Goal: Task Accomplishment & Management: Manage account settings

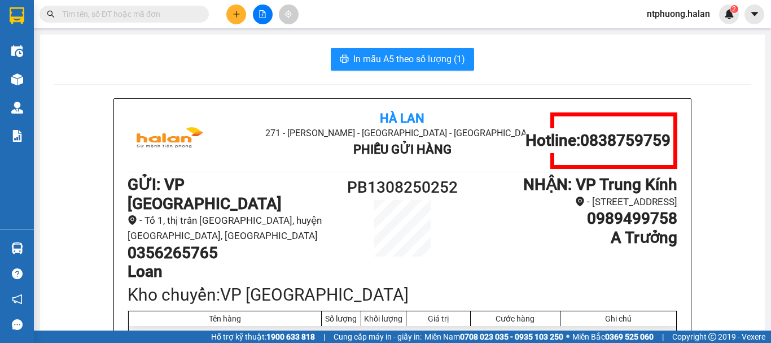
click at [161, 8] on input "text" at bounding box center [128, 14] width 133 height 12
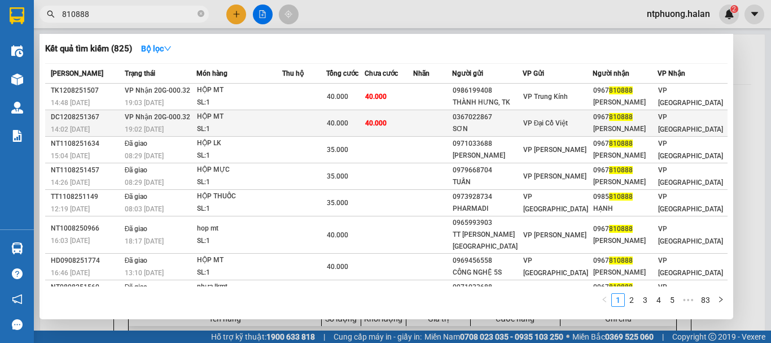
type input "810888"
click at [282, 126] on div "SL: 1" at bounding box center [239, 129] width 85 height 12
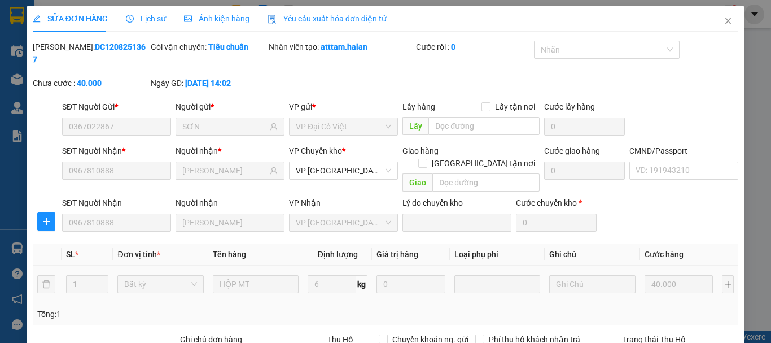
type input "0367022867"
type input "SƠN"
type input "0967810888"
type input "[PERSON_NAME]"
type input "40.000"
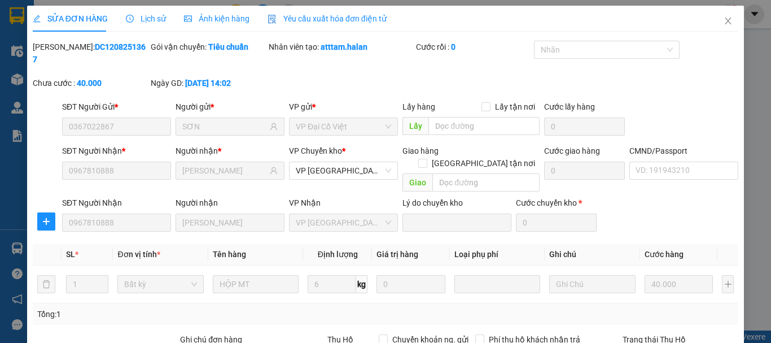
scroll to position [138, 0]
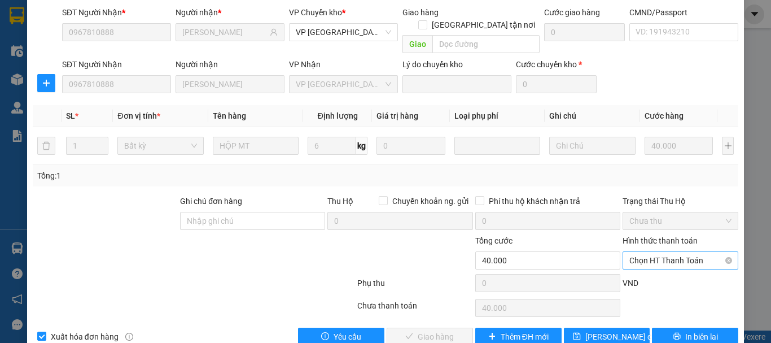
click at [682, 252] on span "Chọn HT Thanh Toán" at bounding box center [680, 260] width 102 height 17
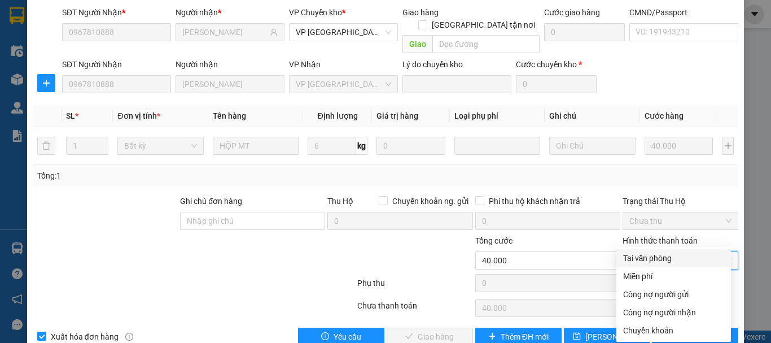
drag, startPoint x: 660, startPoint y: 256, endPoint x: 489, endPoint y: 299, distance: 176.1
click at [656, 257] on div "Tại văn phòng" at bounding box center [673, 258] width 101 height 12
type input "0"
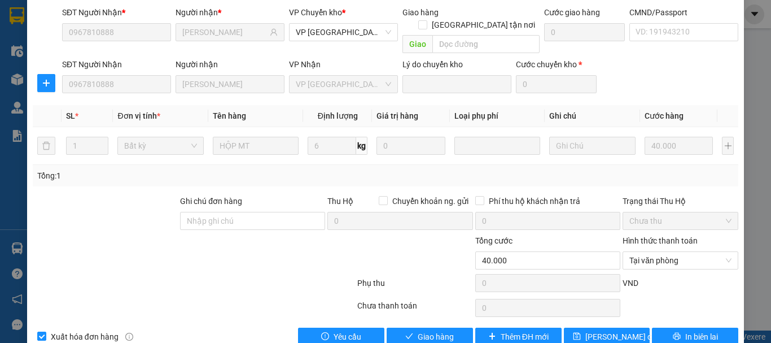
click at [446, 321] on div "SỬA ĐƠN HÀNG Lịch sử Ảnh kiện hàng Yêu cầu xuất hóa đơn điện tử Total Paid Fee …" at bounding box center [385, 110] width 717 height 486
click at [446, 330] on span "Giao hàng" at bounding box center [436, 336] width 36 height 12
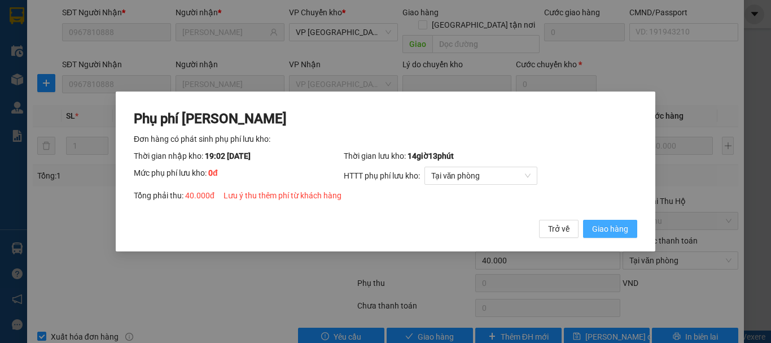
click at [605, 227] on span "Giao hàng" at bounding box center [610, 228] width 36 height 12
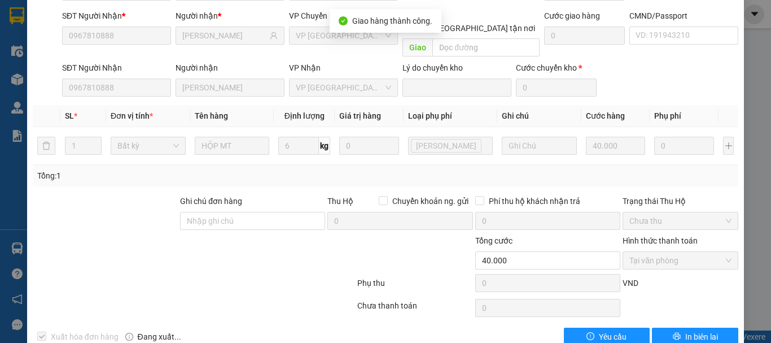
scroll to position [0, 0]
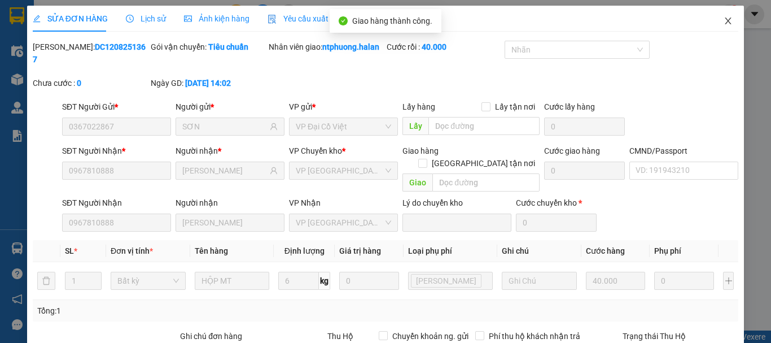
click at [723, 17] on icon "close" at bounding box center [727, 20] width 9 height 9
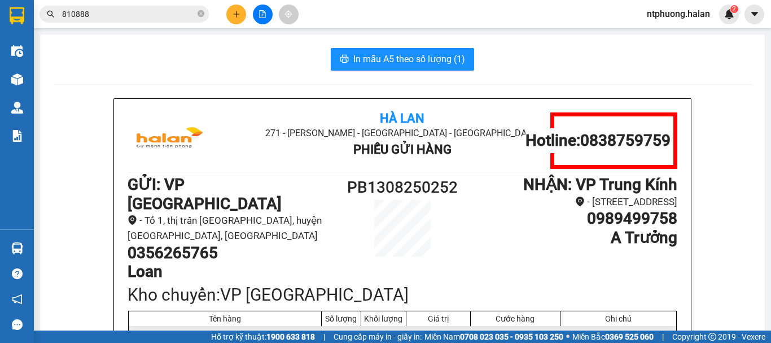
click at [172, 14] on input "810888" at bounding box center [128, 14] width 133 height 12
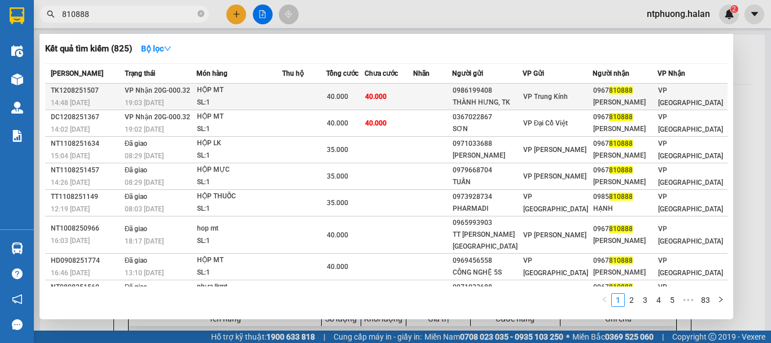
click at [282, 99] on div "SL: 1" at bounding box center [239, 102] width 85 height 12
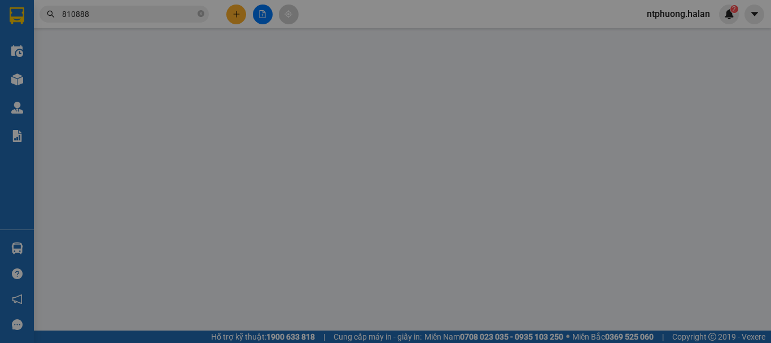
type input "0986199408"
type input "THÀNH HƯNG, TK"
type input "0967810888"
type input "[PERSON_NAME]"
type input "40.000"
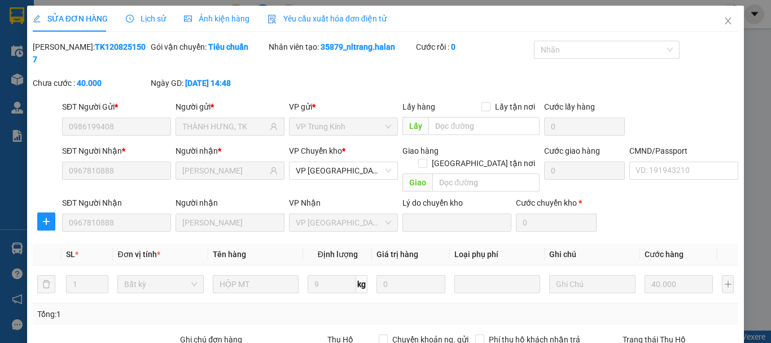
scroll to position [138, 0]
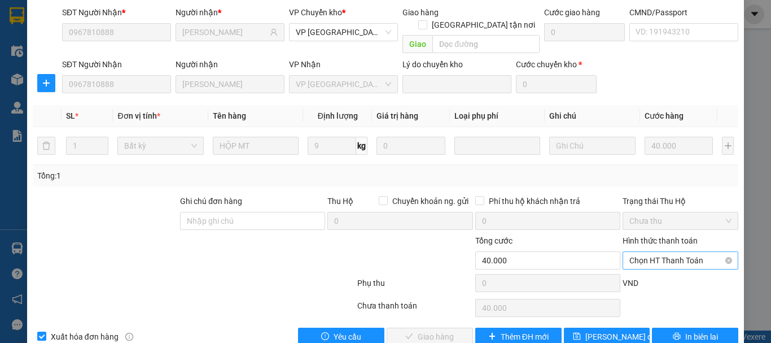
click at [644, 252] on span "Chọn HT Thanh Toán" at bounding box center [680, 260] width 102 height 17
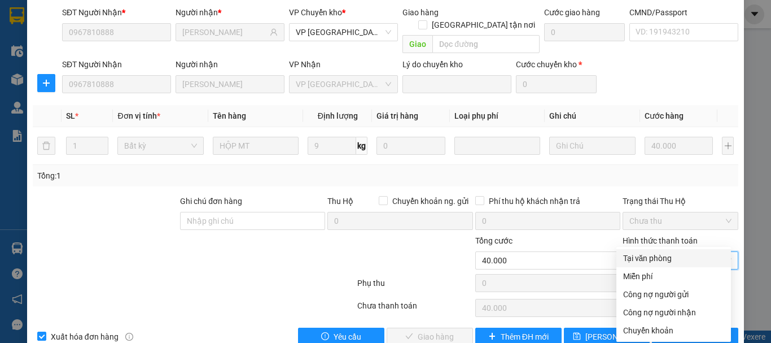
click at [643, 263] on div "Tại văn phòng" at bounding box center [673, 258] width 101 height 12
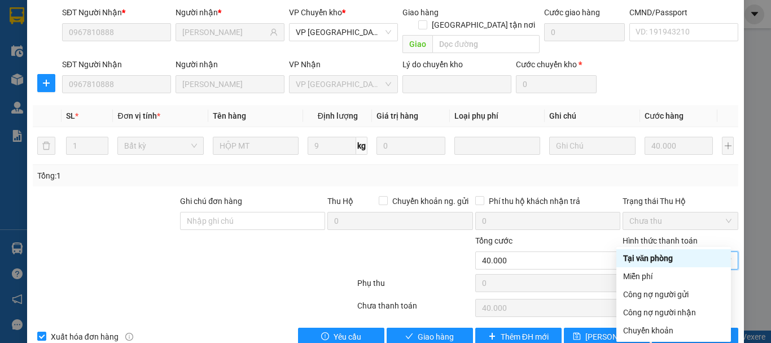
type input "0"
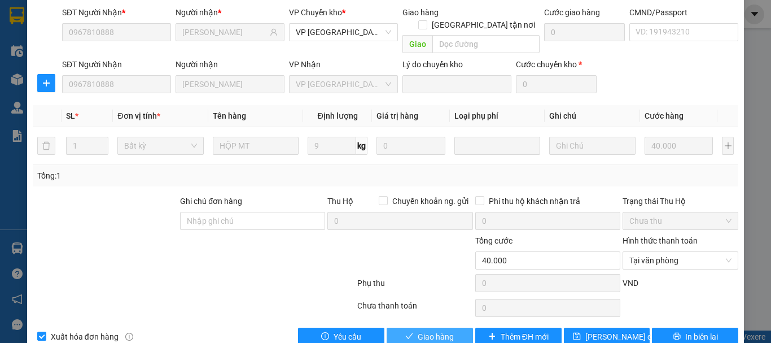
click at [433, 330] on span "Giao hàng" at bounding box center [436, 336] width 36 height 12
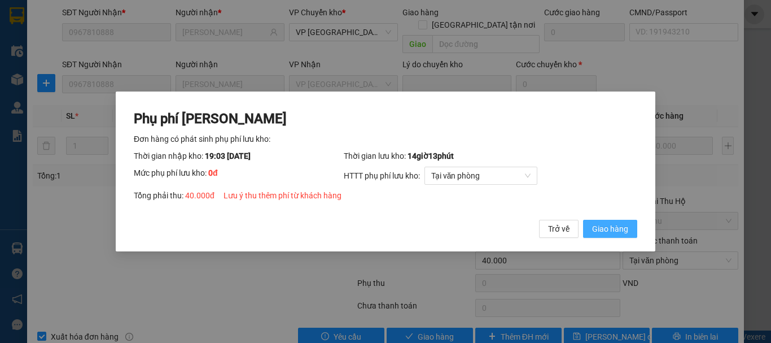
click at [602, 229] on span "Giao hàng" at bounding box center [610, 228] width 36 height 12
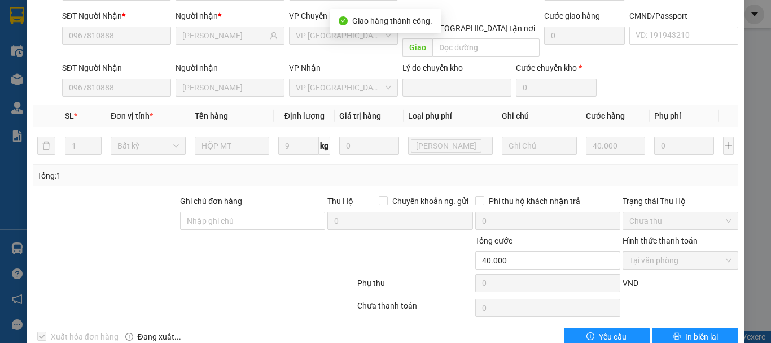
scroll to position [0, 0]
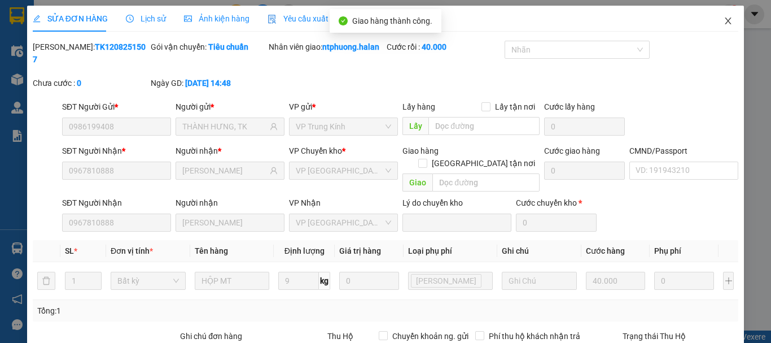
click at [725, 22] on icon "close" at bounding box center [728, 20] width 6 height 7
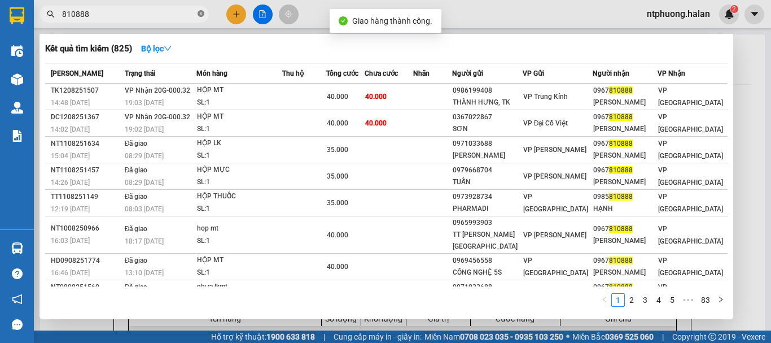
click at [203, 12] on icon "close-circle" at bounding box center [201, 13] width 7 height 7
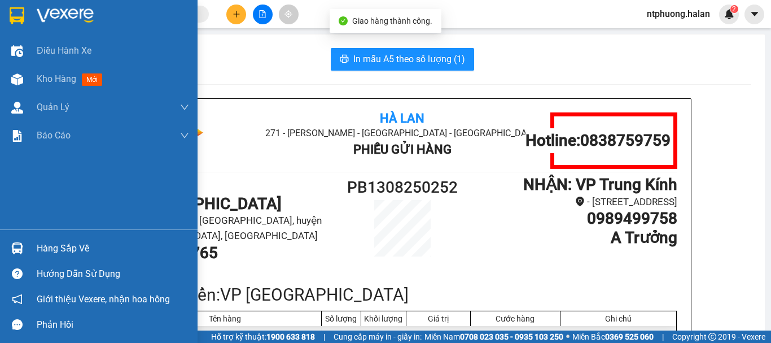
click at [59, 251] on div "Hàng sắp về" at bounding box center [113, 248] width 152 height 17
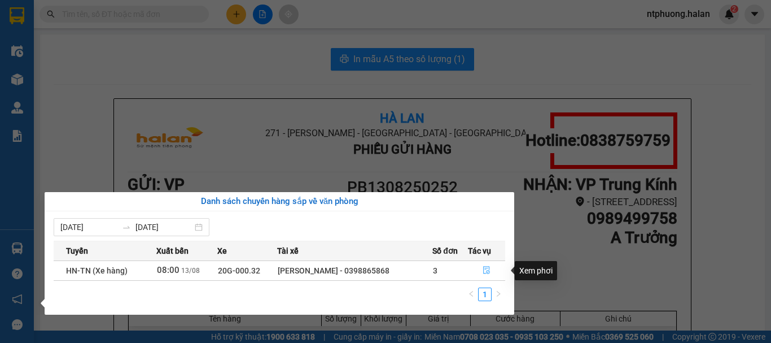
click at [486, 271] on icon "file-done" at bounding box center [486, 270] width 7 height 8
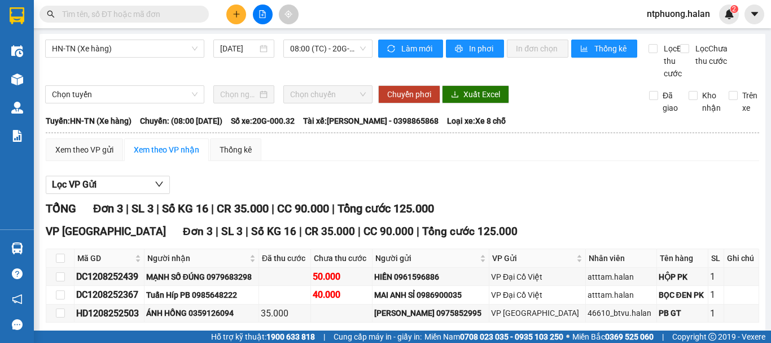
scroll to position [63, 0]
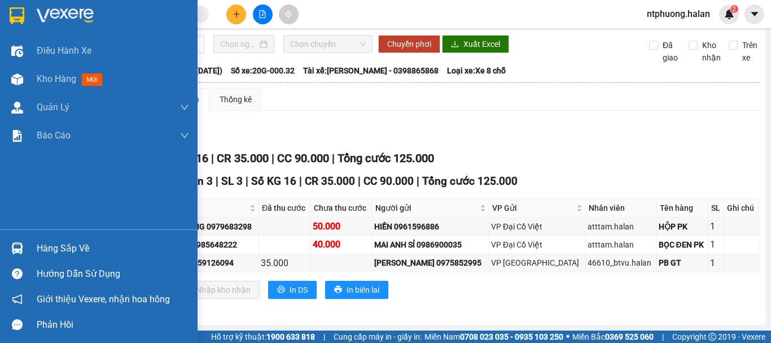
drag, startPoint x: 60, startPoint y: 250, endPoint x: 73, endPoint y: 250, distance: 13.0
click at [61, 250] on div "Hàng sắp về" at bounding box center [113, 248] width 152 height 17
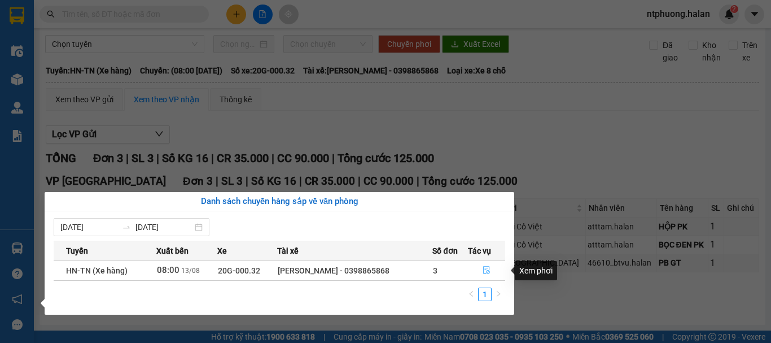
click at [486, 271] on icon "file-done" at bounding box center [486, 270] width 7 height 8
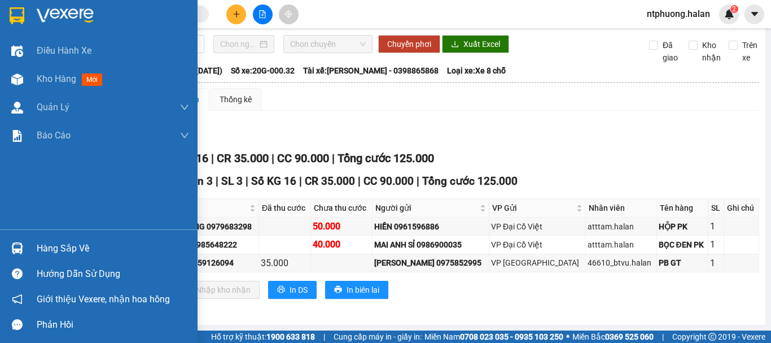
drag, startPoint x: 46, startPoint y: 241, endPoint x: 169, endPoint y: 256, distance: 123.9
click at [54, 241] on div "Hàng sắp về" at bounding box center [113, 248] width 152 height 17
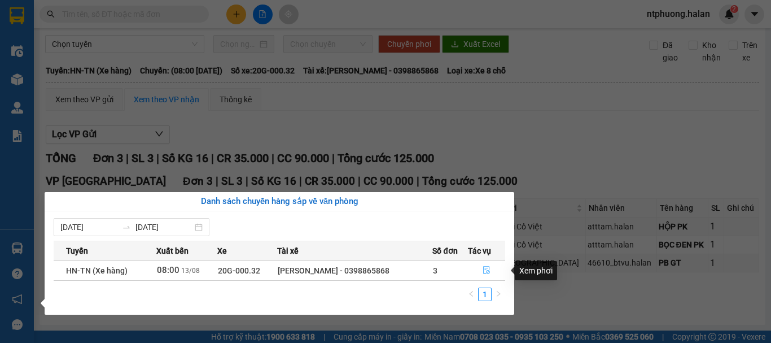
click at [484, 267] on icon "file-done" at bounding box center [486, 270] width 8 height 8
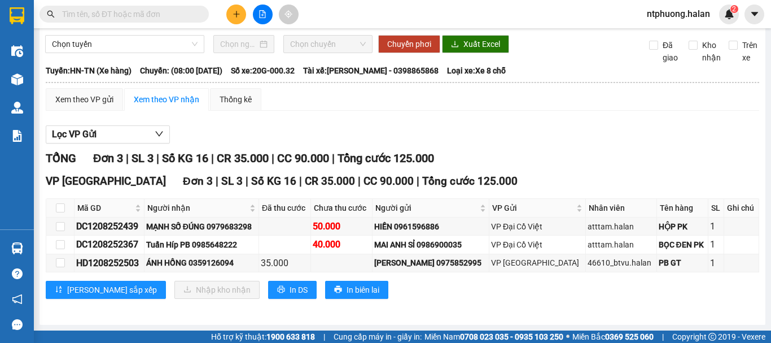
click at [507, 165] on div "TỔNG Đơn 3 | SL 3 | Số KG 16 | CR 35.000 | CC 90.000 | Tổng cước 125.000" at bounding box center [402, 158] width 713 height 17
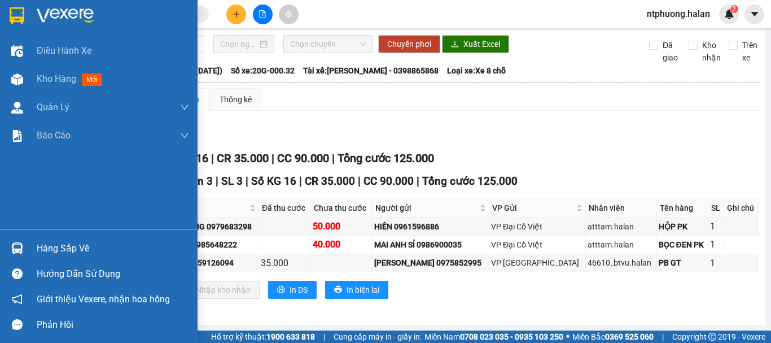
click at [60, 245] on div "Hàng sắp về" at bounding box center [113, 248] width 152 height 17
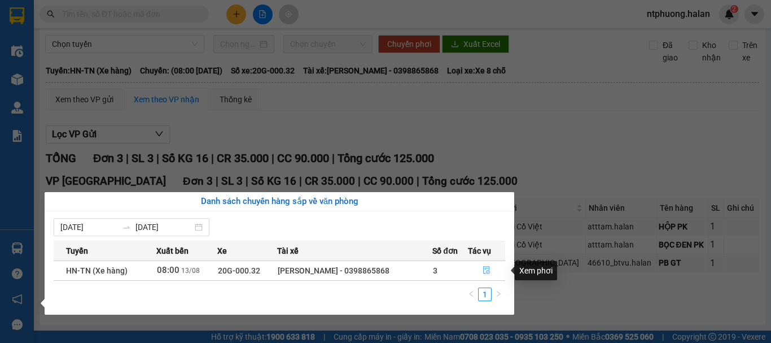
click at [488, 271] on icon "file-done" at bounding box center [486, 270] width 7 height 8
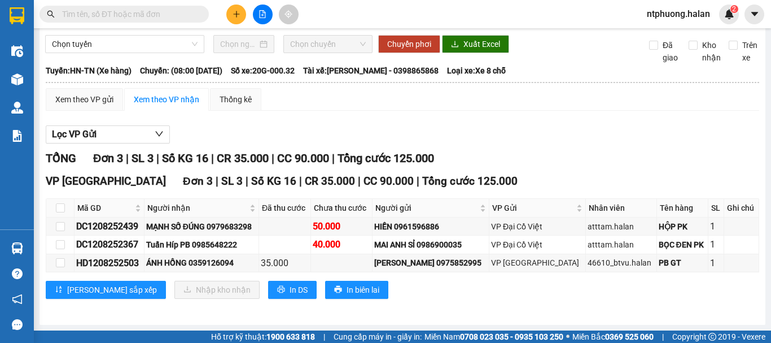
click at [46, 243] on div "Mã GD Người nhận Đã thu cước Chưa thu cước Người gửi VP Gửi Nhân viên Tên hàng …" at bounding box center [402, 234] width 713 height 73
click at [614, 133] on div "Lọc VP Gửi" at bounding box center [402, 134] width 713 height 19
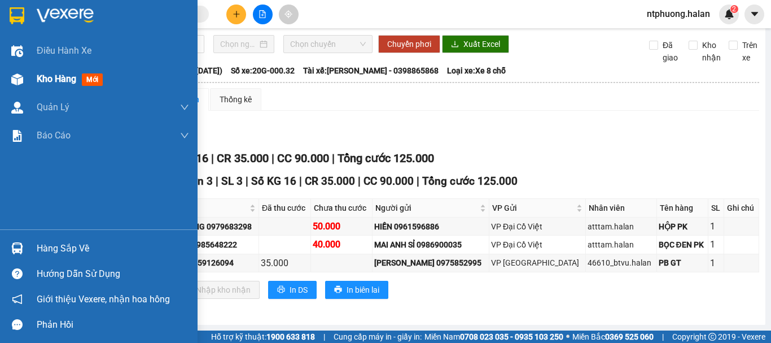
click at [60, 81] on span "Kho hàng" at bounding box center [57, 78] width 40 height 11
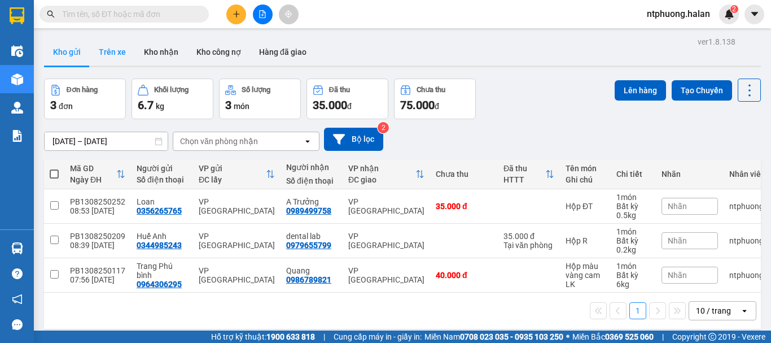
click at [119, 51] on button "Trên xe" at bounding box center [112, 51] width 45 height 27
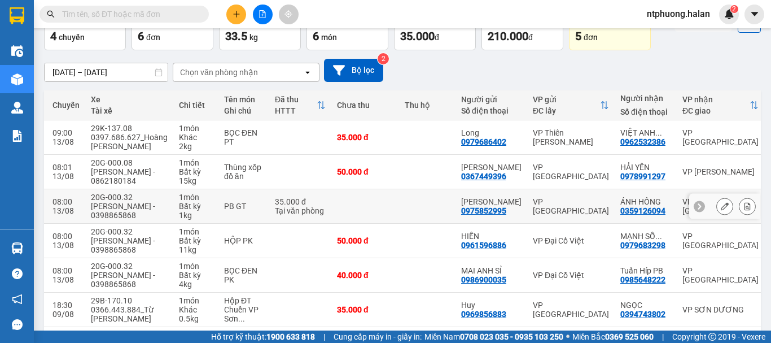
scroll to position [12, 0]
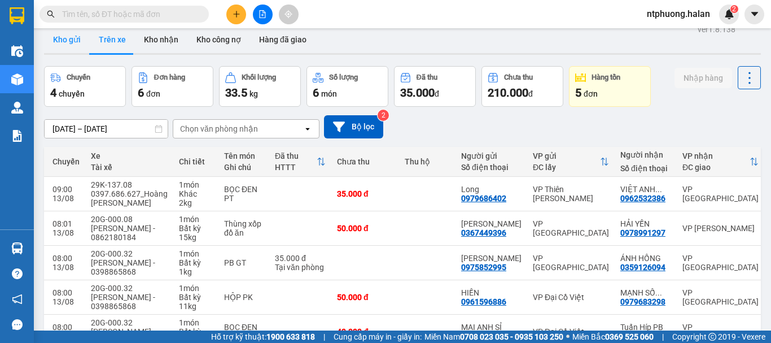
click at [60, 45] on button "Kho gửi" at bounding box center [67, 39] width 46 height 27
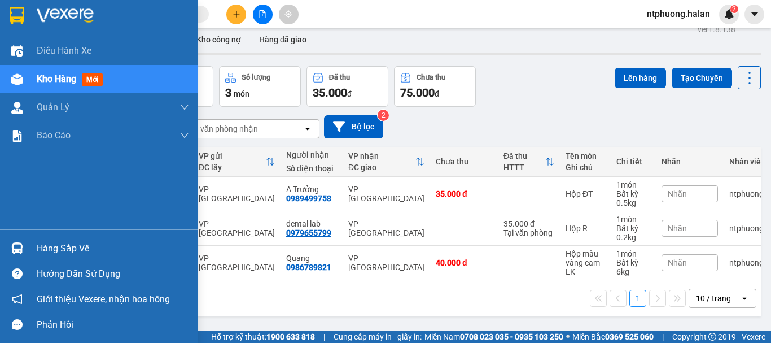
click at [62, 75] on span "Kho hàng" at bounding box center [57, 78] width 40 height 11
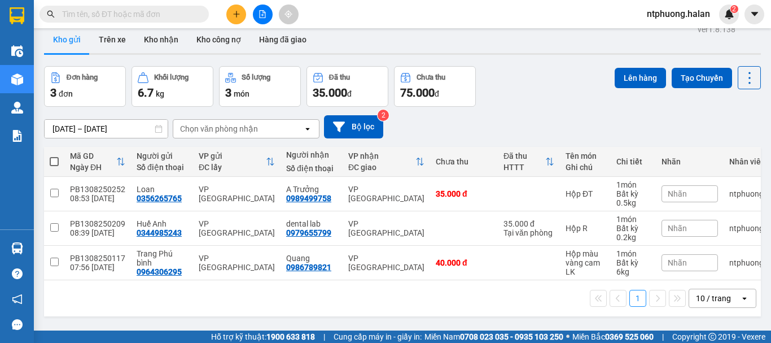
click at [57, 160] on span at bounding box center [54, 161] width 9 height 9
click at [54, 156] on input "checkbox" at bounding box center [54, 156] width 0 height 0
checkbox input "true"
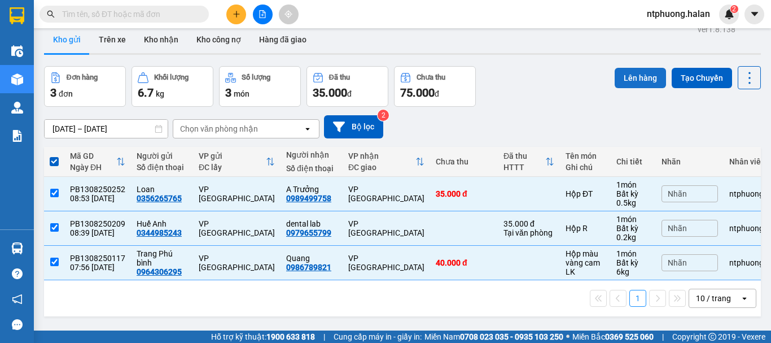
click at [648, 78] on button "Lên hàng" at bounding box center [640, 78] width 51 height 20
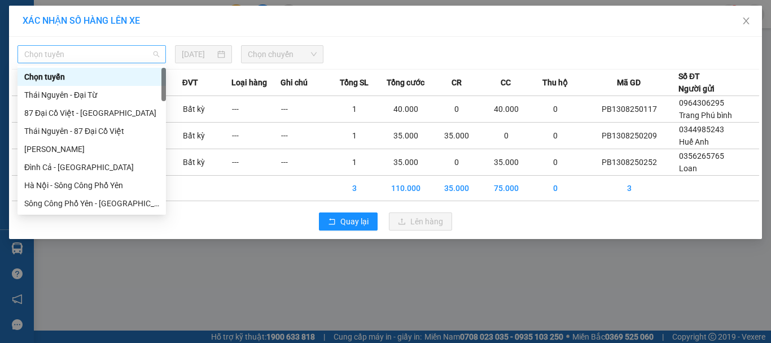
click at [76, 48] on span "Chọn tuyến" at bounding box center [91, 54] width 135 height 17
type input "x"
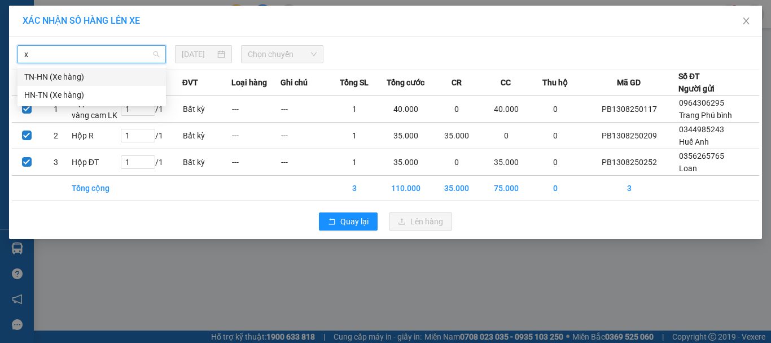
click at [66, 71] on div "TN-HN (Xe hàng)" at bounding box center [91, 77] width 135 height 12
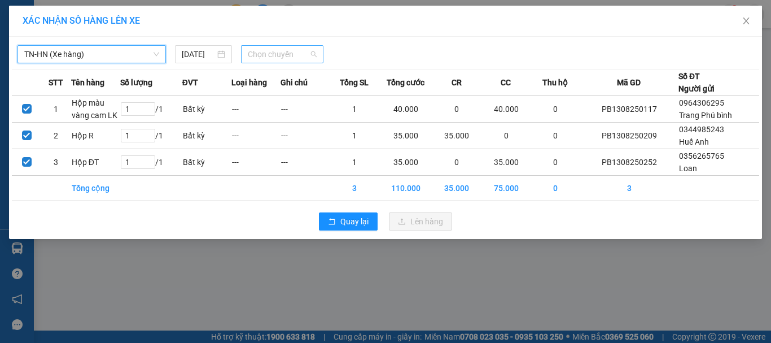
click at [313, 55] on span "Chọn chuyến" at bounding box center [282, 54] width 69 height 17
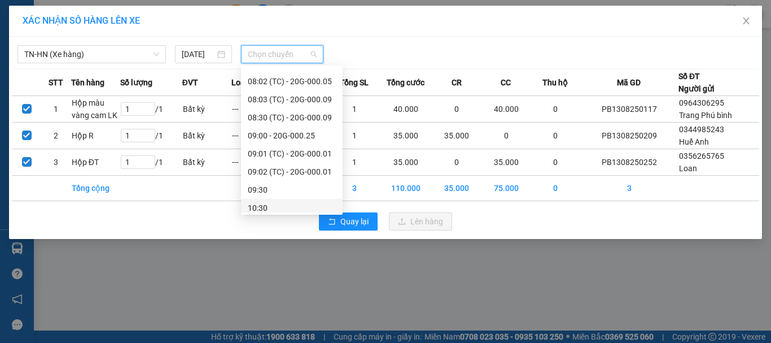
scroll to position [47, 0]
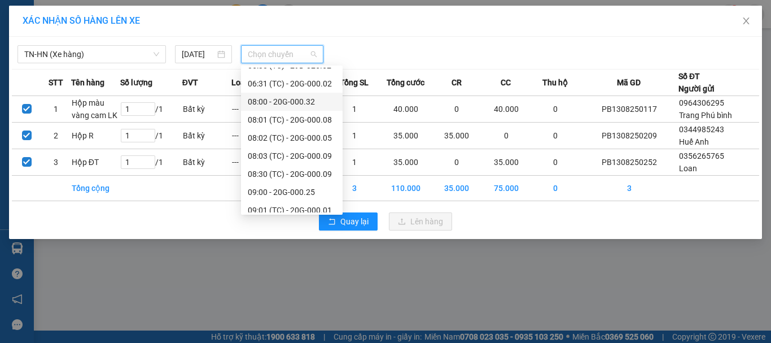
click at [294, 100] on div "08:00 - 20G-000.32" at bounding box center [292, 101] width 88 height 12
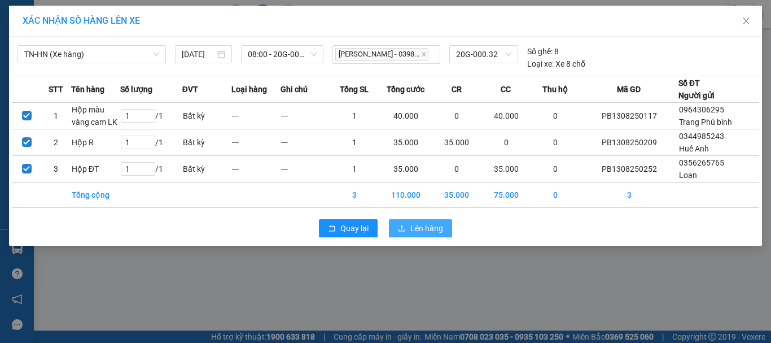
click at [436, 227] on span "Lên hàng" at bounding box center [426, 228] width 33 height 12
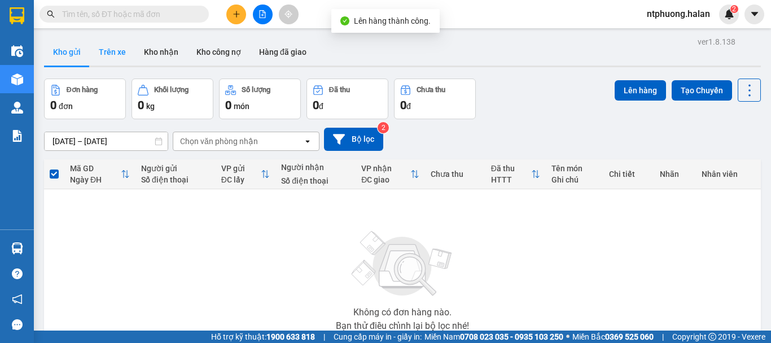
click at [109, 52] on button "Trên xe" at bounding box center [112, 51] width 45 height 27
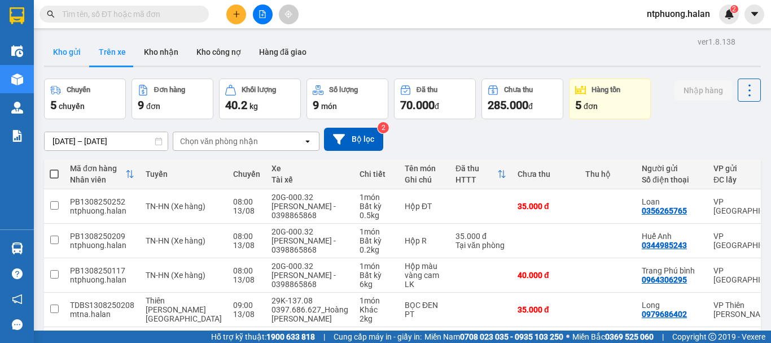
click at [71, 51] on button "Kho gửi" at bounding box center [67, 51] width 46 height 27
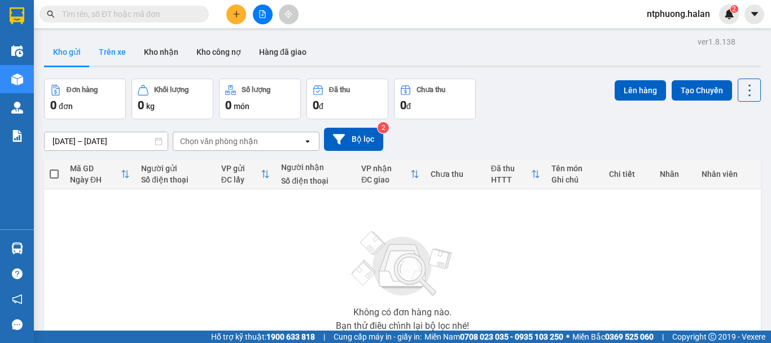
click at [109, 52] on button "Trên xe" at bounding box center [112, 51] width 45 height 27
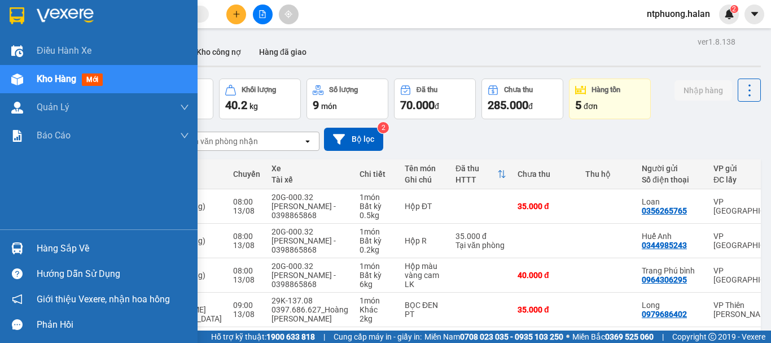
click at [54, 250] on div "Hàng sắp về" at bounding box center [113, 248] width 152 height 17
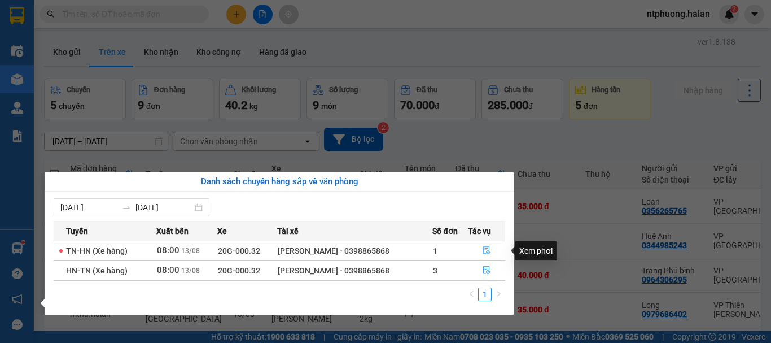
click at [488, 249] on icon "file-done" at bounding box center [486, 250] width 8 height 8
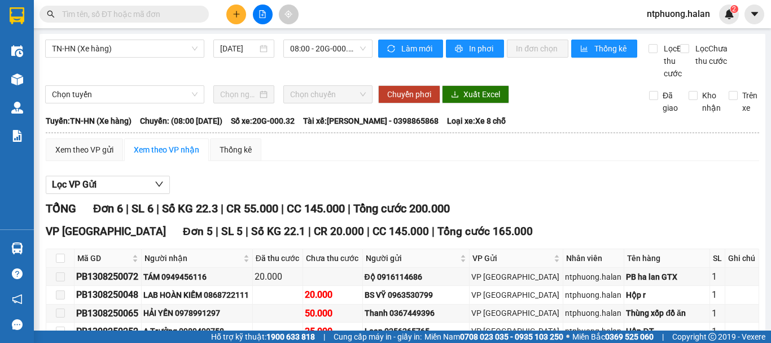
scroll to position [202, 0]
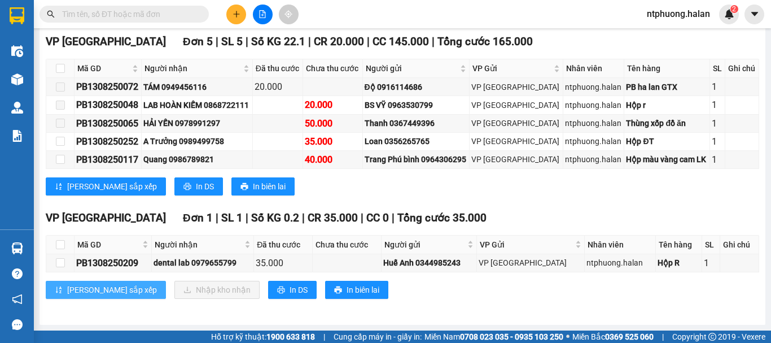
click at [84, 288] on span "[PERSON_NAME] sắp xếp" at bounding box center [112, 289] width 90 height 12
drag, startPoint x: 688, startPoint y: 296, endPoint x: 581, endPoint y: 290, distance: 107.9
click at [687, 296] on div "[PERSON_NAME] sắp xếp Nhập kho nhận In DS In biên lai" at bounding box center [402, 289] width 713 height 18
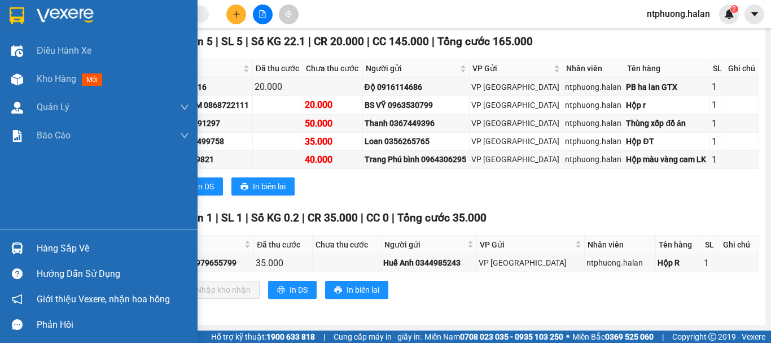
click at [76, 253] on div "Hàng sắp về" at bounding box center [113, 248] width 152 height 17
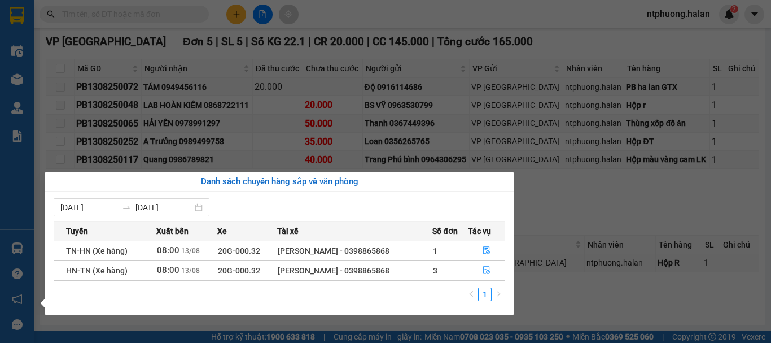
click at [675, 227] on section "Kết quả tìm kiếm ( 825 ) Bộ lọc Mã ĐH Trạng thái Món hàng Thu hộ Tổng cước Chưa…" at bounding box center [385, 171] width 771 height 343
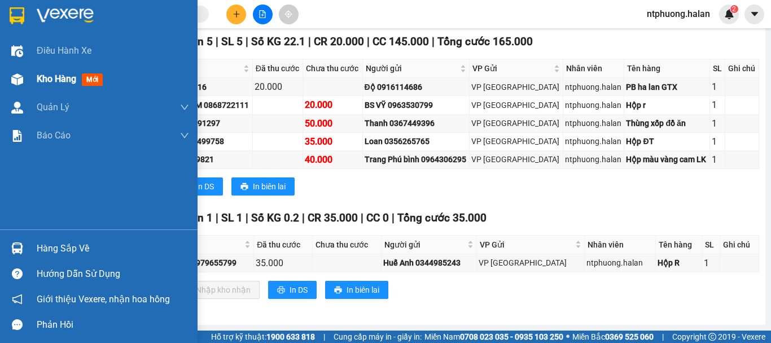
click at [69, 75] on span "Kho hàng" at bounding box center [57, 78] width 40 height 11
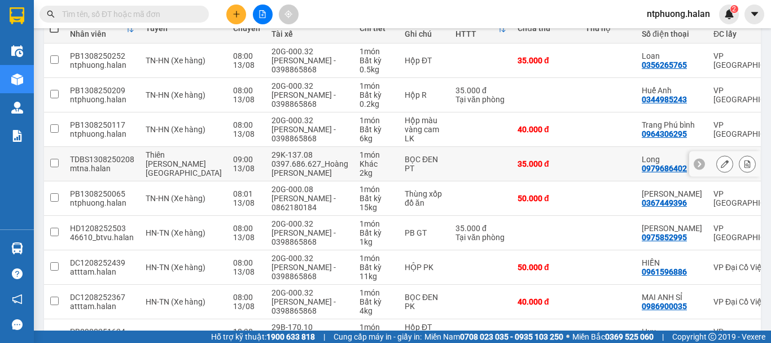
scroll to position [89, 0]
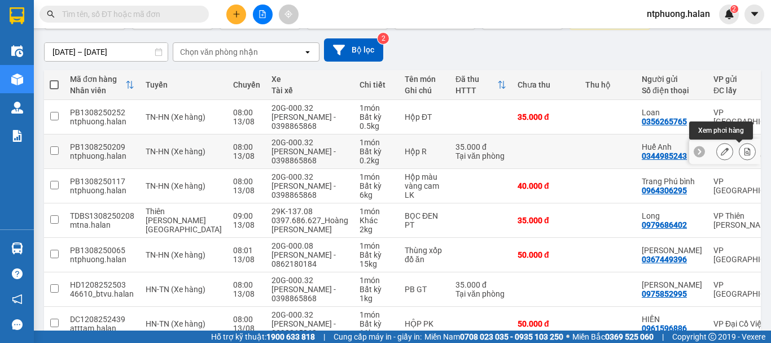
click at [743, 150] on icon at bounding box center [747, 151] width 8 height 8
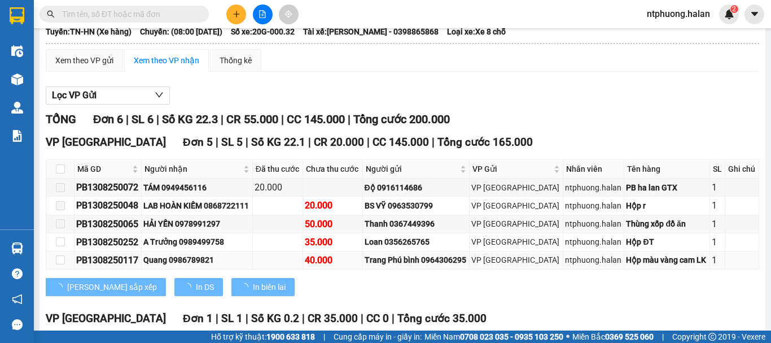
scroll to position [202, 0]
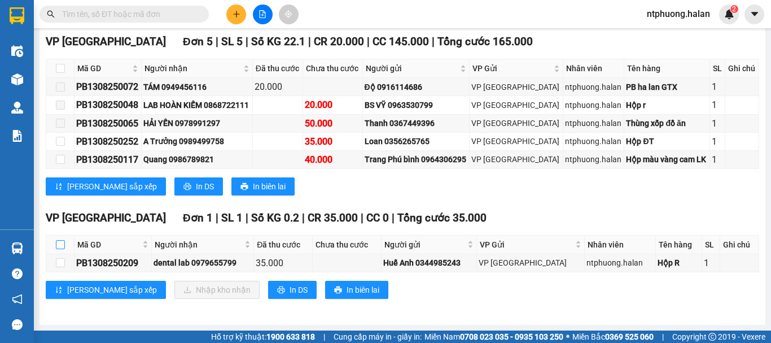
click at [60, 243] on input "checkbox" at bounding box center [60, 244] width 9 height 9
checkbox input "true"
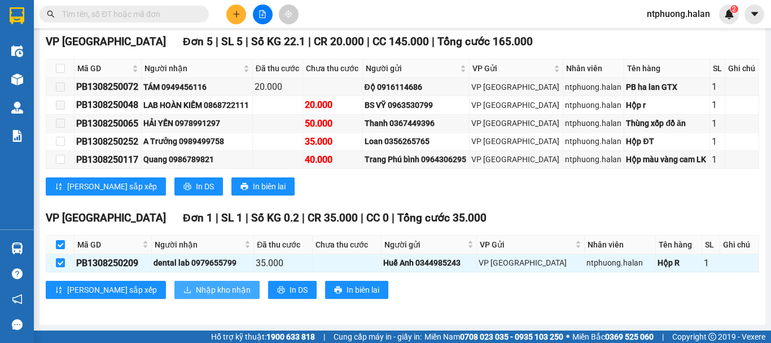
click at [196, 292] on span "Nhập kho nhận" at bounding box center [223, 289] width 55 height 12
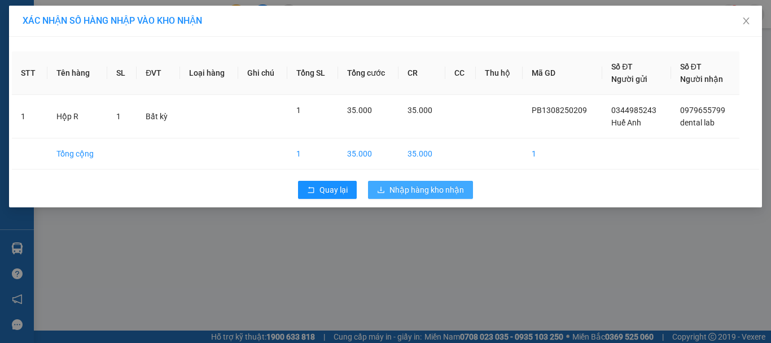
click at [413, 194] on span "Nhập hàng kho nhận" at bounding box center [426, 189] width 74 height 12
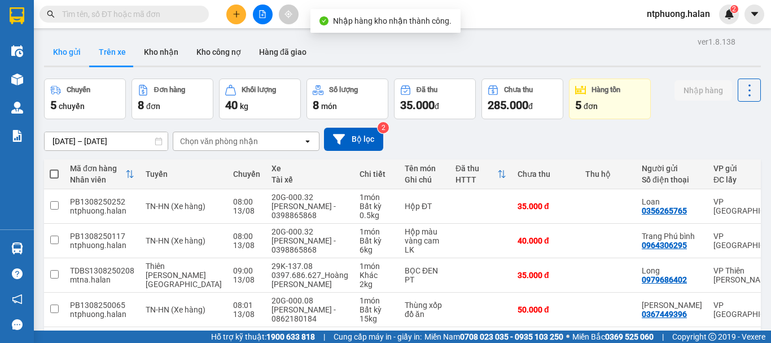
click at [62, 50] on button "Kho gửi" at bounding box center [67, 51] width 46 height 27
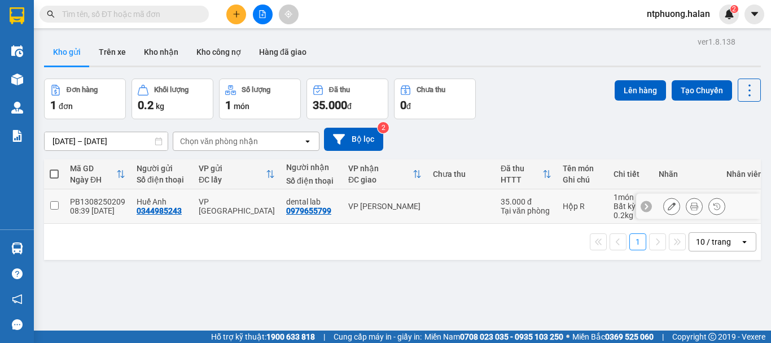
click at [668, 205] on icon at bounding box center [672, 206] width 8 height 8
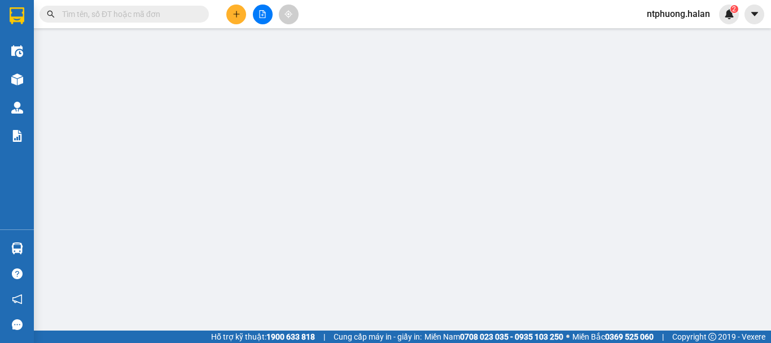
type input "0344985243"
type input "0979655799"
type input "35.000"
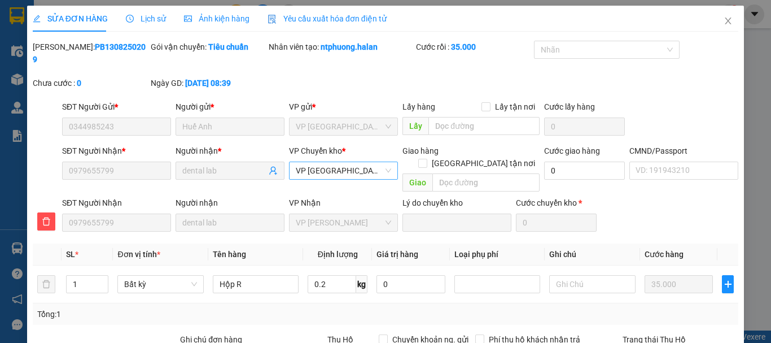
click at [339, 162] on span "VP [GEOGRAPHIC_DATA]" at bounding box center [343, 170] width 95 height 17
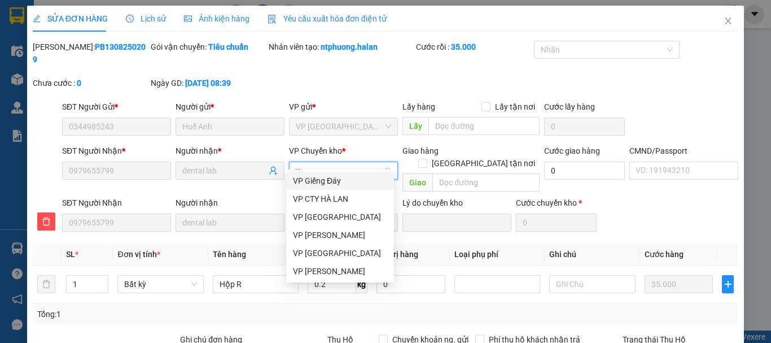
type input "yb"
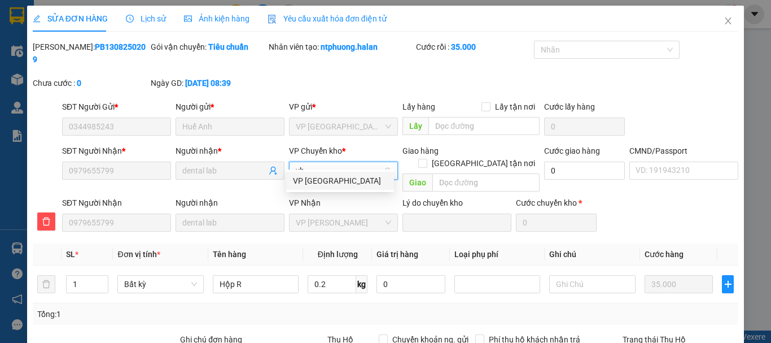
click at [326, 181] on div "VP [GEOGRAPHIC_DATA]" at bounding box center [340, 180] width 94 height 12
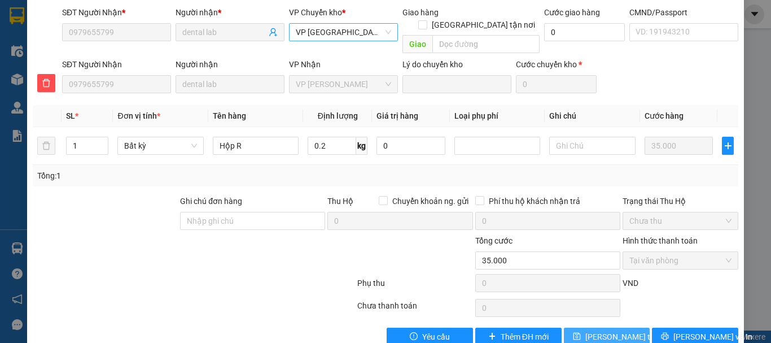
click at [604, 330] on span "[PERSON_NAME] thay đổi" at bounding box center [630, 336] width 90 height 12
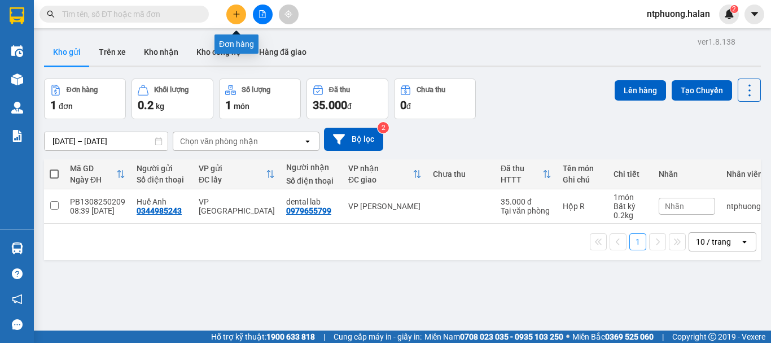
click at [234, 8] on button at bounding box center [236, 15] width 20 height 20
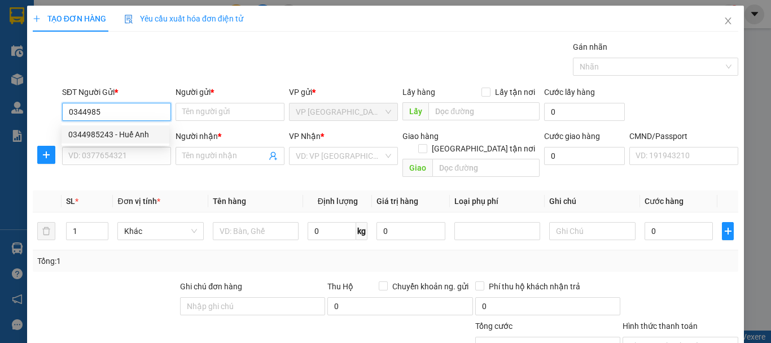
click at [89, 133] on div "0344985243 - Huế Anh" at bounding box center [115, 134] width 94 height 12
type input "0344985243"
type input "Huế Anh"
type input "0344985243"
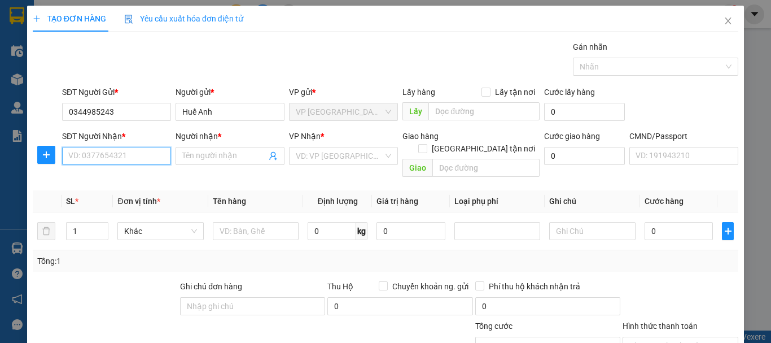
click at [107, 153] on input "SĐT Người Nhận *" at bounding box center [116, 156] width 109 height 18
click at [111, 179] on div "0979655799 - dental lab" at bounding box center [115, 178] width 94 height 12
type input "0979655799"
type input "dental lab"
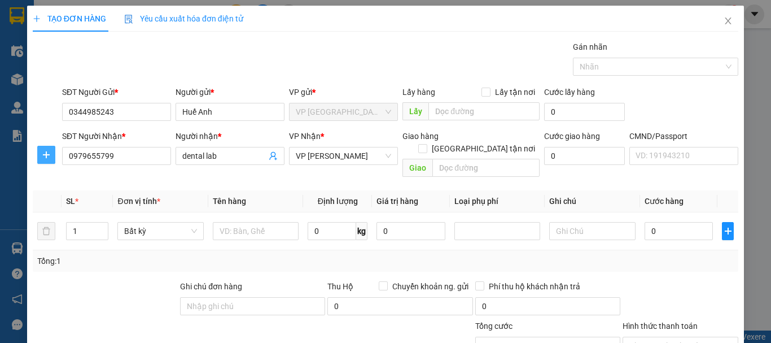
click at [43, 156] on icon "plus" at bounding box center [46, 154] width 9 height 9
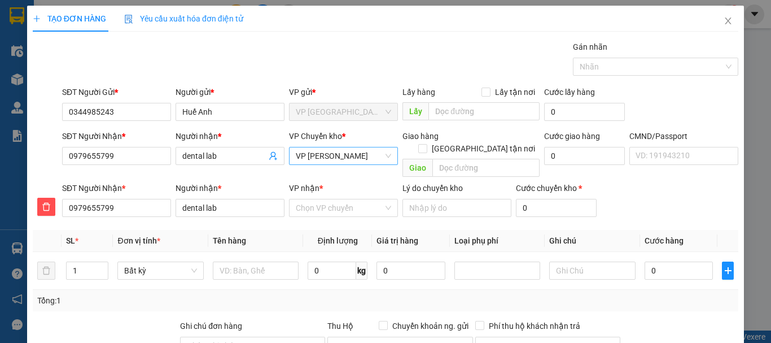
click at [344, 156] on span "VP [PERSON_NAME]" at bounding box center [343, 155] width 95 height 17
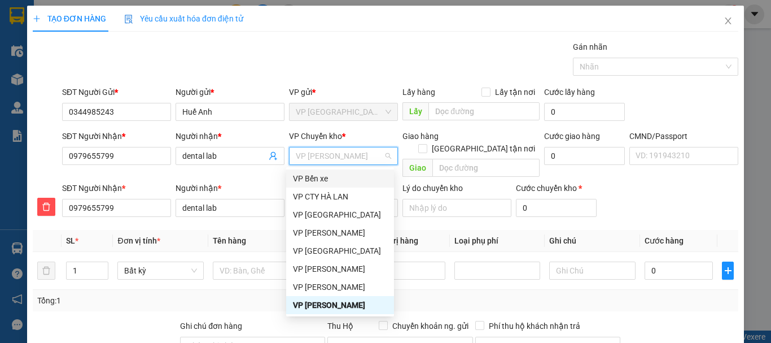
type input "b"
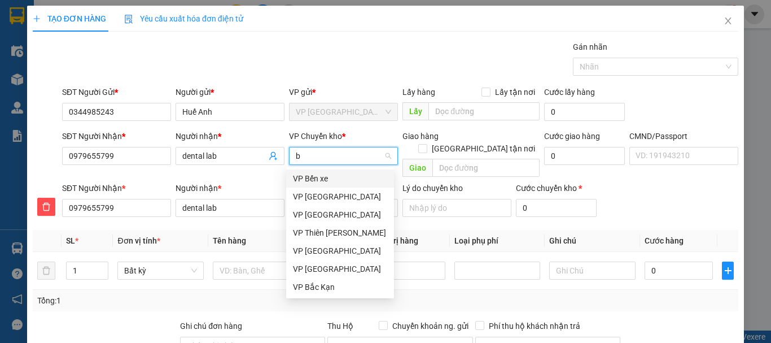
scroll to position [0, 0]
click at [319, 198] on div "VP [GEOGRAPHIC_DATA]" at bounding box center [340, 196] width 94 height 12
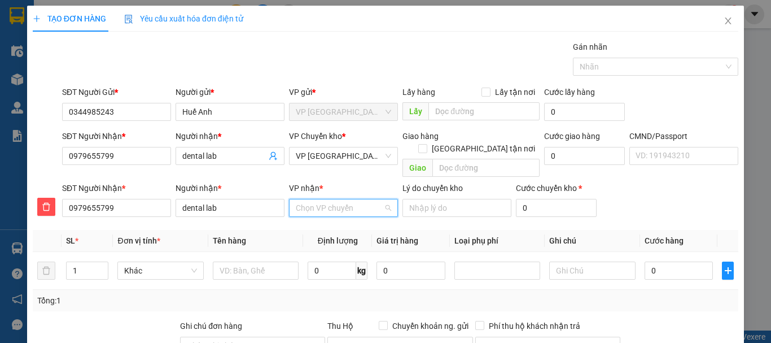
click at [323, 199] on input "VP nhận *" at bounding box center [339, 207] width 87 height 17
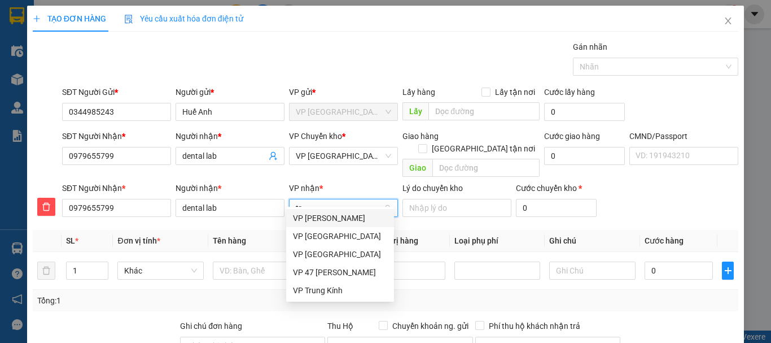
type input "tra"
drag, startPoint x: 328, startPoint y: 215, endPoint x: 306, endPoint y: 244, distance: 36.6
click at [328, 214] on div "VP [PERSON_NAME]" at bounding box center [340, 218] width 94 height 12
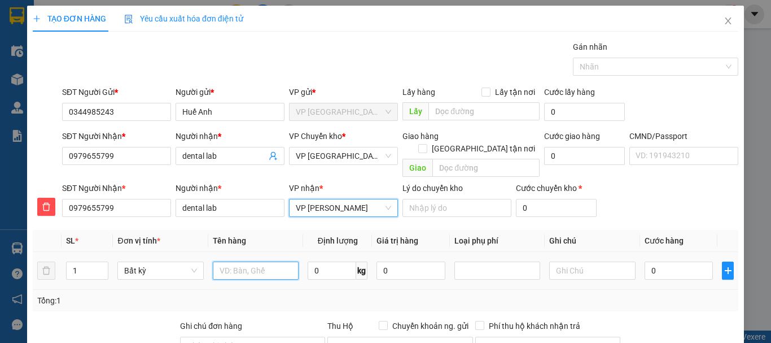
click at [234, 261] on input "text" at bounding box center [256, 270] width 86 height 18
type input "Hộp R"
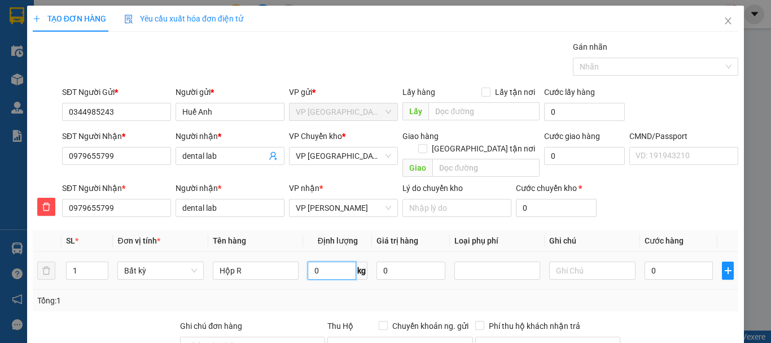
click at [334, 261] on input "0" at bounding box center [332, 270] width 49 height 18
type input "0.2"
click at [659, 261] on input "0" at bounding box center [678, 270] width 69 height 18
type input "35.000"
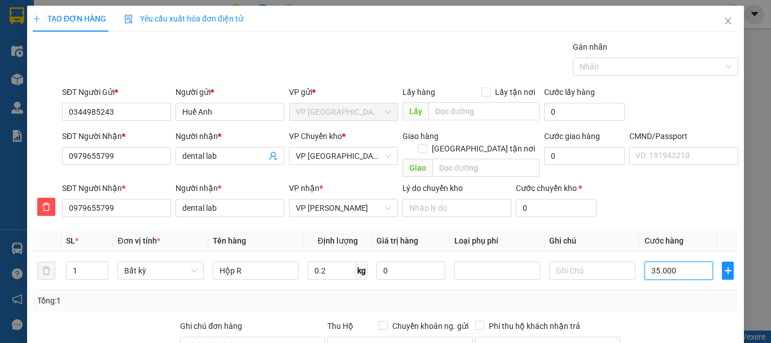
scroll to position [137, 0]
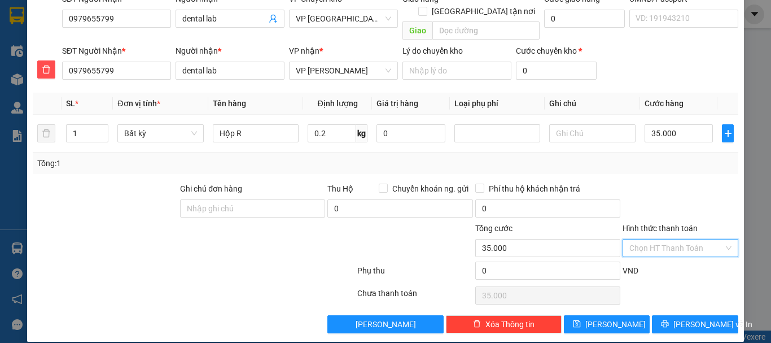
click at [662, 239] on input "Hình thức thanh toán" at bounding box center [676, 247] width 94 height 17
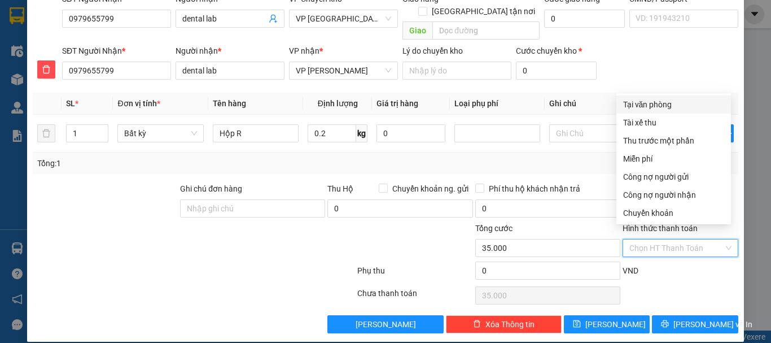
click at [652, 105] on div "Tại văn phòng" at bounding box center [673, 104] width 101 height 12
type input "0"
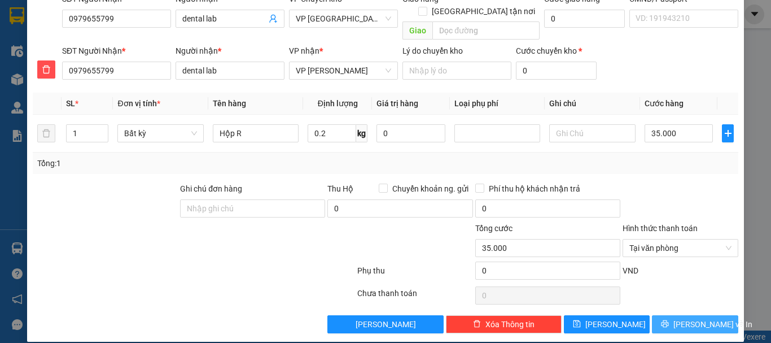
click at [697, 318] on span "[PERSON_NAME] và In" at bounding box center [712, 324] width 79 height 12
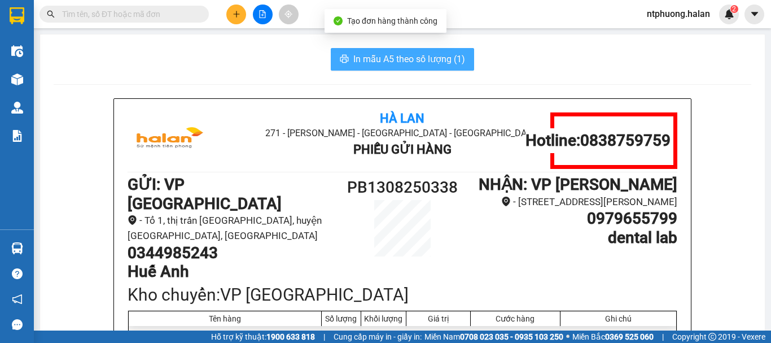
click at [417, 61] on span "In mẫu A5 theo số lượng (1)" at bounding box center [409, 59] width 112 height 14
click at [374, 63] on span "In mẫu A5 theo số lượng (1)" at bounding box center [409, 59] width 112 height 14
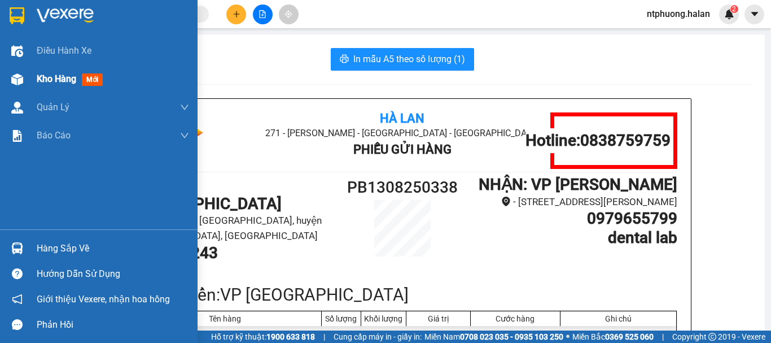
click at [51, 81] on span "Kho hàng" at bounding box center [57, 78] width 40 height 11
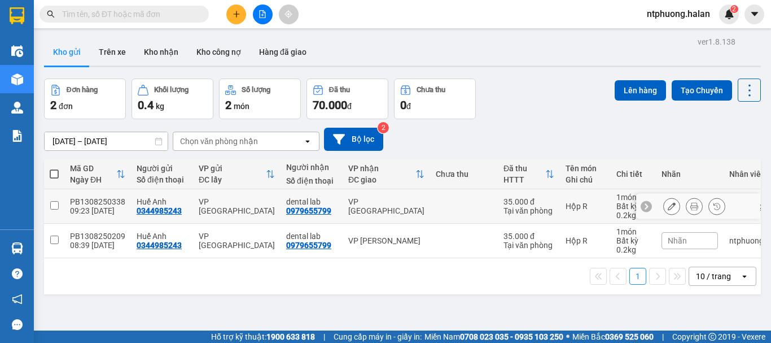
click at [54, 204] on input "checkbox" at bounding box center [54, 205] width 8 height 8
checkbox input "true"
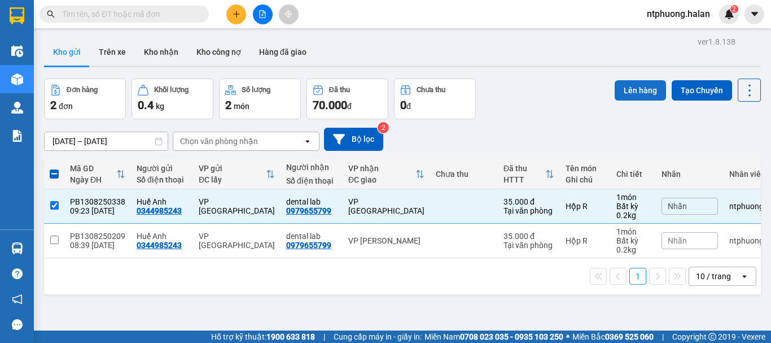
click at [638, 91] on button "Lên hàng" at bounding box center [640, 90] width 51 height 20
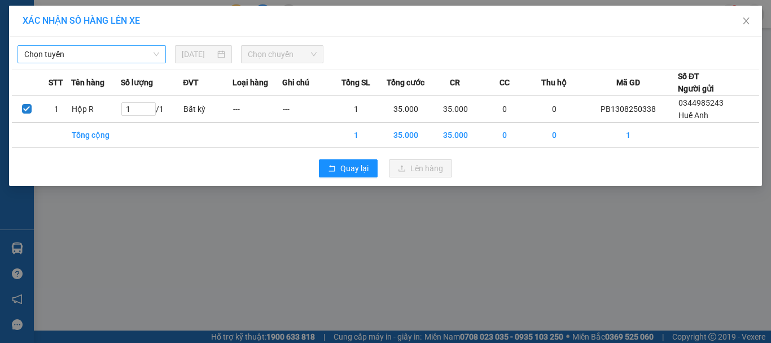
click at [103, 50] on span "Chọn tuyến" at bounding box center [91, 54] width 135 height 17
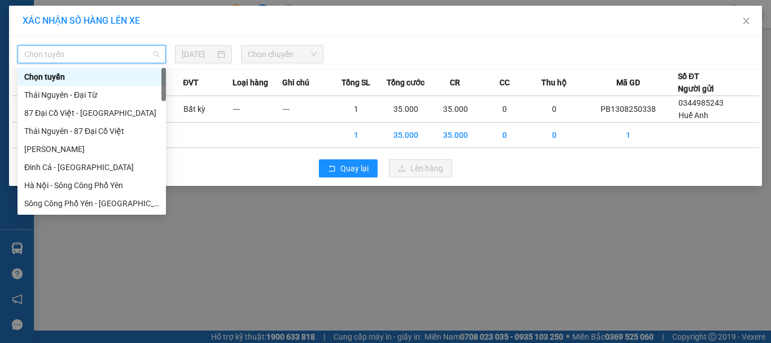
type input "x"
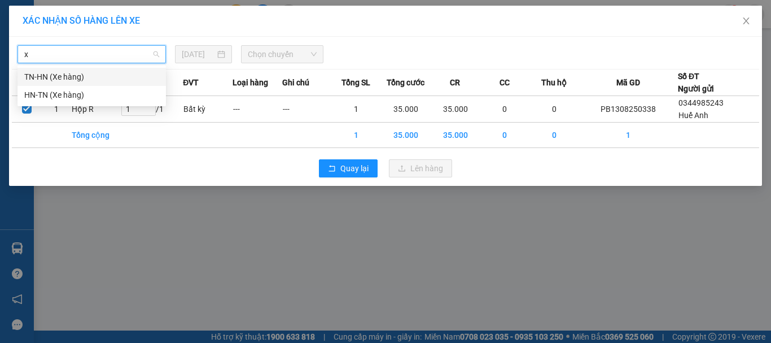
click at [67, 77] on div "TN-HN (Xe hàng)" at bounding box center [91, 77] width 135 height 12
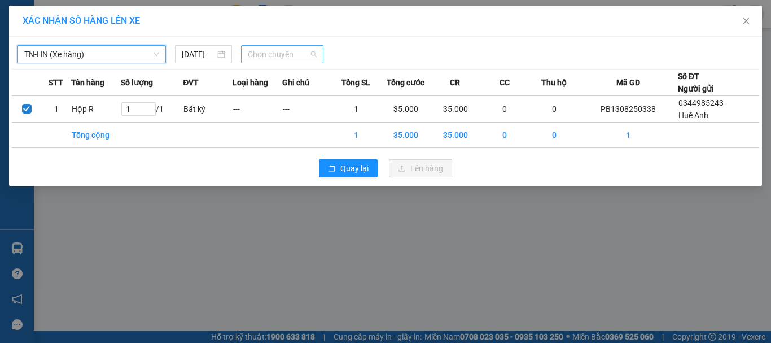
click at [308, 57] on span "Chọn chuyến" at bounding box center [282, 54] width 69 height 17
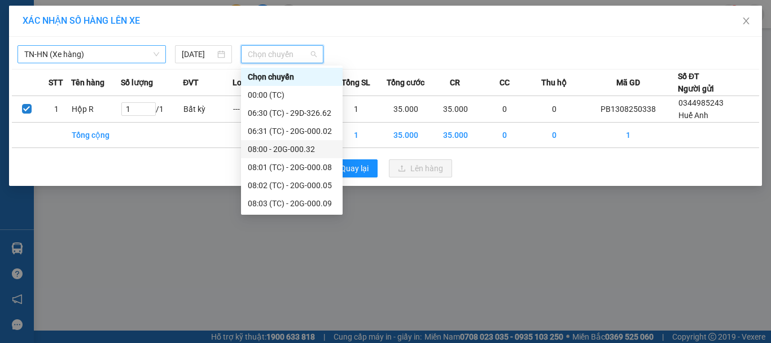
click at [298, 148] on div "08:00 - 20G-000.32" at bounding box center [292, 149] width 88 height 12
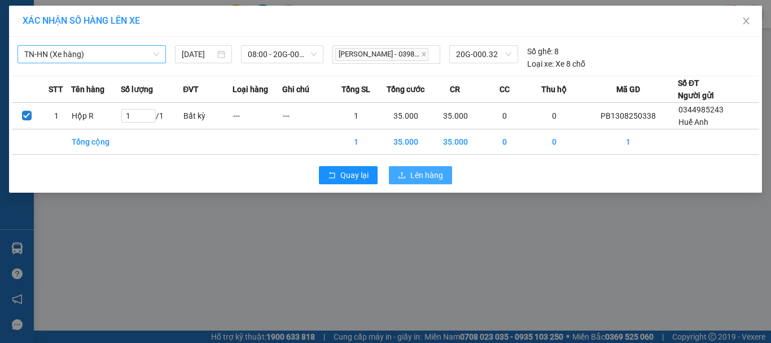
click at [402, 172] on icon "upload" at bounding box center [402, 175] width 8 height 8
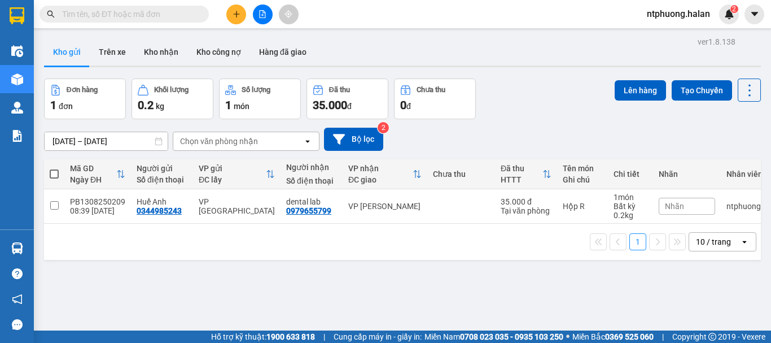
click at [137, 15] on input "text" at bounding box center [128, 14] width 133 height 12
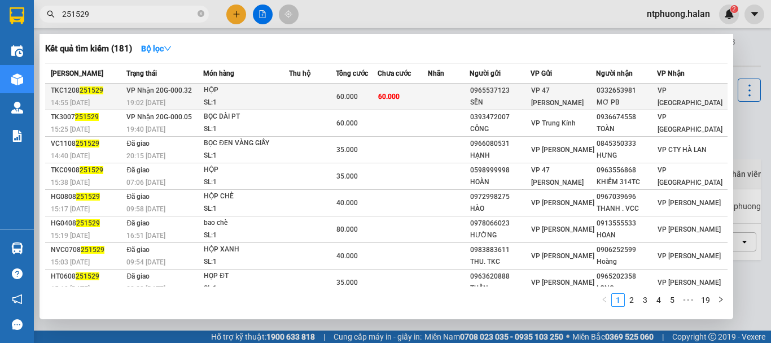
type input "251529"
click at [310, 99] on td at bounding box center [312, 97] width 47 height 27
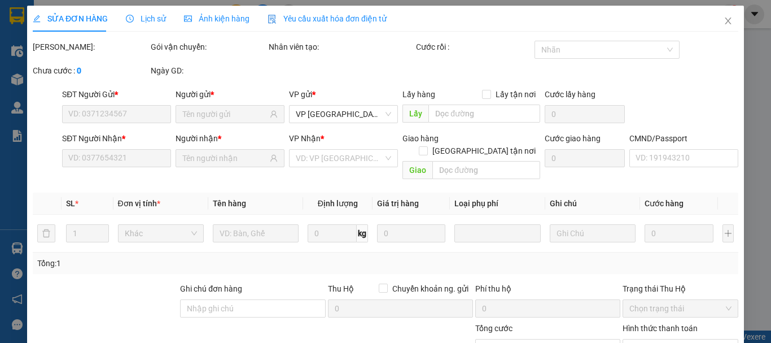
type input "0965537123"
type input "SẾN"
type input "0332653981"
type input "MƠ PB"
type input "60.000"
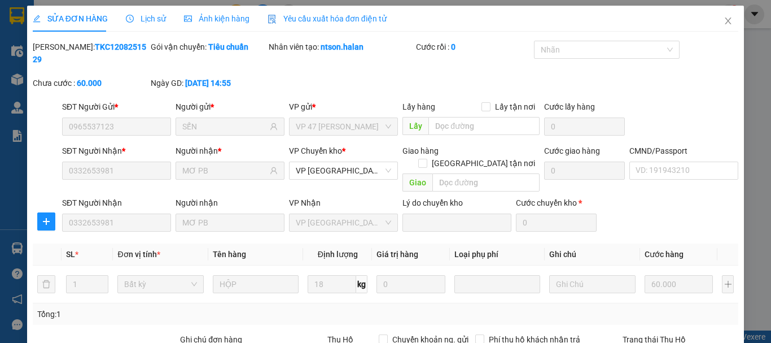
scroll to position [138, 0]
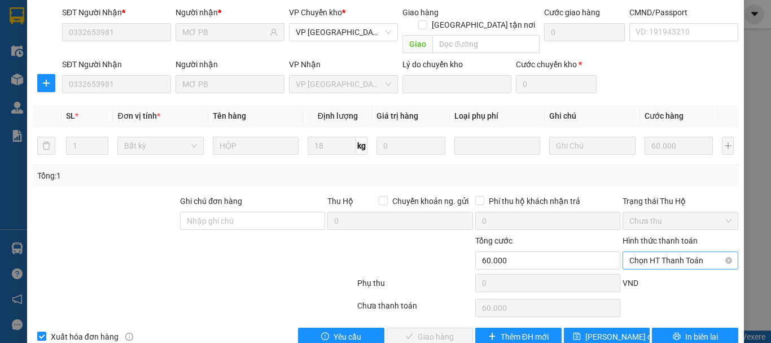
click at [673, 252] on span "Chọn HT Thanh Toán" at bounding box center [680, 260] width 102 height 17
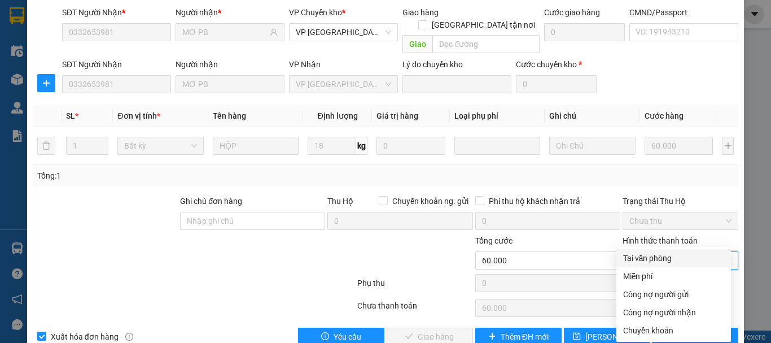
click at [666, 257] on div "Tại văn phòng" at bounding box center [673, 258] width 101 height 12
type input "0"
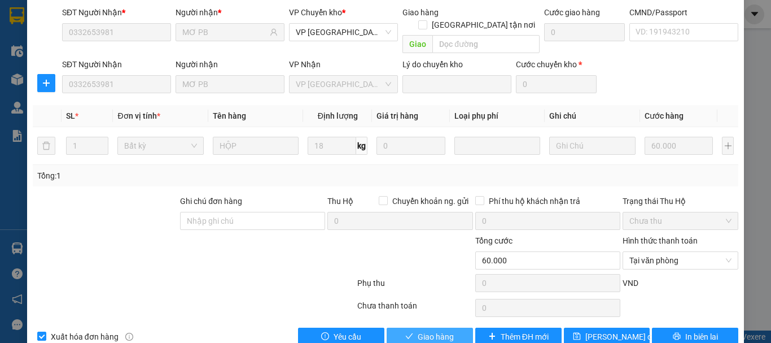
click at [430, 327] on button "Giao hàng" at bounding box center [430, 336] width 86 height 18
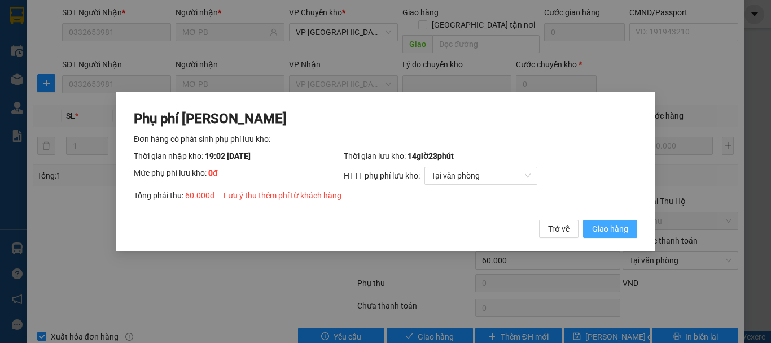
click at [598, 226] on span "Giao hàng" at bounding box center [610, 228] width 36 height 12
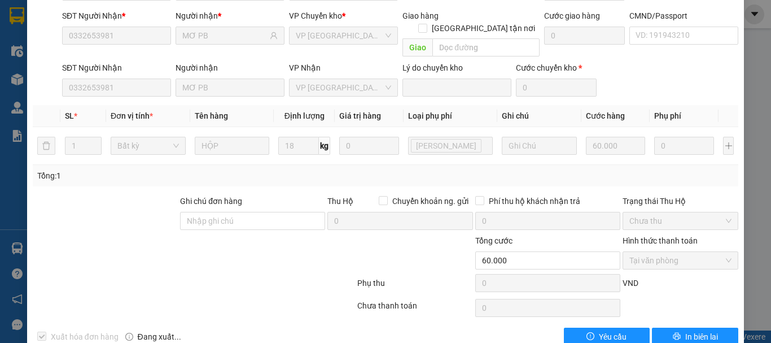
scroll to position [0, 0]
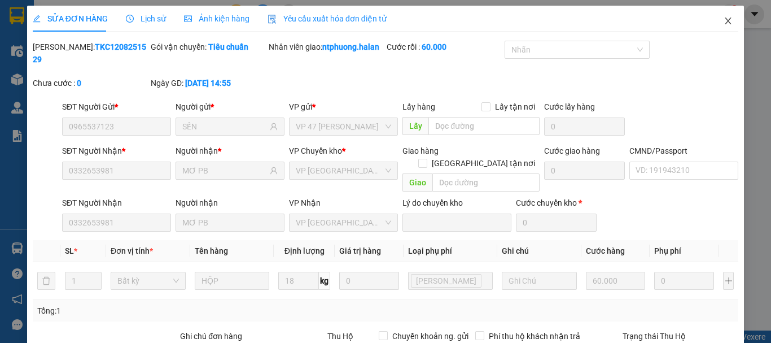
click at [723, 20] on icon "close" at bounding box center [727, 20] width 9 height 9
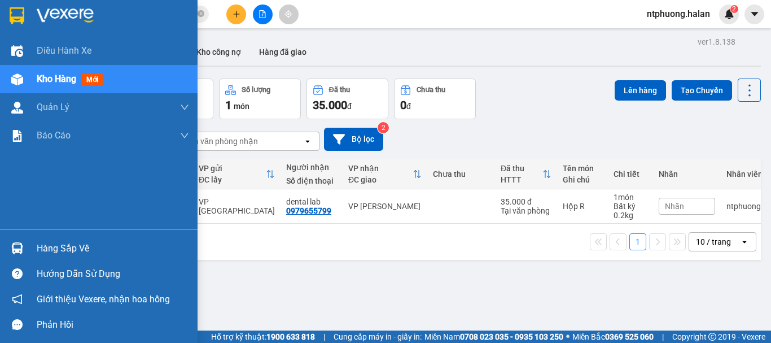
click at [64, 73] on span "Kho hàng" at bounding box center [57, 78] width 40 height 11
drag, startPoint x: 61, startPoint y: 249, endPoint x: 131, endPoint y: 239, distance: 71.3
click at [64, 249] on div "Hàng sắp về" at bounding box center [113, 248] width 152 height 17
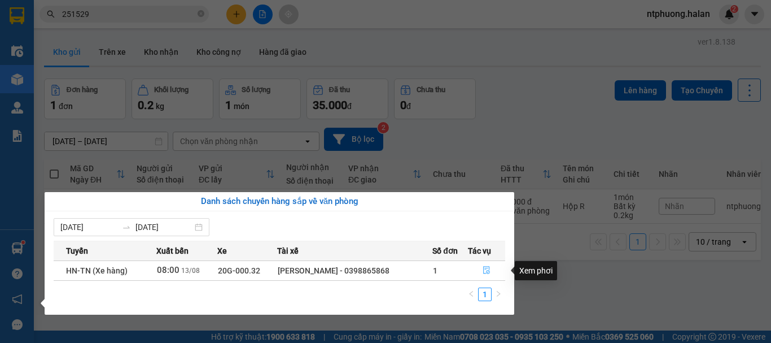
click at [488, 271] on icon "file-done" at bounding box center [486, 270] width 8 height 8
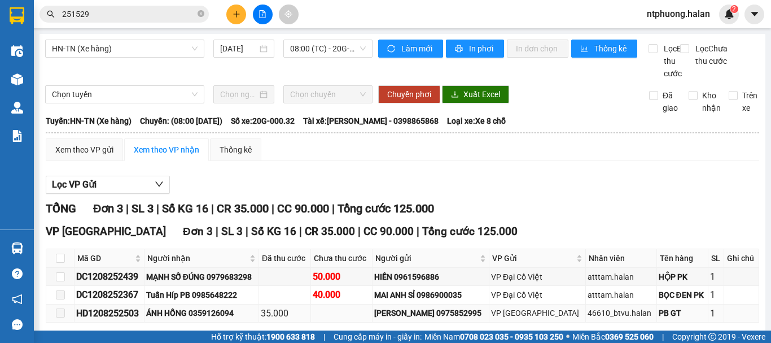
scroll to position [63, 0]
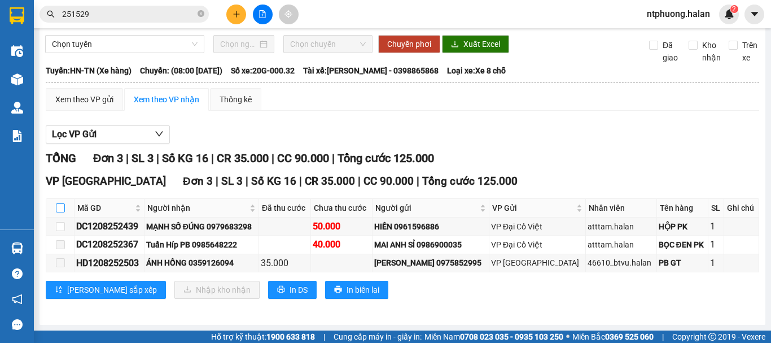
click at [60, 204] on input "checkbox" at bounding box center [60, 207] width 9 height 9
checkbox input "true"
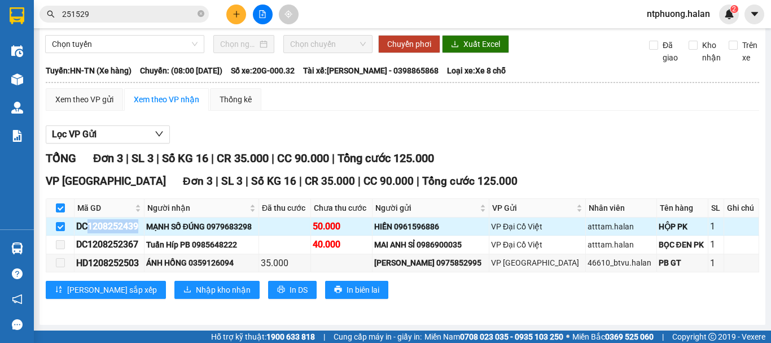
drag, startPoint x: 89, startPoint y: 226, endPoint x: 139, endPoint y: 226, distance: 50.8
click at [139, 226] on div "DC1208252439" at bounding box center [109, 226] width 66 height 14
copy div "1208252439"
click at [203, 12] on icon "close-circle" at bounding box center [201, 13] width 7 height 7
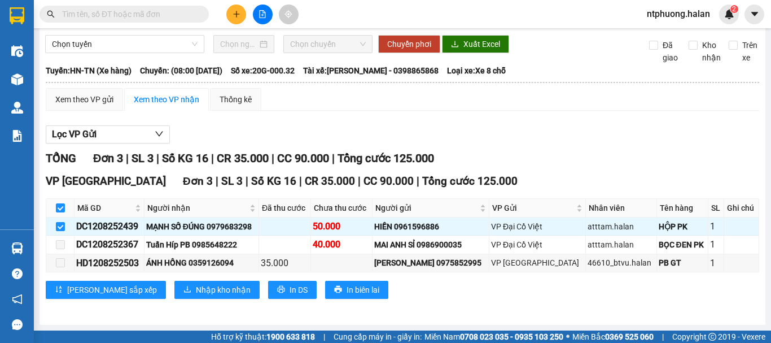
paste input "1208252439"
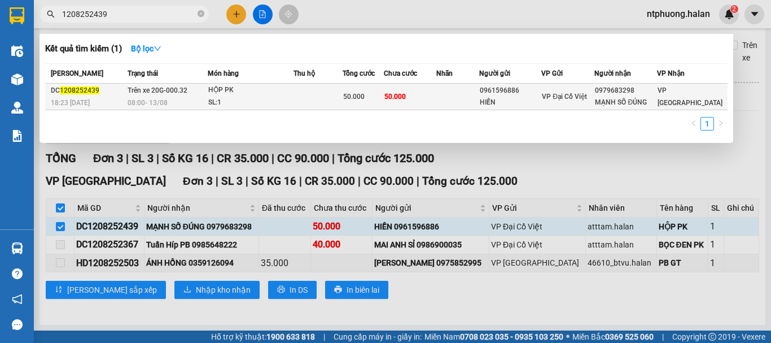
type input "1208252439"
click at [291, 98] on div "SL: 1" at bounding box center [250, 102] width 85 height 12
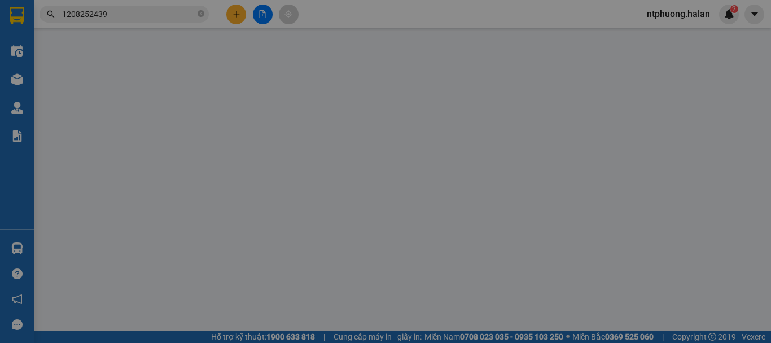
type input "0961596886"
type input "HIỀN"
type input "0979683298"
type input "MẠNH SỐ ĐÚNG"
type input "50.000"
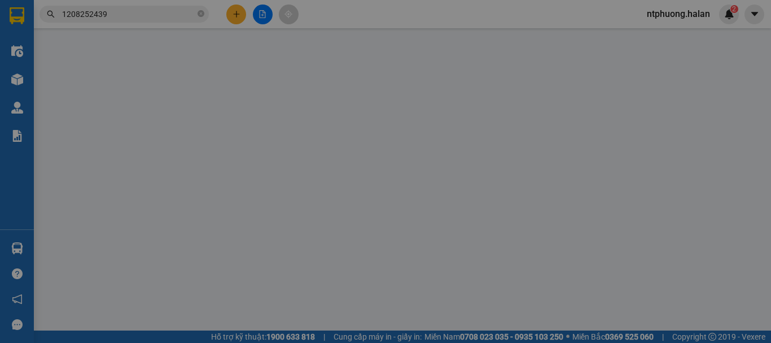
type input "50.000"
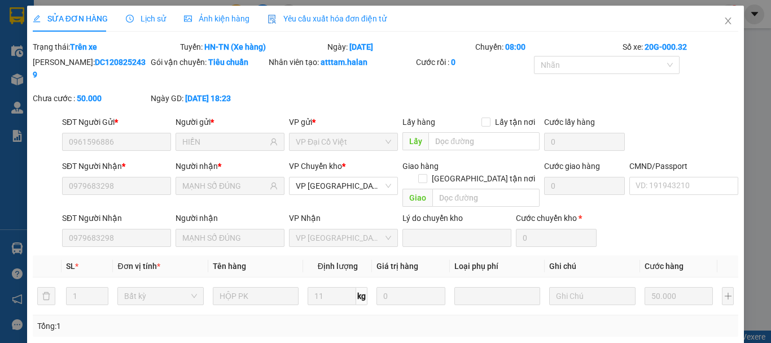
scroll to position [150, 0]
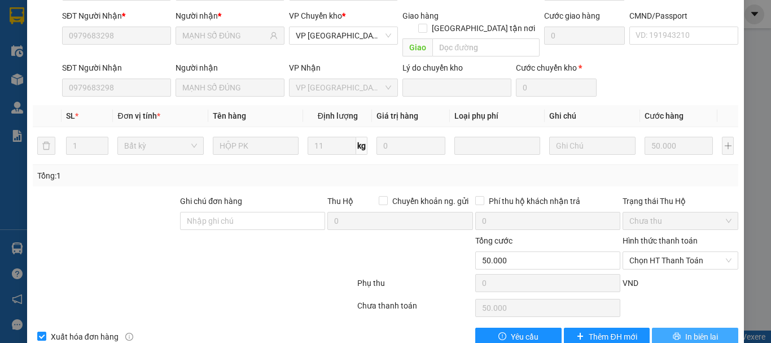
click at [697, 330] on span "In biên lai" at bounding box center [701, 336] width 33 height 12
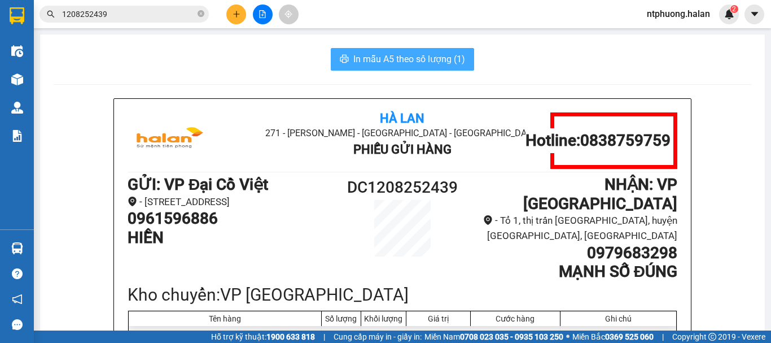
click at [407, 58] on span "In mẫu A5 theo số lượng (1)" at bounding box center [409, 59] width 112 height 14
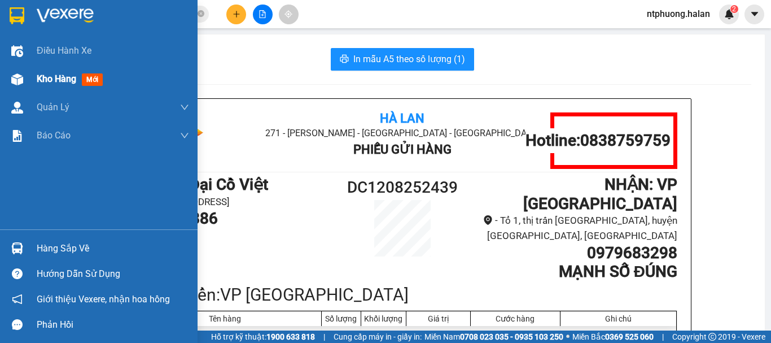
click at [55, 74] on span "Kho hàng" at bounding box center [57, 78] width 40 height 11
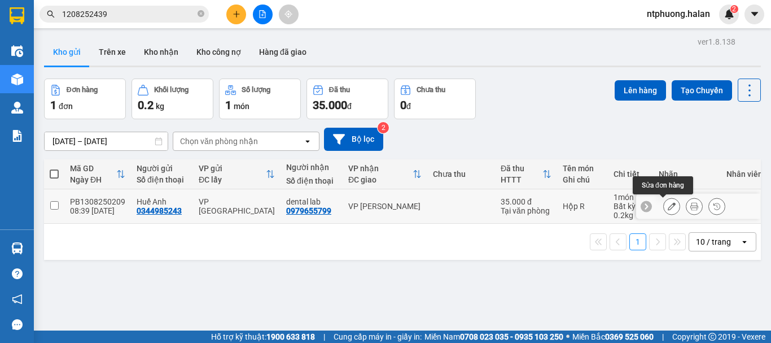
click at [668, 207] on icon at bounding box center [672, 206] width 8 height 8
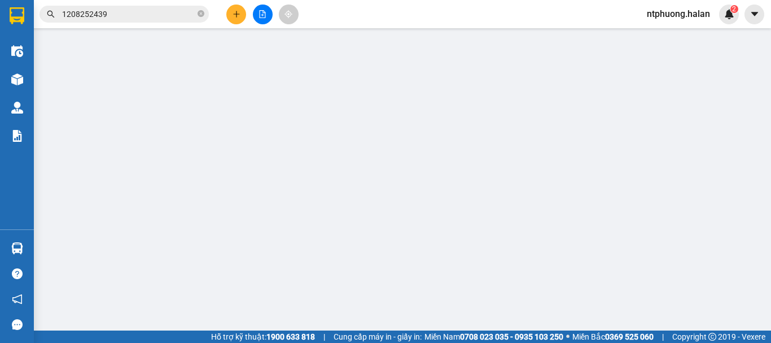
type input "0344985243"
type input "0979655799"
type input "35.000"
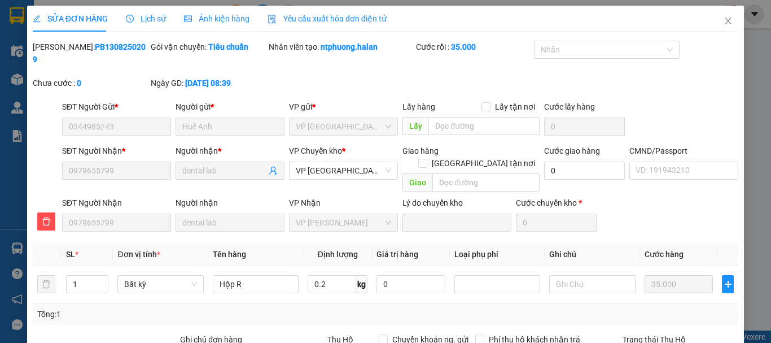
scroll to position [138, 0]
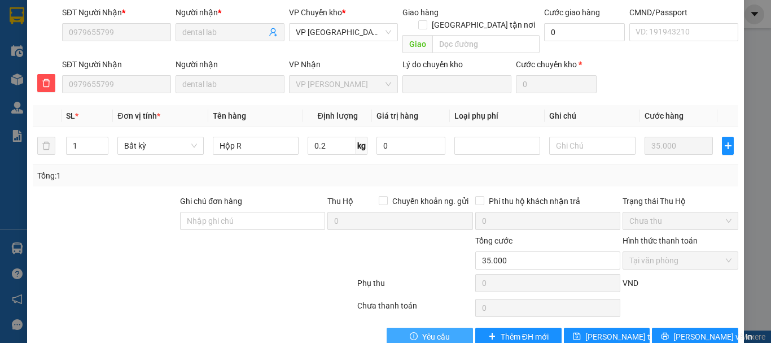
click at [445, 327] on button "Yêu cầu" at bounding box center [430, 336] width 86 height 18
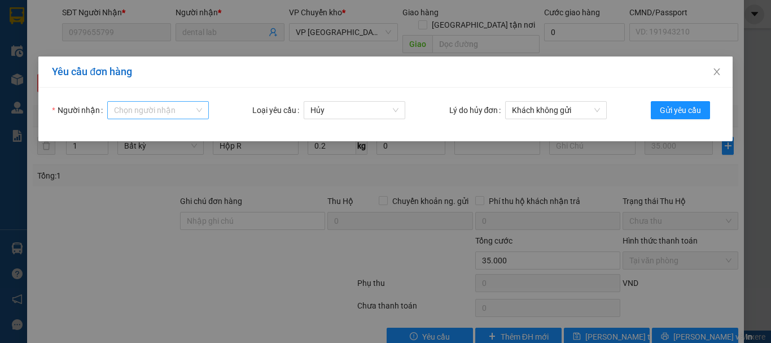
click at [138, 109] on input "Người nhận" at bounding box center [154, 110] width 80 height 17
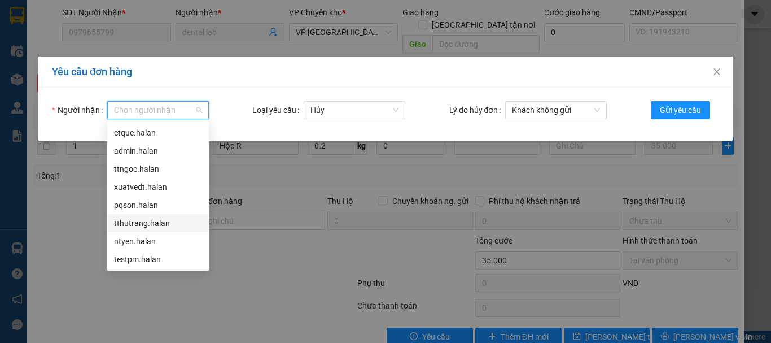
click at [134, 224] on div "tthutrang.halan" at bounding box center [158, 223] width 88 height 12
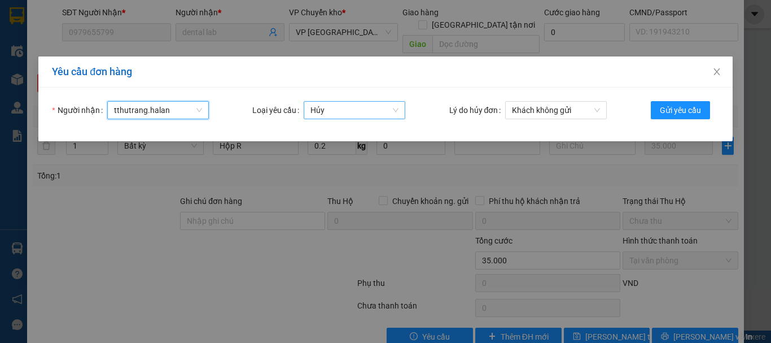
click at [389, 106] on span "Hủy" at bounding box center [354, 110] width 88 height 17
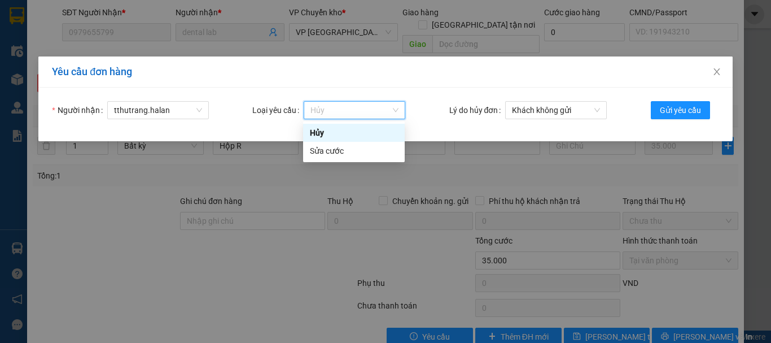
click at [369, 133] on div "Hủy" at bounding box center [354, 132] width 88 height 12
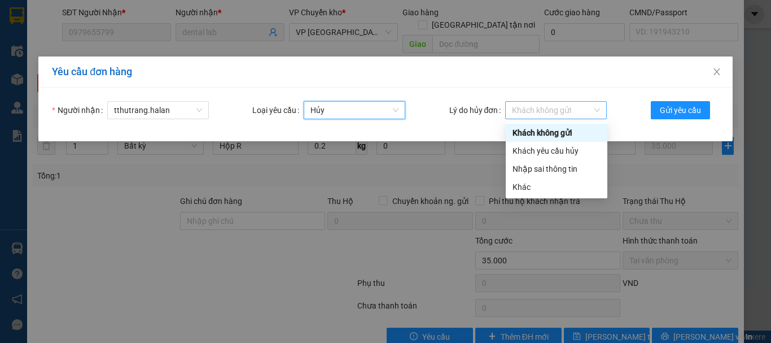
click at [599, 110] on span "Khách không gửi" at bounding box center [556, 110] width 88 height 17
click at [568, 168] on div "Nhập sai thông tin" at bounding box center [556, 169] width 88 height 12
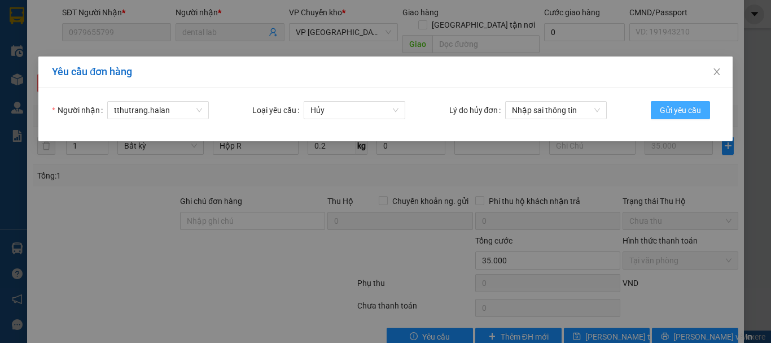
click at [683, 111] on span "Gửi yêu cầu" at bounding box center [680, 110] width 41 height 12
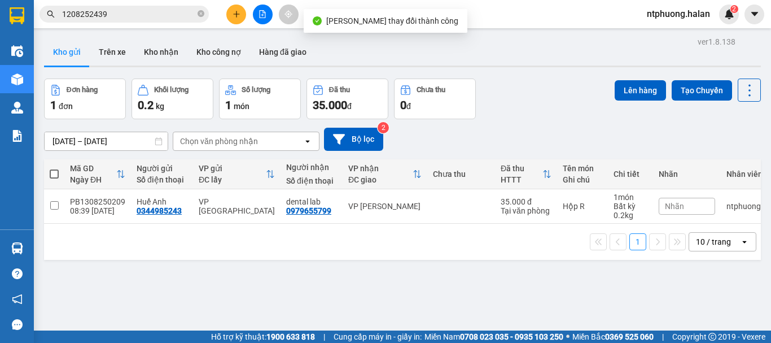
click at [687, 210] on div "Nhãn" at bounding box center [687, 206] width 56 height 17
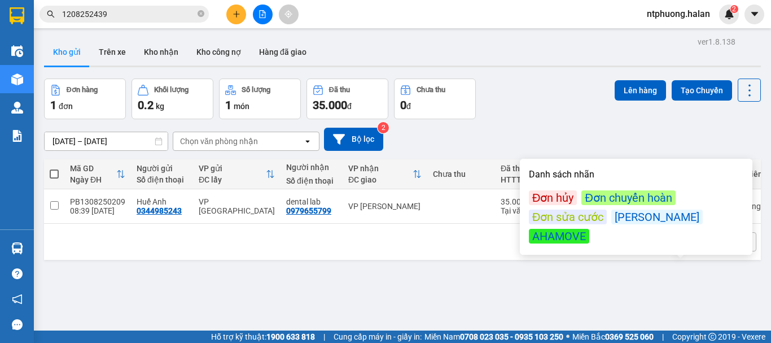
click at [548, 197] on div "Đơn hủy" at bounding box center [553, 197] width 48 height 15
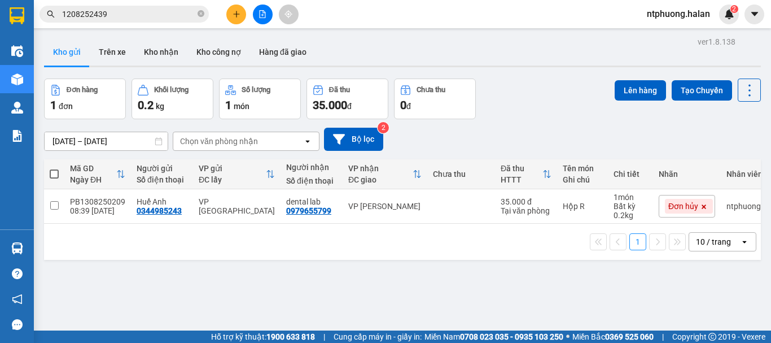
click at [378, 273] on div "ver 1.8.138 Kho gửi Trên xe Kho nhận Kho công nợ Hàng đã giao Đơn hàng 1 đơn Kh…" at bounding box center [403, 205] width 726 height 343
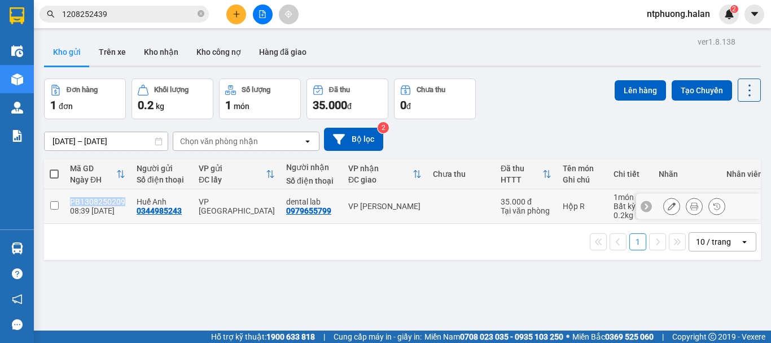
copy div "PB1308250209"
drag, startPoint x: 71, startPoint y: 201, endPoint x: 122, endPoint y: 202, distance: 51.9
click at [122, 202] on td "PB1308250209 08:39 [DATE]" at bounding box center [97, 206] width 67 height 34
checkbox input "true"
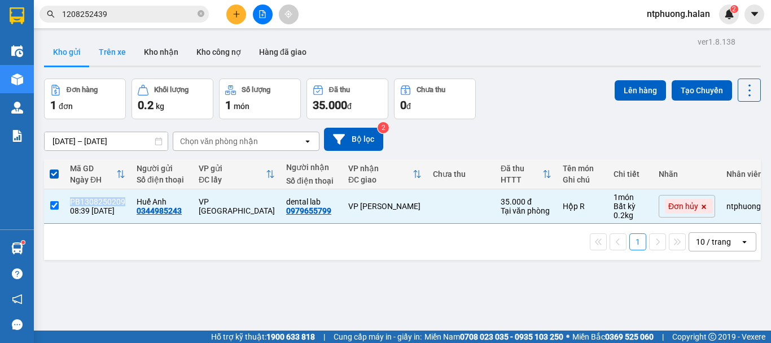
click at [119, 54] on button "Trên xe" at bounding box center [112, 51] width 45 height 27
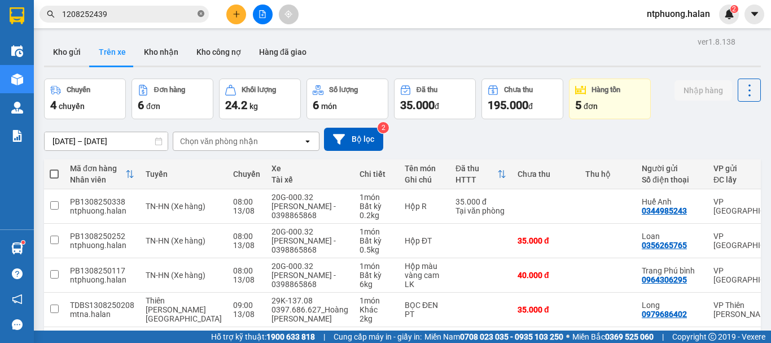
click at [201, 12] on icon "close-circle" at bounding box center [201, 13] width 7 height 7
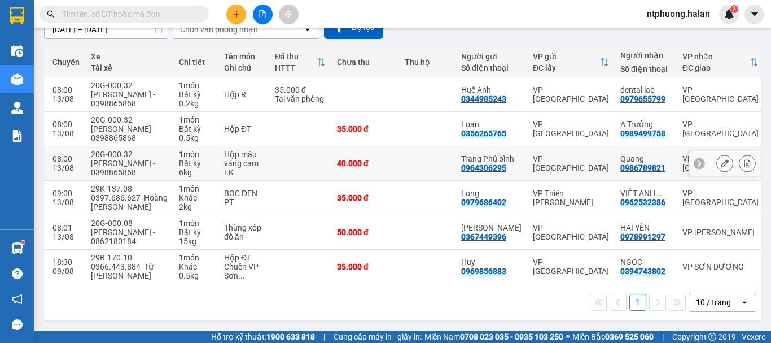
scroll to position [69, 0]
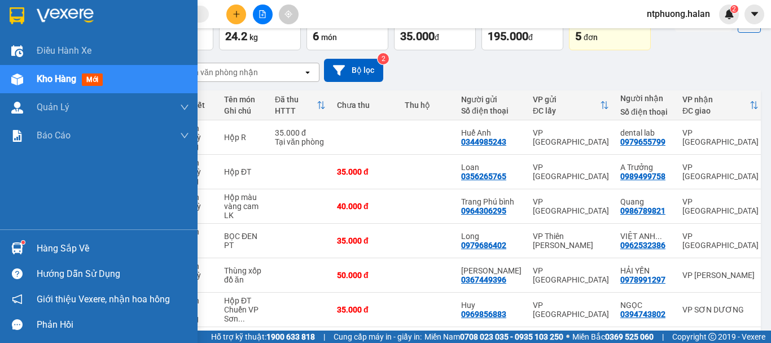
click at [55, 244] on div "Hàng sắp về" at bounding box center [113, 248] width 152 height 17
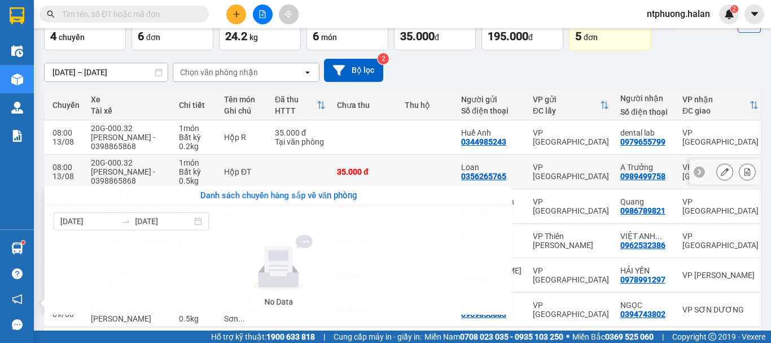
click at [374, 174] on section "Kết quả tìm kiếm ( 1 ) Bộ lọc Mã ĐH Trạng thái Món hàng Thu hộ Tổng cước Chưa c…" at bounding box center [385, 171] width 771 height 343
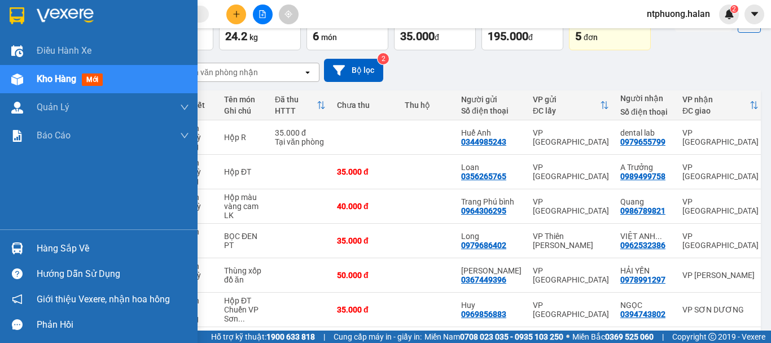
drag, startPoint x: 66, startPoint y: 249, endPoint x: 165, endPoint y: 244, distance: 98.9
click at [74, 249] on div "Hàng sắp về" at bounding box center [113, 248] width 152 height 17
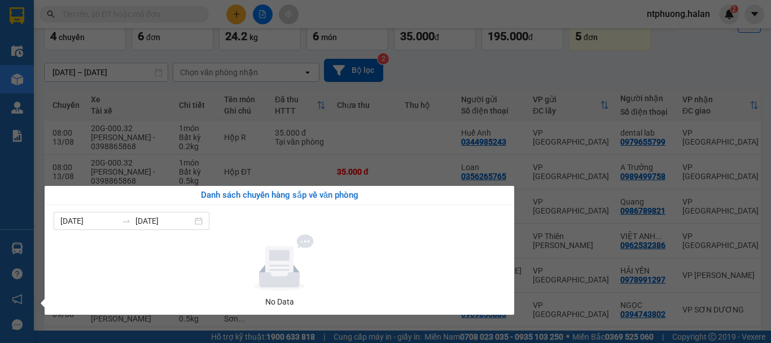
click at [379, 177] on section "Kết quả tìm kiếm ( 1 ) Bộ lọc Mã ĐH Trạng thái Món hàng Thu hộ Tổng cước Chưa c…" at bounding box center [385, 171] width 771 height 343
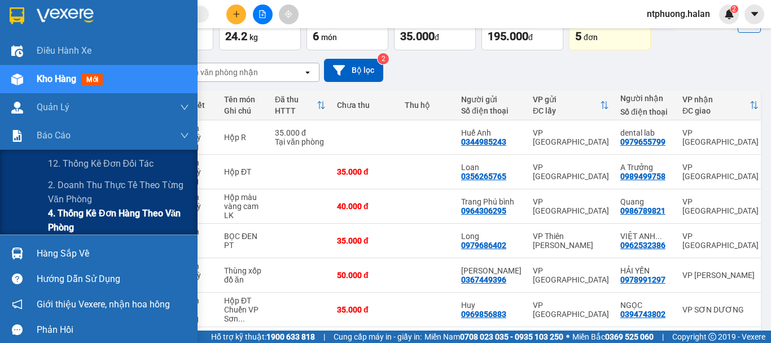
click at [78, 216] on span "4. Thống kê đơn hàng theo văn phòng" at bounding box center [118, 220] width 141 height 28
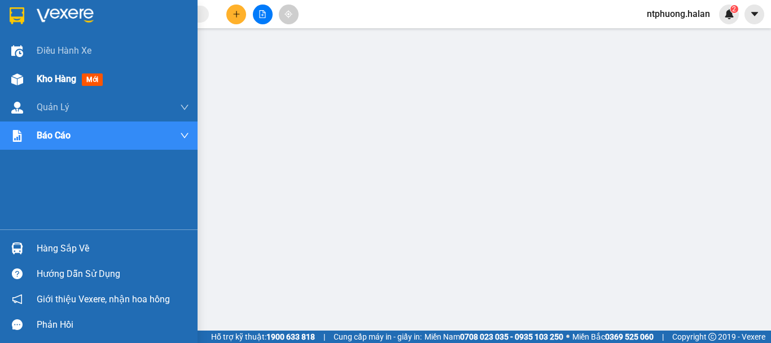
click at [45, 75] on span "Kho hàng" at bounding box center [57, 78] width 40 height 11
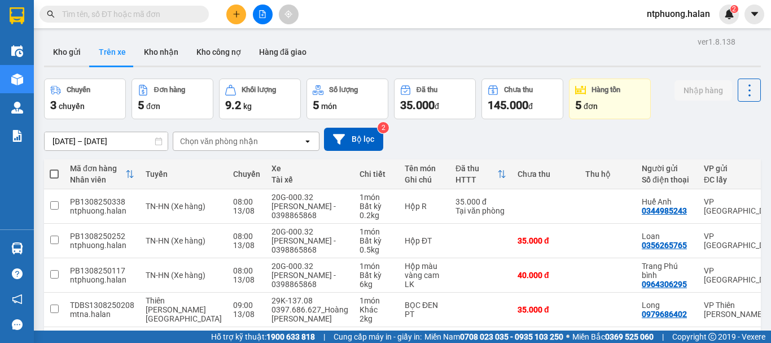
click at [178, 15] on input "text" at bounding box center [128, 14] width 133 height 12
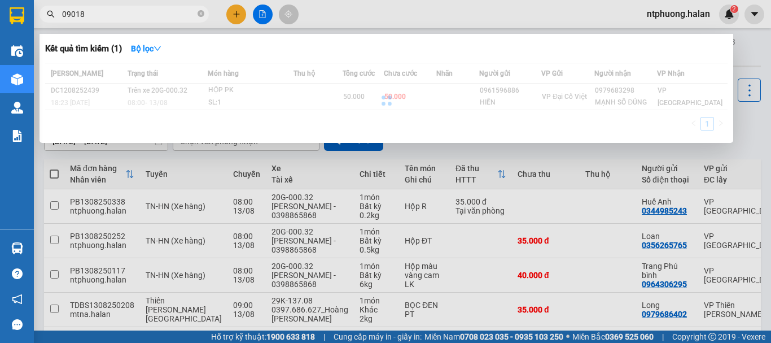
type input "090186"
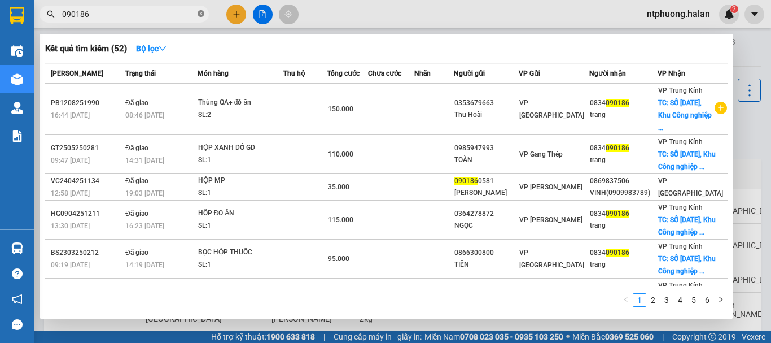
click at [200, 13] on icon "close-circle" at bounding box center [201, 13] width 7 height 7
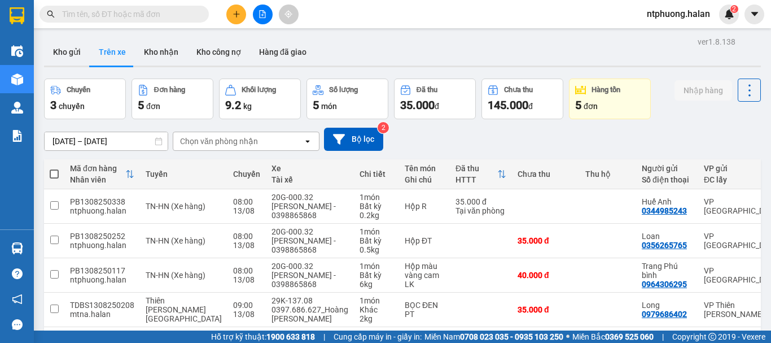
click at [182, 16] on input "text" at bounding box center [128, 14] width 133 height 12
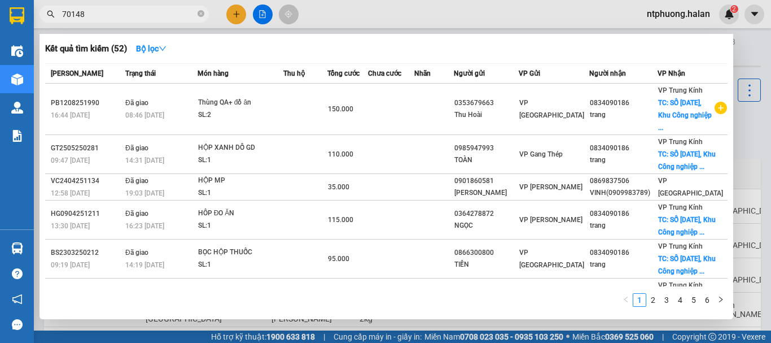
type input "701486"
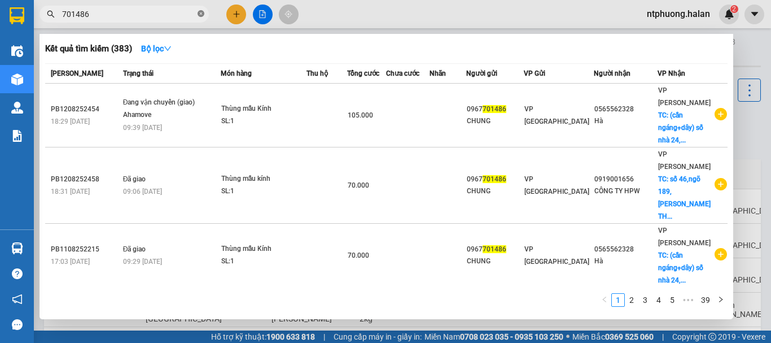
click at [203, 16] on icon "close-circle" at bounding box center [201, 13] width 7 height 7
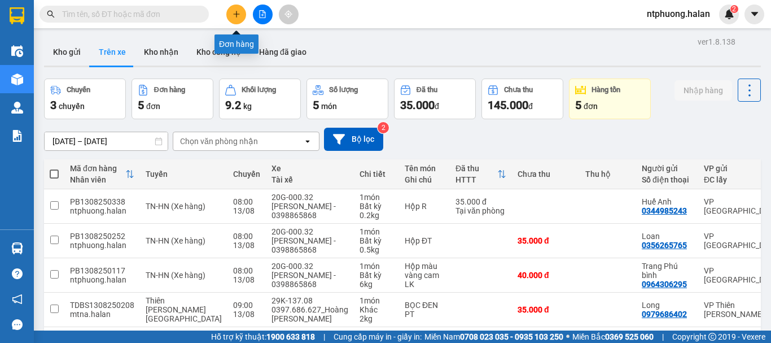
click at [240, 15] on icon "plus" at bounding box center [236, 14] width 8 height 8
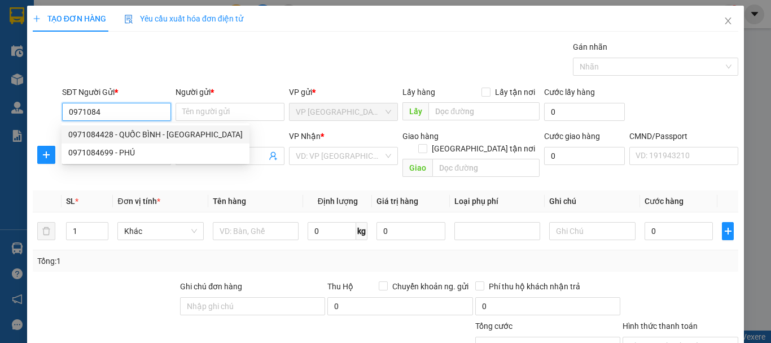
click at [100, 135] on div "0971084428 - QUỐC BÌNH - [GEOGRAPHIC_DATA]" at bounding box center [155, 134] width 174 height 12
type input "0971084428"
type input "QUỐC BÌNH - [GEOGRAPHIC_DATA]"
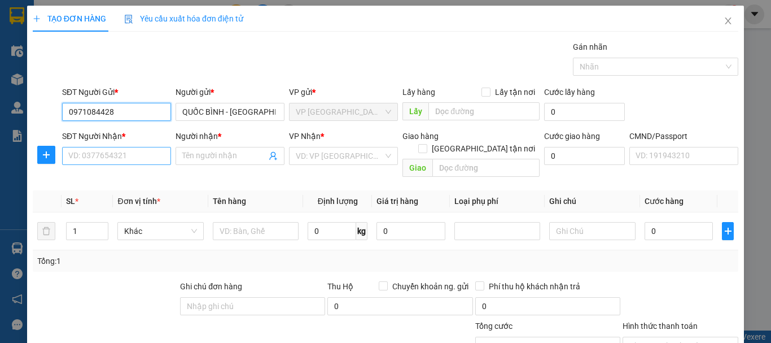
type input "0971084428"
click at [110, 157] on input "SĐT Người Nhận *" at bounding box center [116, 156] width 109 height 18
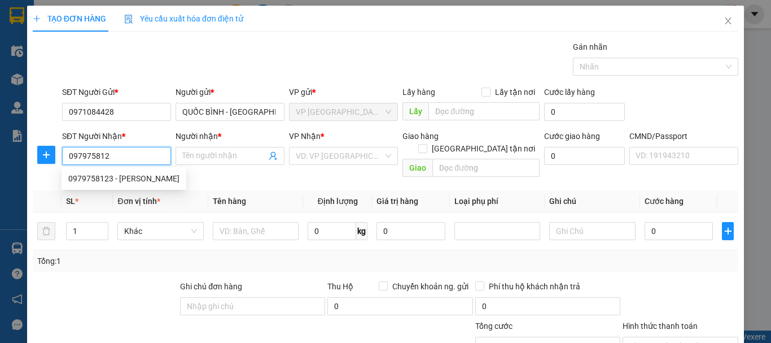
type input "0979758123"
click at [104, 178] on div "0979758123 - [PERSON_NAME]" at bounding box center [123, 178] width 111 height 12
type input "HÀ"
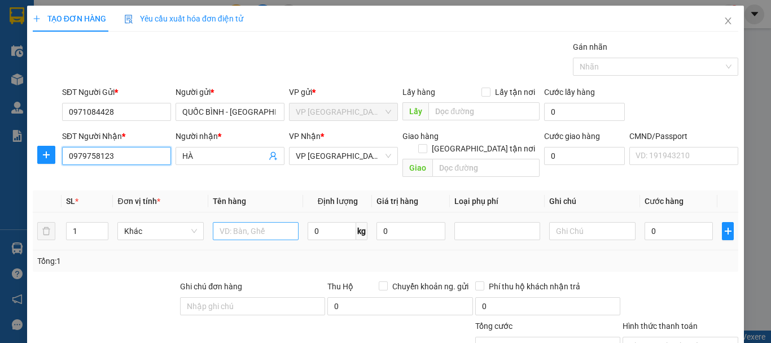
type input "0979758123"
click at [256, 222] on input "text" at bounding box center [256, 231] width 86 height 18
type input "Biển số ô tô"
click at [340, 223] on input "0" at bounding box center [332, 231] width 49 height 18
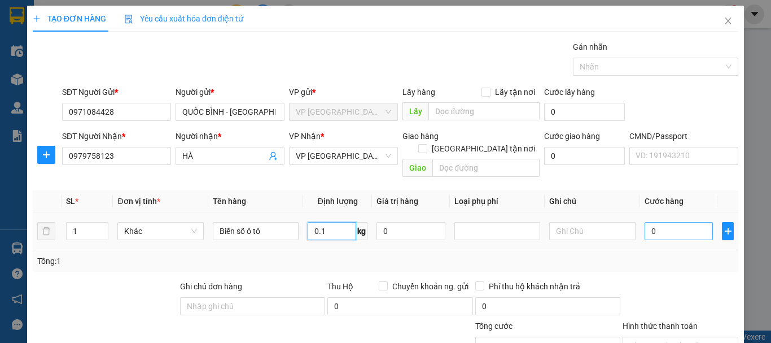
type input "0.1"
click at [662, 222] on input "0" at bounding box center [678, 231] width 69 height 18
type input "2"
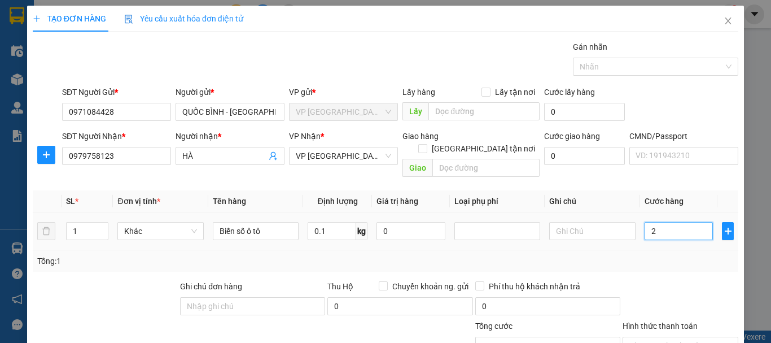
type input "20"
type input "200"
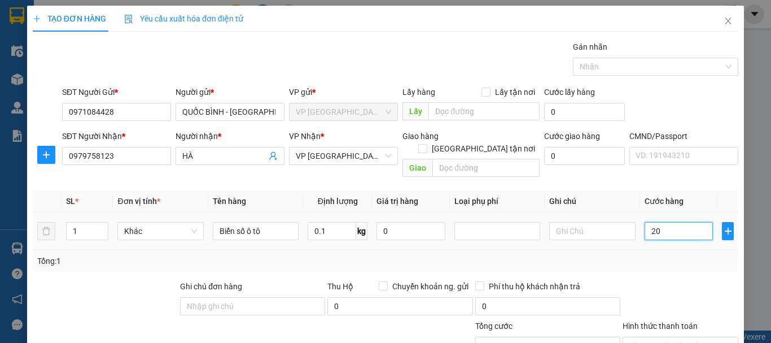
type input "200"
type input "2.000"
type input "20.000"
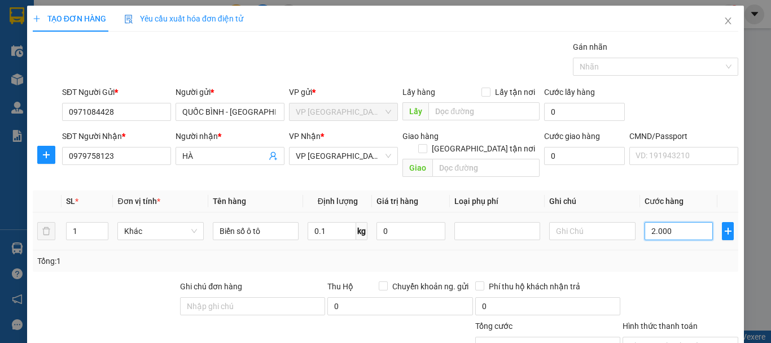
type input "20.000"
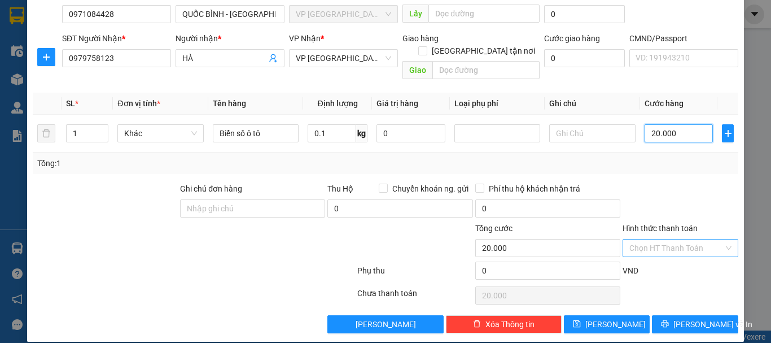
type input "20.000"
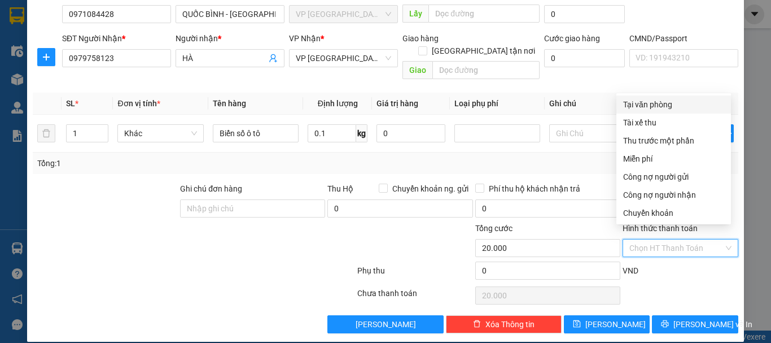
click at [667, 239] on input "Hình thức thanh toán" at bounding box center [676, 247] width 94 height 17
click at [646, 108] on div "Tại văn phòng" at bounding box center [673, 104] width 101 height 12
type input "0"
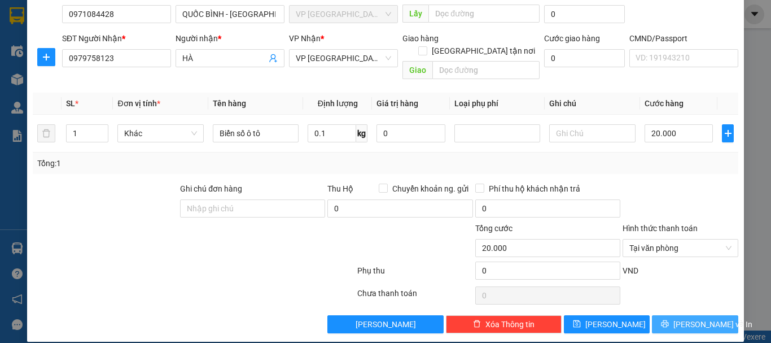
click at [690, 318] on span "[PERSON_NAME] và In" at bounding box center [712, 324] width 79 height 12
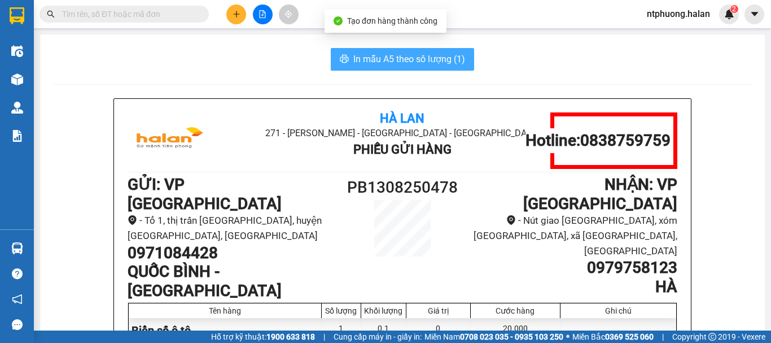
click at [383, 59] on span "In mẫu A5 theo số lượng (1)" at bounding box center [409, 59] width 112 height 14
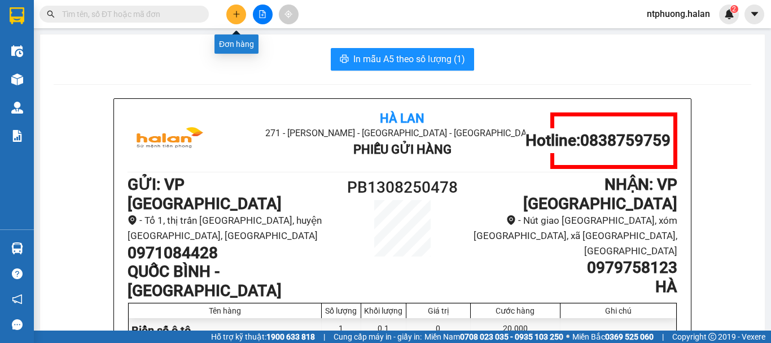
click at [234, 12] on icon "plus" at bounding box center [236, 14] width 8 height 8
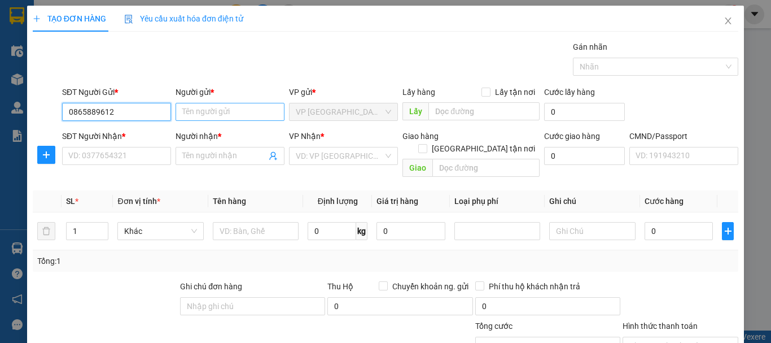
type input "0865889612"
click at [198, 115] on input "Người gửi *" at bounding box center [229, 112] width 109 height 18
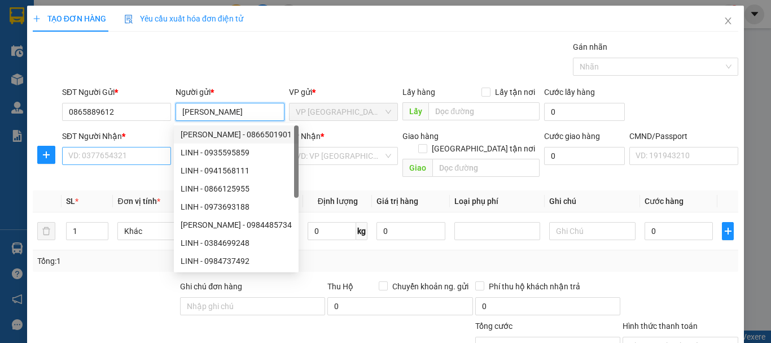
type input "[PERSON_NAME]"
click at [124, 157] on input "SĐT Người Nhận *" at bounding box center [116, 156] width 109 height 18
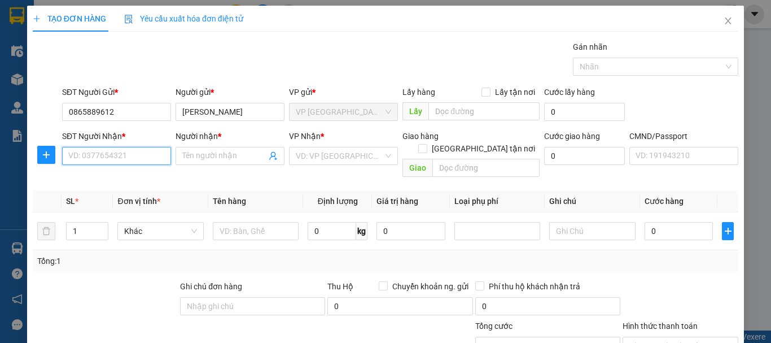
click at [128, 147] on input "SĐT Người Nhận *" at bounding box center [116, 156] width 109 height 18
type input "0395337076"
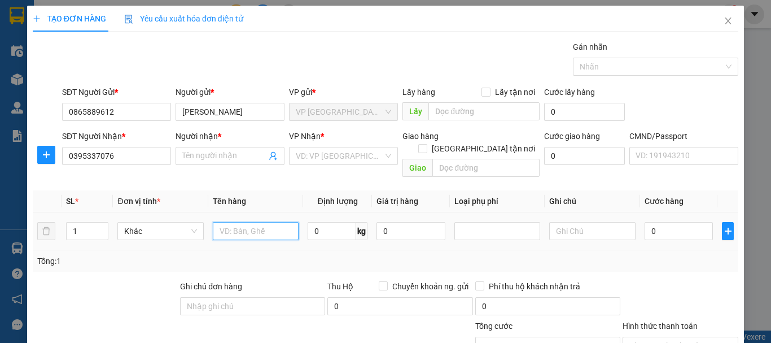
click at [253, 222] on input "text" at bounding box center [256, 231] width 86 height 18
type input "Thùng xốp ĐỒ ĂN"
click at [314, 222] on input "0" at bounding box center [332, 231] width 49 height 18
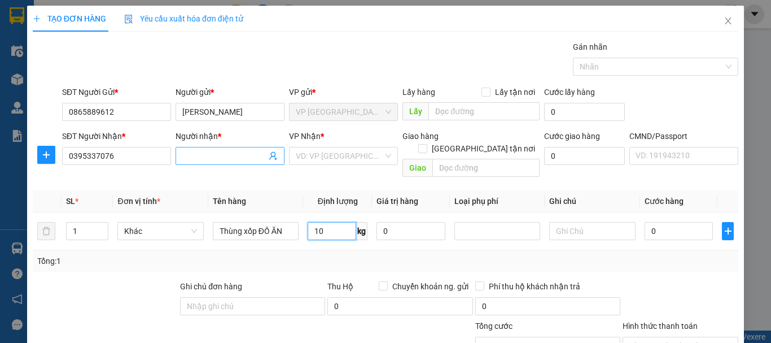
type input "10"
click at [199, 159] on input "Người nhận *" at bounding box center [224, 156] width 84 height 12
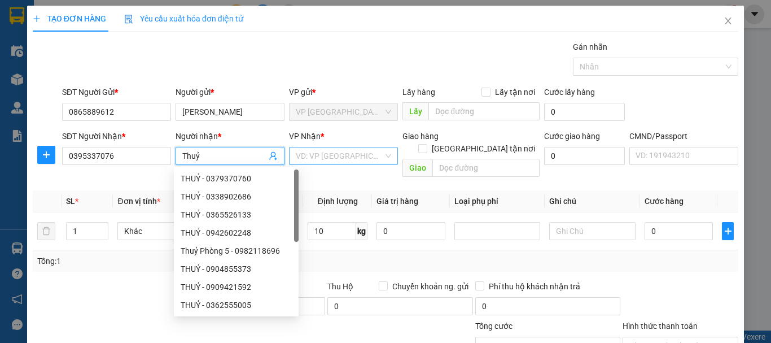
type input "Thuỷ"
click at [332, 151] on input "search" at bounding box center [339, 155] width 87 height 17
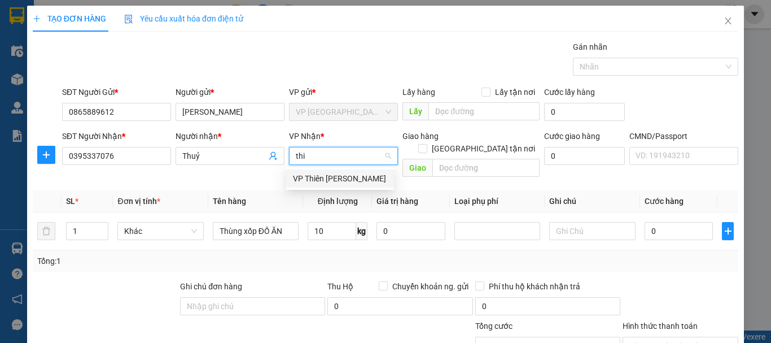
type input "thie"
click at [345, 178] on div "VP Thiên [PERSON_NAME]" at bounding box center [340, 178] width 94 height 12
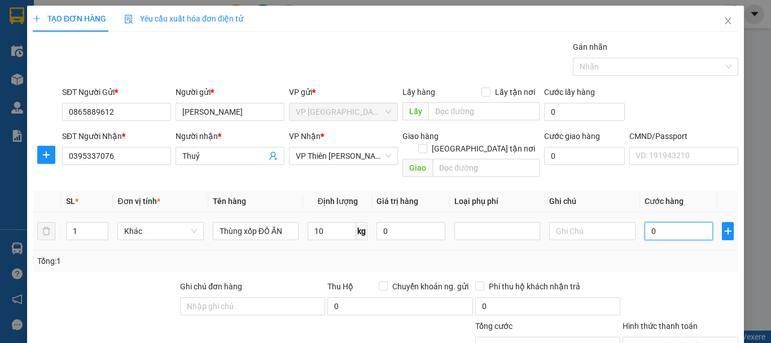
click at [673, 223] on input "0" at bounding box center [678, 231] width 69 height 18
type input "4"
type input "40"
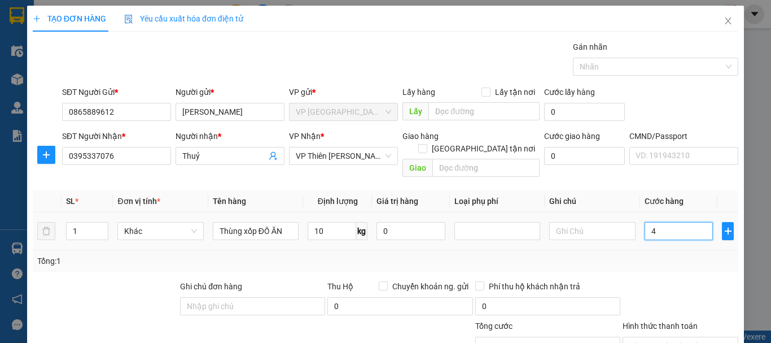
type input "40"
type input "400"
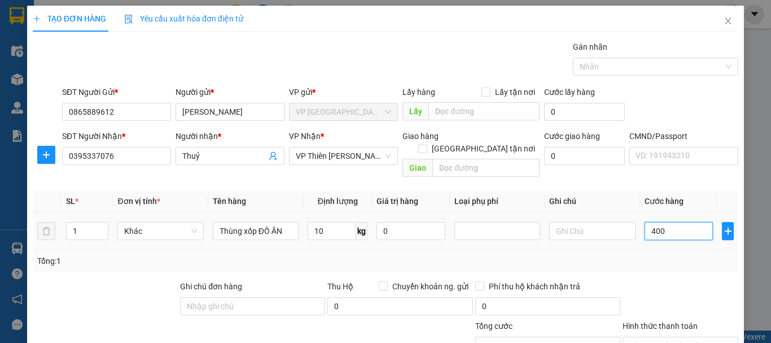
type input "4.000"
type input "40.000"
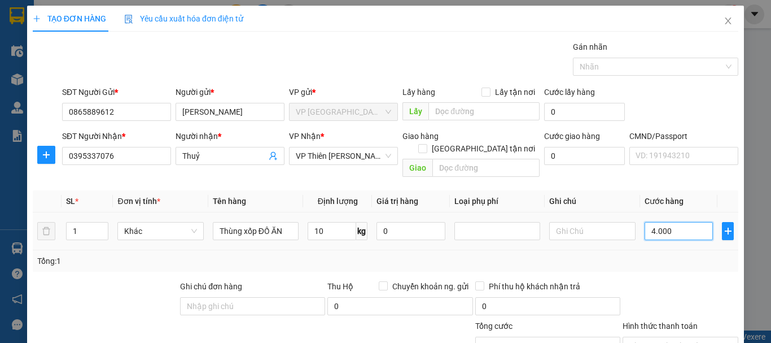
type input "40.000"
click at [426, 144] on input "[GEOGRAPHIC_DATA] tận nơi" at bounding box center [422, 148] width 8 height 8
checkbox input "true"
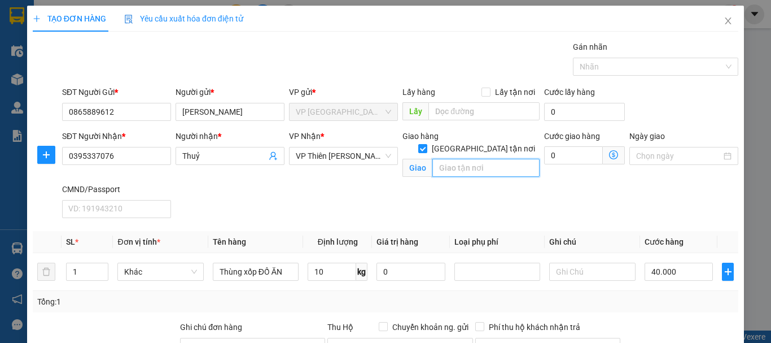
click at [466, 159] on input "text" at bounding box center [485, 168] width 107 height 18
type input "d"
type input "đội 3, thôn quyết tiến ,xã [GEOGRAPHIC_DATA] , [GEOGRAPHIC_DATA] , [GEOGRAPHIC_…"
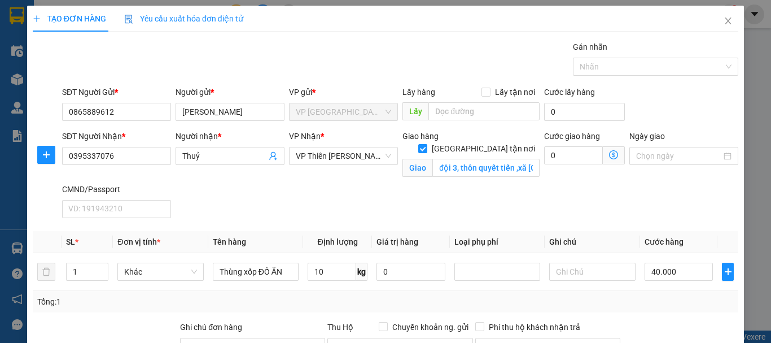
click at [609, 157] on icon "dollar-circle" at bounding box center [613, 154] width 9 height 9
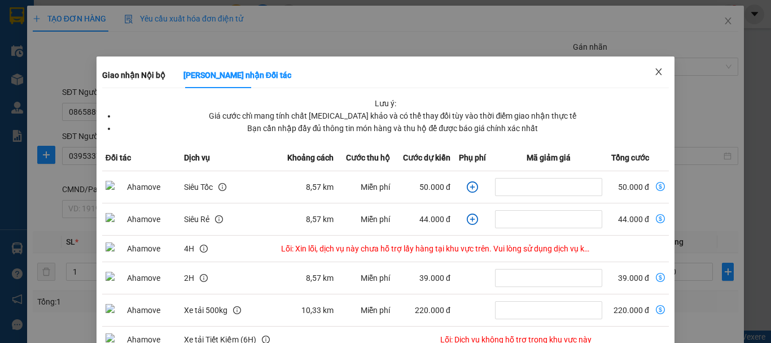
click at [656, 72] on icon "close" at bounding box center [659, 71] width 6 height 7
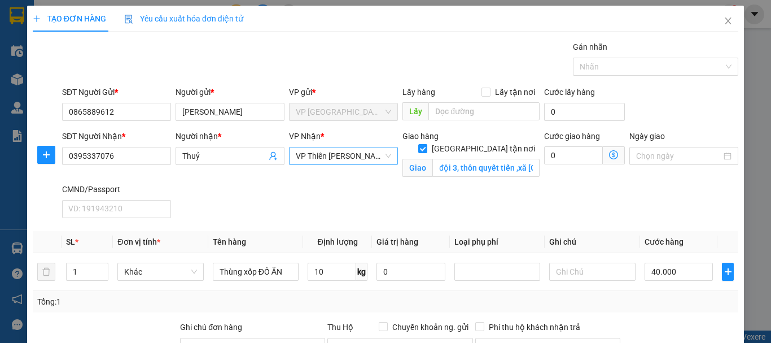
click at [305, 155] on span "VP Thiên [PERSON_NAME]" at bounding box center [343, 155] width 95 height 17
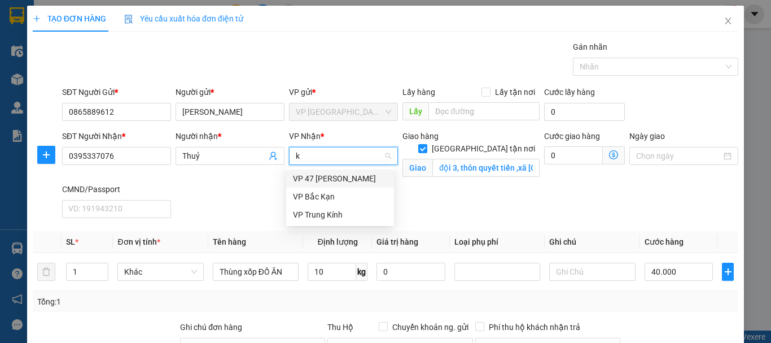
type input "ki"
click at [335, 174] on div "VP Trung Kính" at bounding box center [340, 178] width 94 height 12
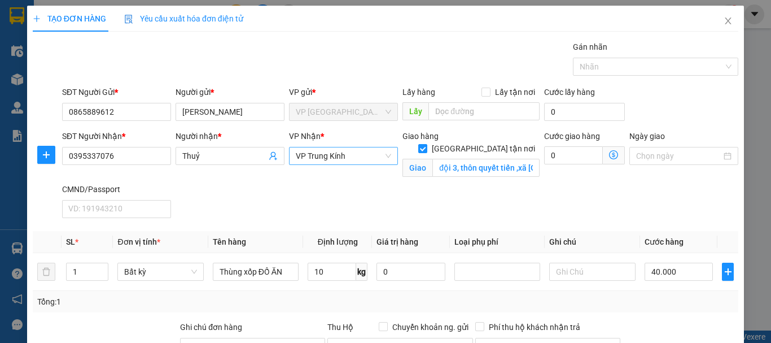
click at [609, 156] on icon "dollar-circle" at bounding box center [613, 154] width 9 height 9
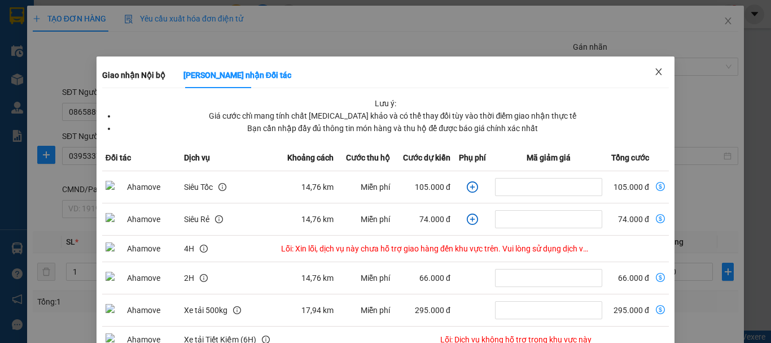
click at [654, 69] on icon "close" at bounding box center [658, 71] width 9 height 9
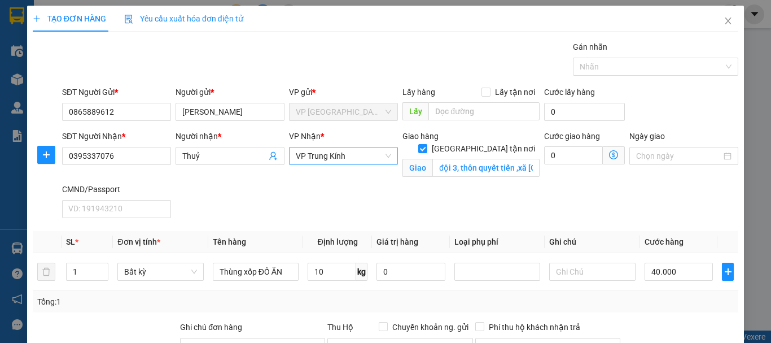
click at [330, 153] on span "VP Trung Kính" at bounding box center [343, 155] width 95 height 17
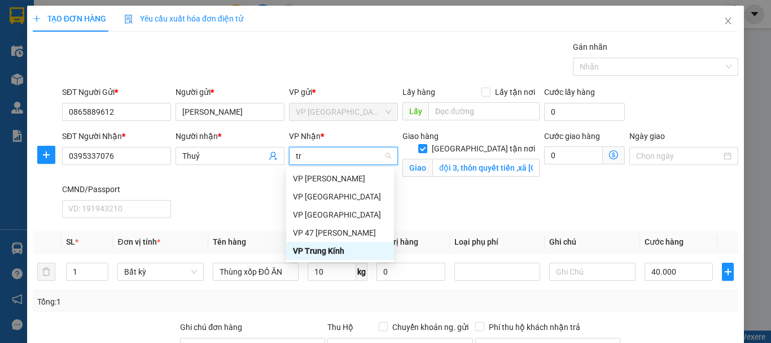
type input "tra"
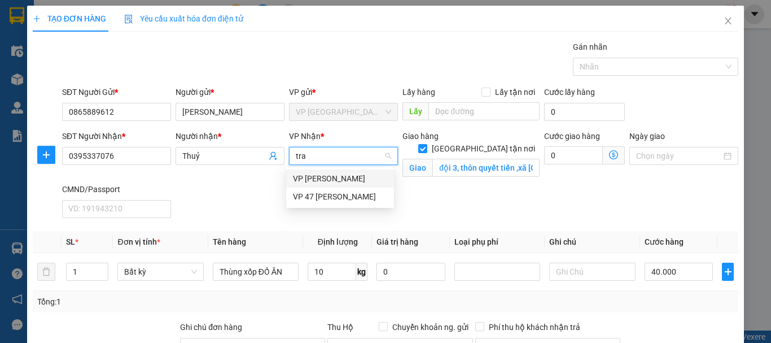
click at [316, 175] on div "VP [PERSON_NAME]" at bounding box center [340, 178] width 94 height 12
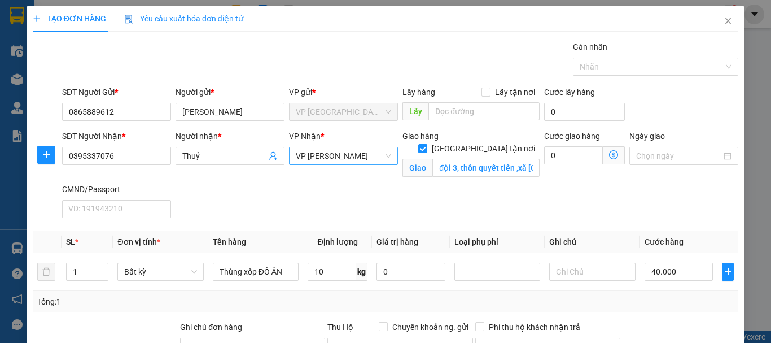
click at [609, 157] on icon "dollar-circle" at bounding box center [613, 154] width 9 height 9
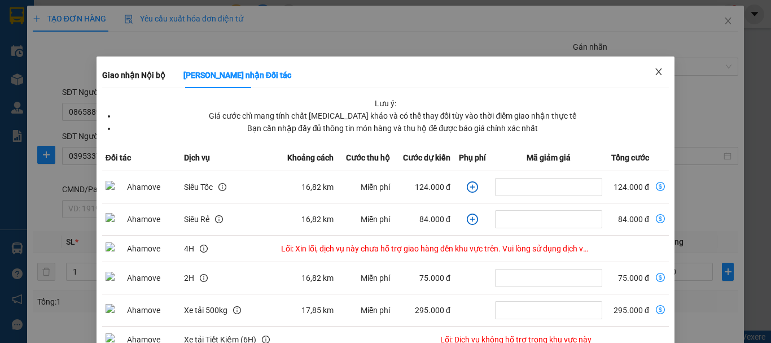
click at [654, 69] on icon "close" at bounding box center [658, 71] width 9 height 9
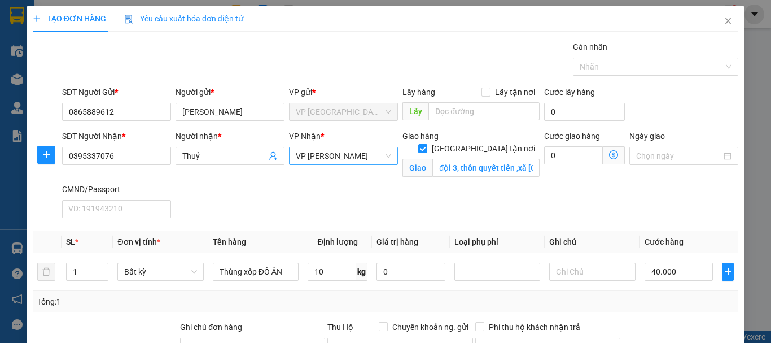
click at [359, 156] on span "VP [PERSON_NAME]" at bounding box center [343, 155] width 95 height 17
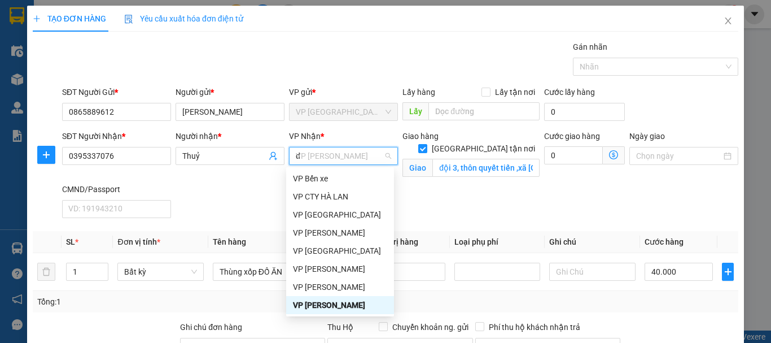
scroll to position [36, 0]
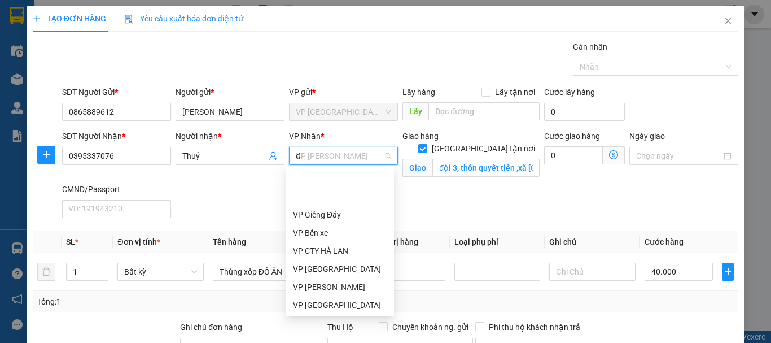
type input "d"
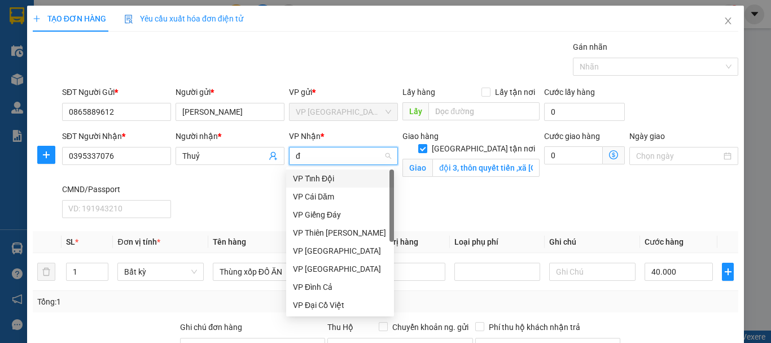
type input "đo"
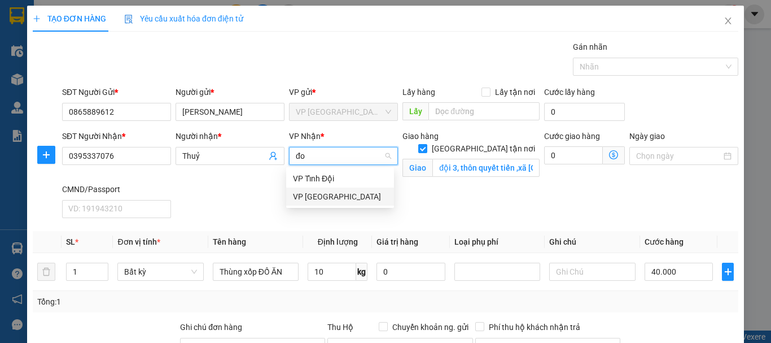
click at [326, 196] on div "VP [GEOGRAPHIC_DATA]" at bounding box center [340, 196] width 94 height 12
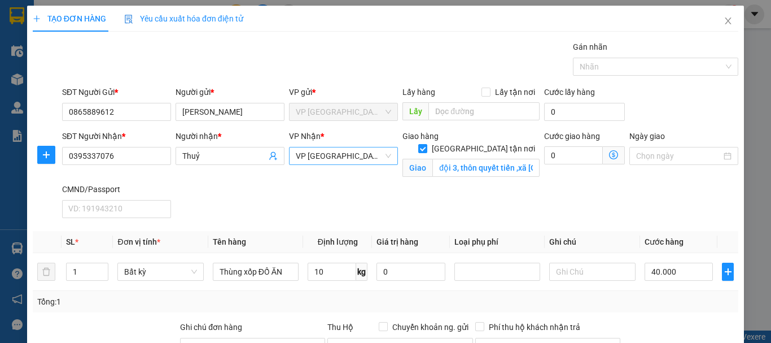
click at [609, 156] on icon "dollar-circle" at bounding box center [613, 154] width 9 height 9
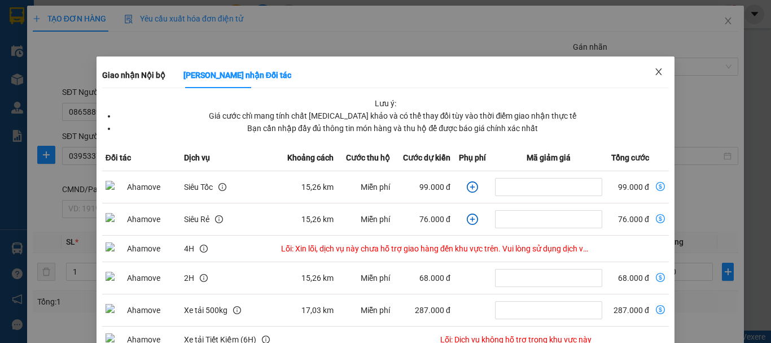
click at [654, 73] on icon "close" at bounding box center [658, 71] width 9 height 9
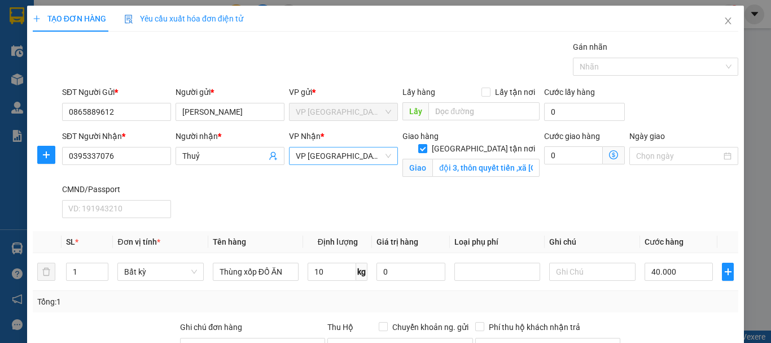
click at [354, 157] on span "VP [GEOGRAPHIC_DATA]" at bounding box center [343, 155] width 95 height 17
click at [46, 150] on button "button" at bounding box center [46, 155] width 18 height 18
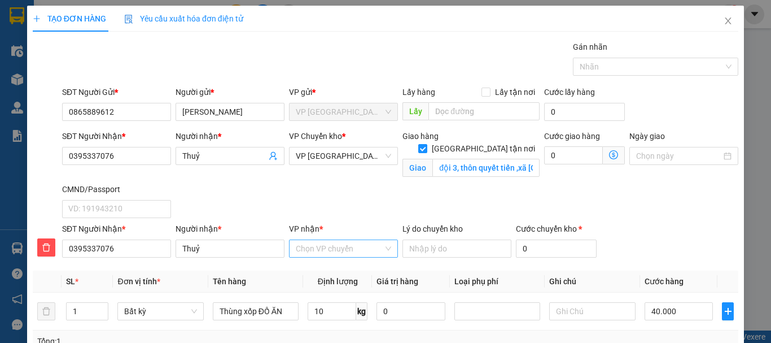
click at [333, 248] on input "VP nhận *" at bounding box center [339, 248] width 87 height 17
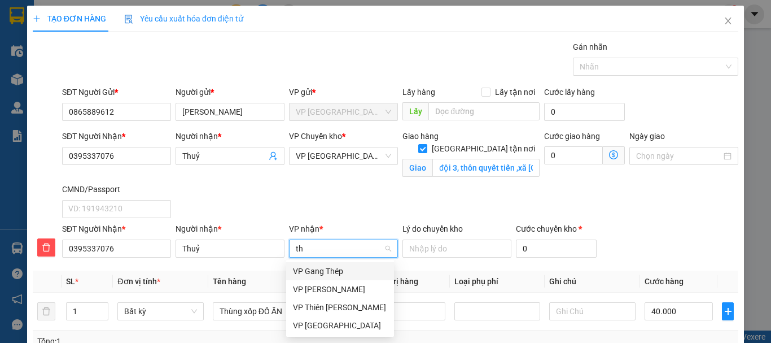
type input "thi"
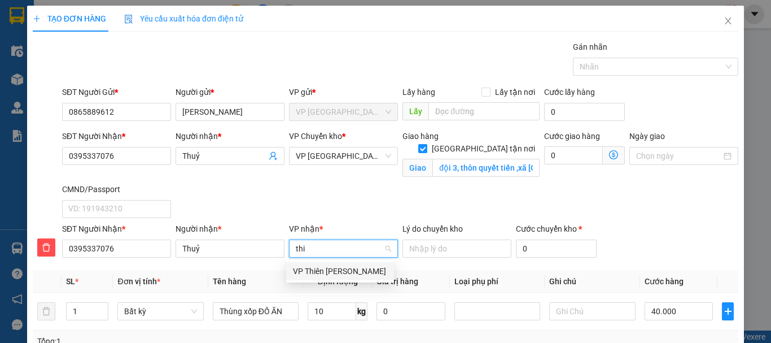
drag, startPoint x: 333, startPoint y: 274, endPoint x: 340, endPoint y: 224, distance: 50.7
click at [335, 269] on div "VP Thiên [PERSON_NAME]" at bounding box center [340, 271] width 94 height 12
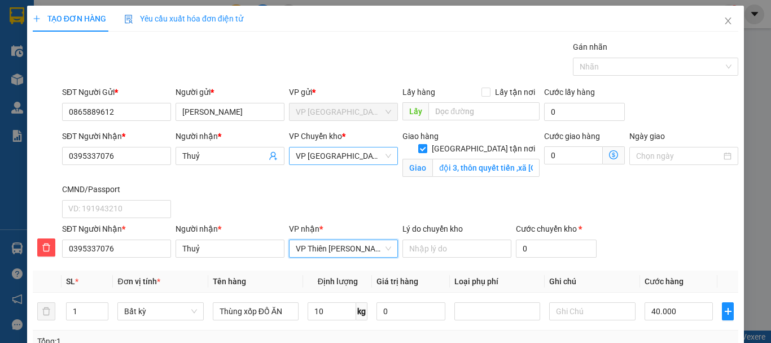
click at [346, 156] on span "VP [GEOGRAPHIC_DATA]" at bounding box center [343, 155] width 95 height 17
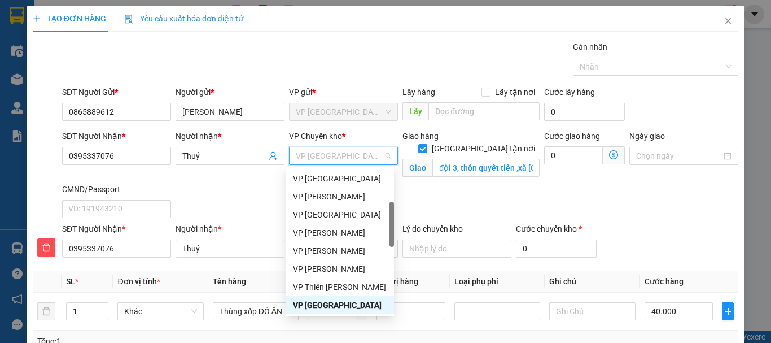
type input "b"
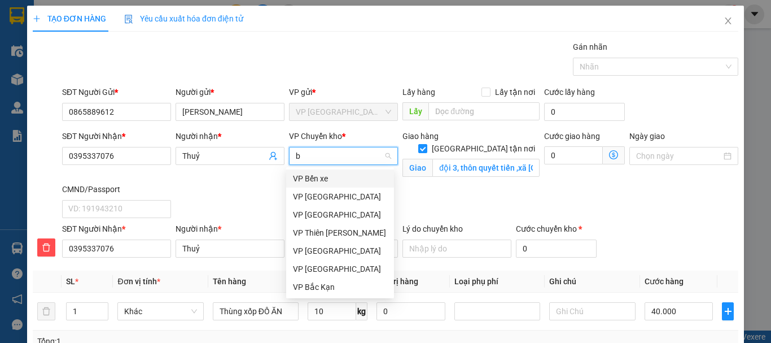
scroll to position [0, 0]
click at [323, 249] on div "VP [GEOGRAPHIC_DATA]" at bounding box center [340, 250] width 94 height 12
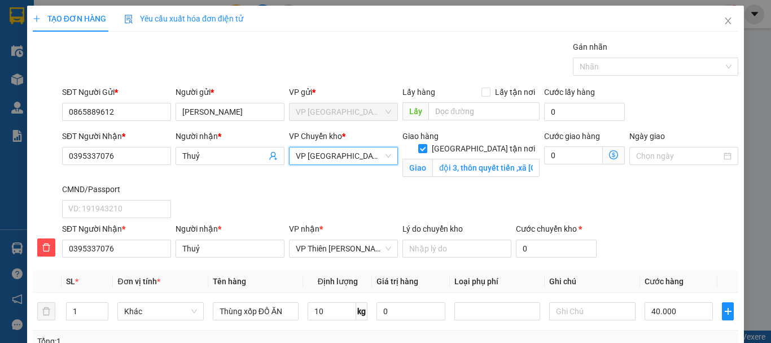
click at [339, 152] on span "VP [GEOGRAPHIC_DATA]" at bounding box center [343, 155] width 95 height 17
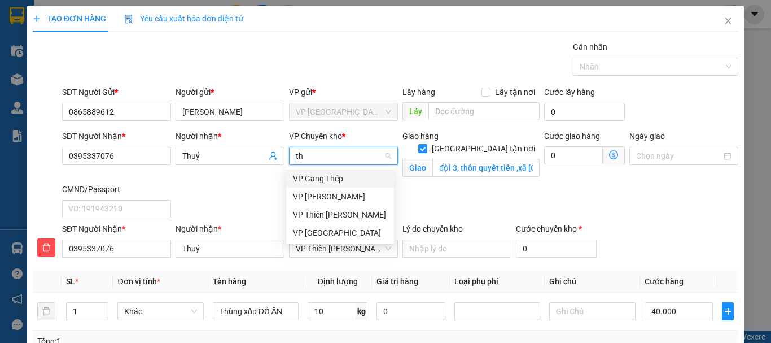
type input "thi"
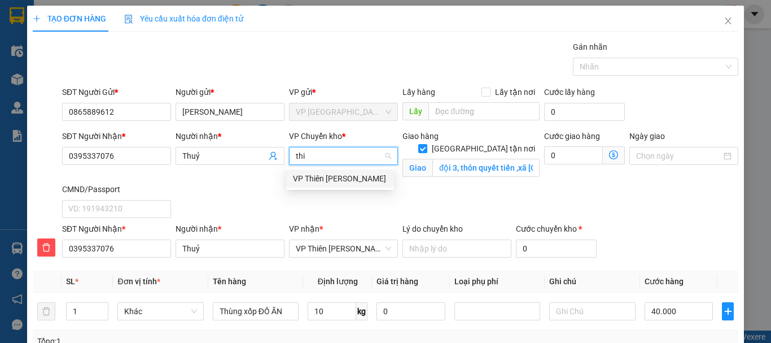
click at [341, 178] on div "VP Thiên [PERSON_NAME]" at bounding box center [340, 178] width 94 height 12
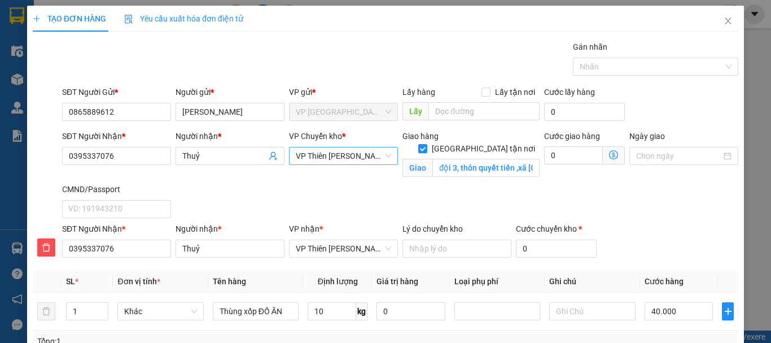
click at [609, 156] on icon "dollar-circle" at bounding box center [613, 154] width 9 height 9
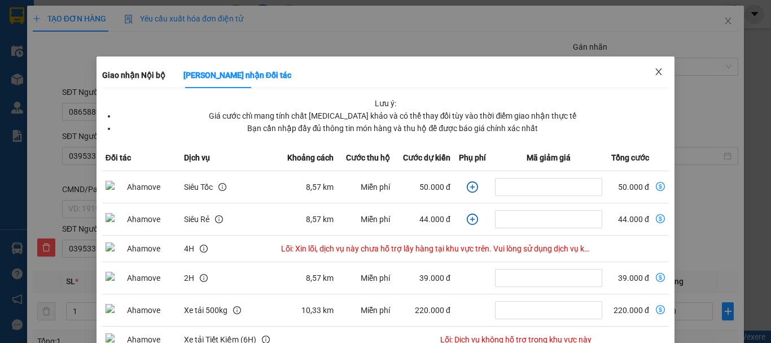
click at [654, 69] on icon "close" at bounding box center [658, 71] width 9 height 9
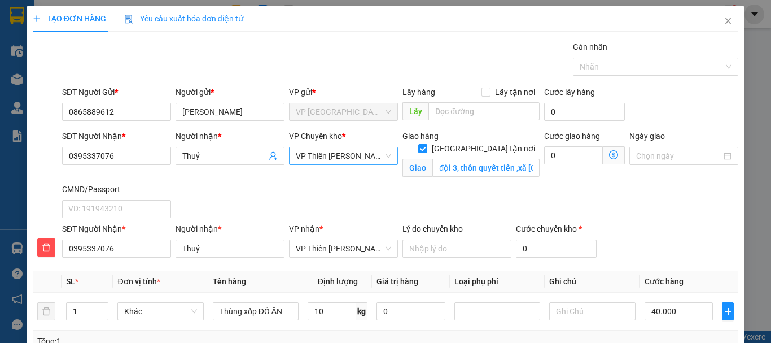
click at [609, 155] on icon "dollar-circle" at bounding box center [613, 154] width 9 height 9
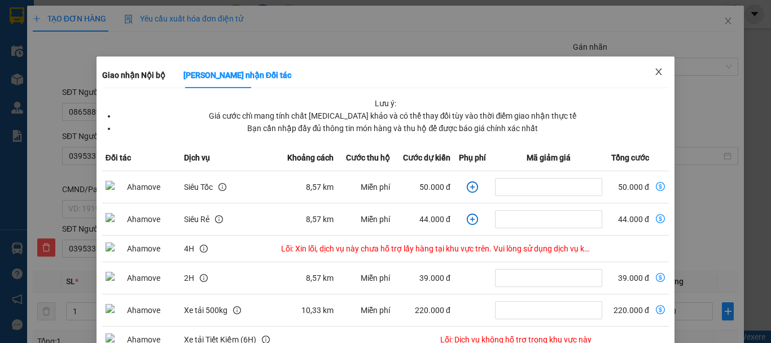
click at [656, 72] on icon "close" at bounding box center [659, 71] width 6 height 7
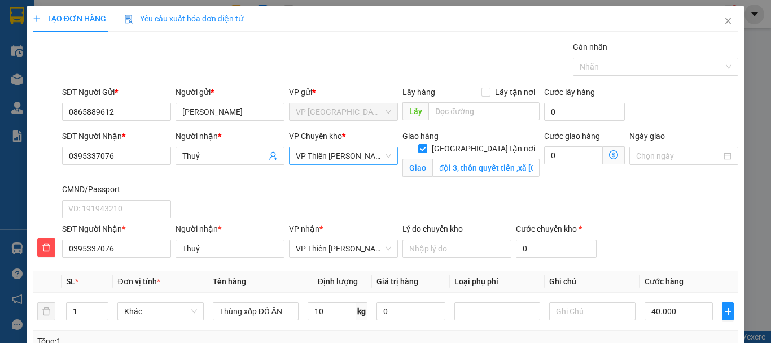
click at [362, 156] on span "VP Thiên [PERSON_NAME]" at bounding box center [343, 155] width 95 height 17
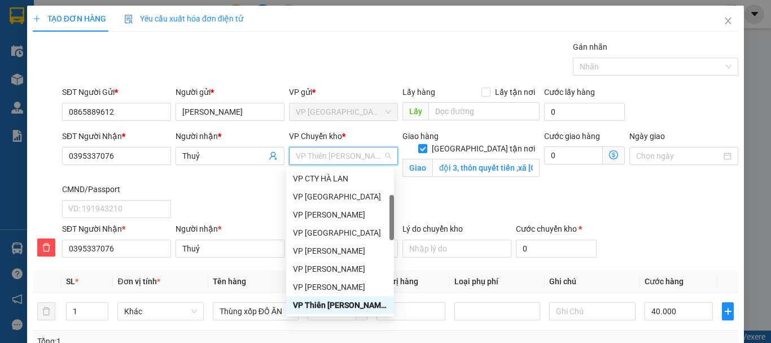
type input "b"
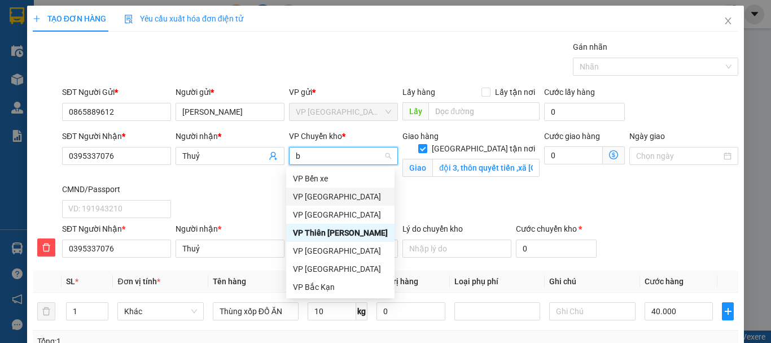
click at [313, 196] on div "VP [GEOGRAPHIC_DATA]" at bounding box center [340, 196] width 95 height 12
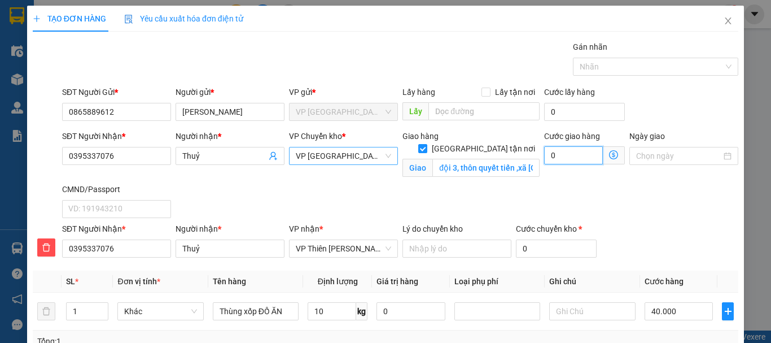
click at [577, 155] on input "0" at bounding box center [573, 155] width 59 height 18
type input "6"
type input "40.006"
type input "65"
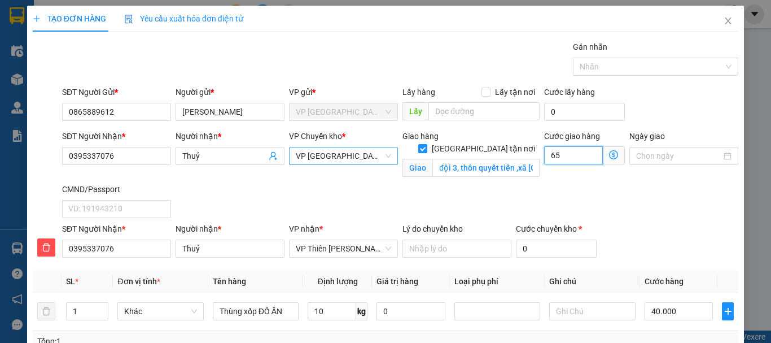
type input "40.065"
type input "65.000"
type input "105.000"
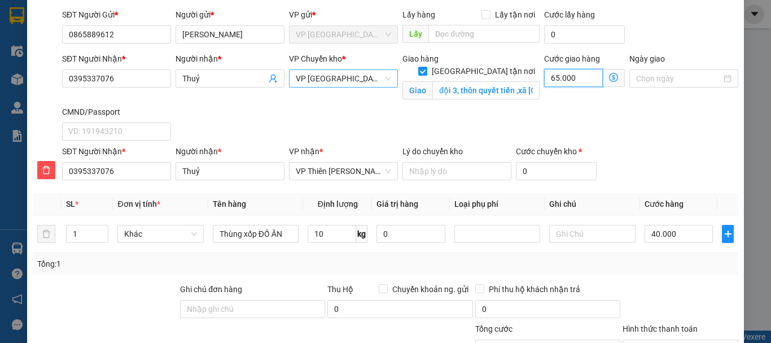
scroll to position [190, 0]
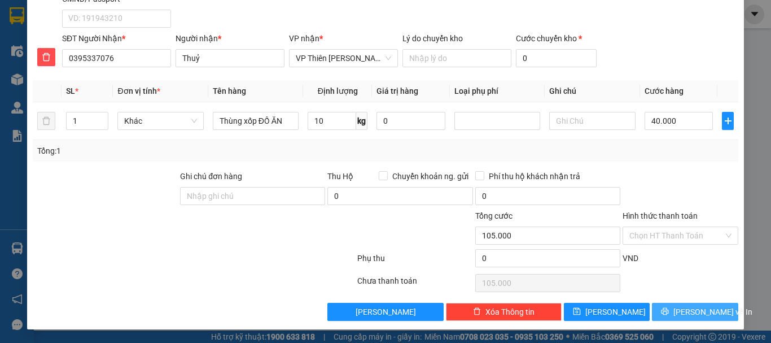
click at [690, 315] on span "[PERSON_NAME] và In" at bounding box center [712, 311] width 79 height 12
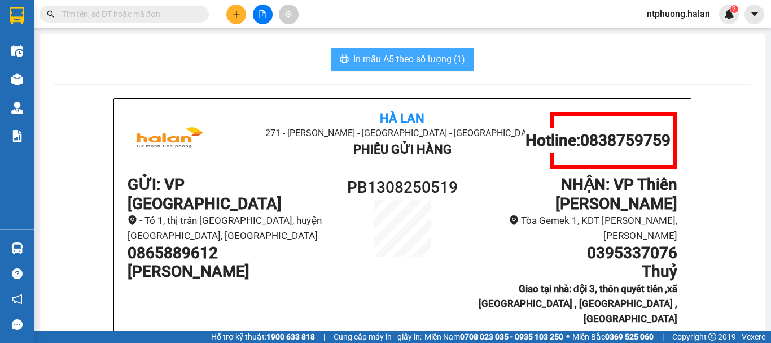
click at [364, 52] on span "In mẫu A5 theo số lượng (1)" at bounding box center [409, 59] width 112 height 14
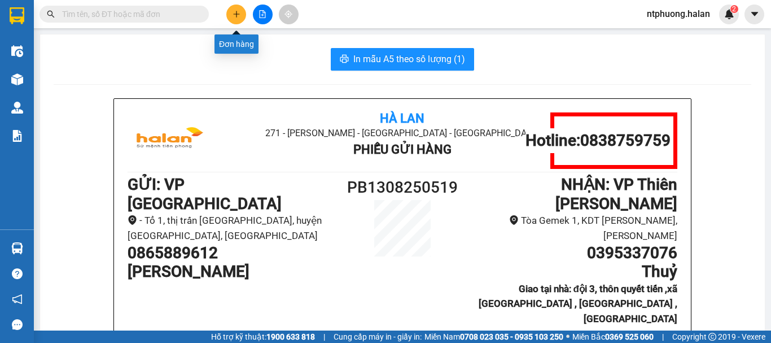
click at [237, 16] on icon "plus" at bounding box center [236, 14] width 8 height 8
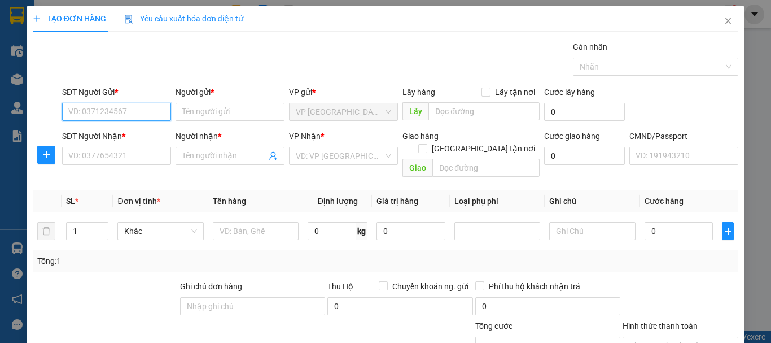
click at [127, 112] on input "SĐT Người Gửi *" at bounding box center [116, 112] width 109 height 18
click at [139, 109] on input "SĐT Người Gửi *" at bounding box center [116, 112] width 109 height 18
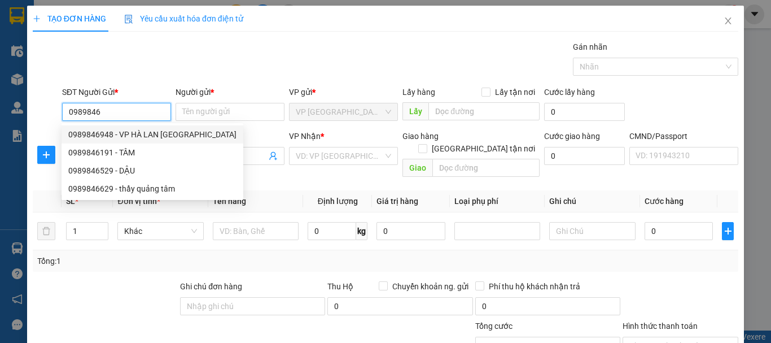
click at [140, 137] on div "0989846948 - VP HÀ LAN [GEOGRAPHIC_DATA]" at bounding box center [152, 134] width 168 height 12
type input "0989846948"
type input "VP HÀ LAN PHÚ BÌNH"
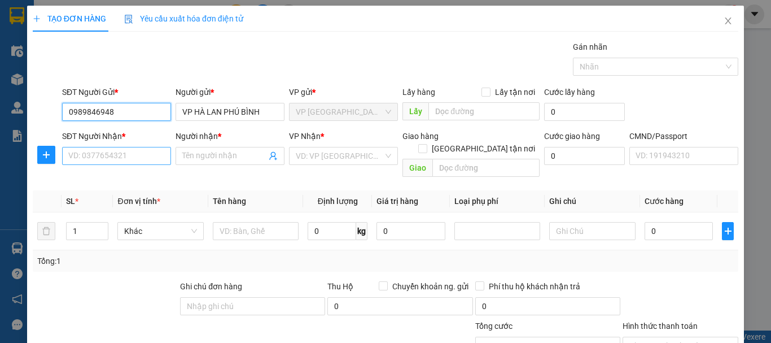
type input "0989846948"
click at [130, 159] on input "SĐT Người Nhận *" at bounding box center [116, 156] width 109 height 18
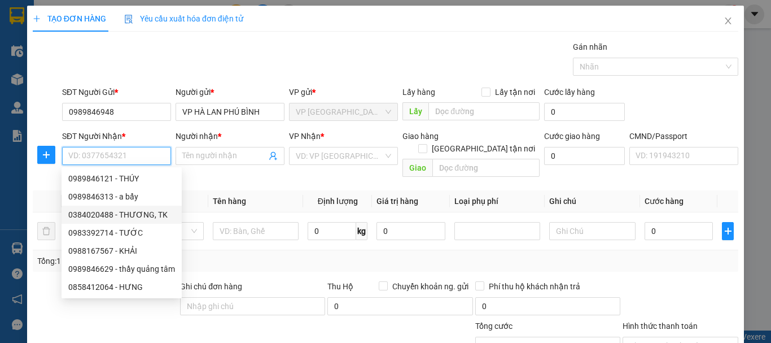
drag, startPoint x: 131, startPoint y: 218, endPoint x: 156, endPoint y: 195, distance: 33.5
click at [133, 215] on div "0384020488 - THƯƠNG, TK" at bounding box center [121, 214] width 107 height 12
type input "0384020488"
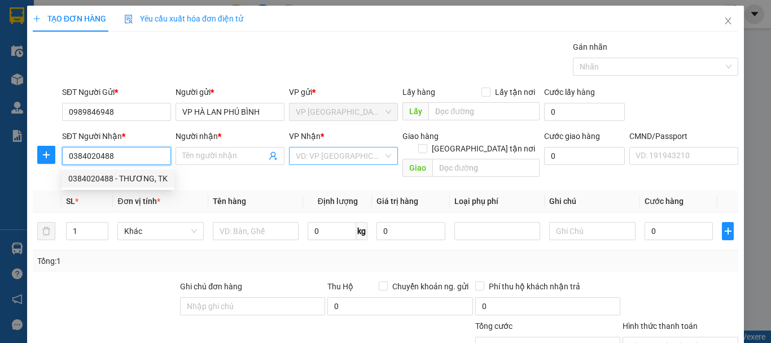
type input "THƯƠNG, TK"
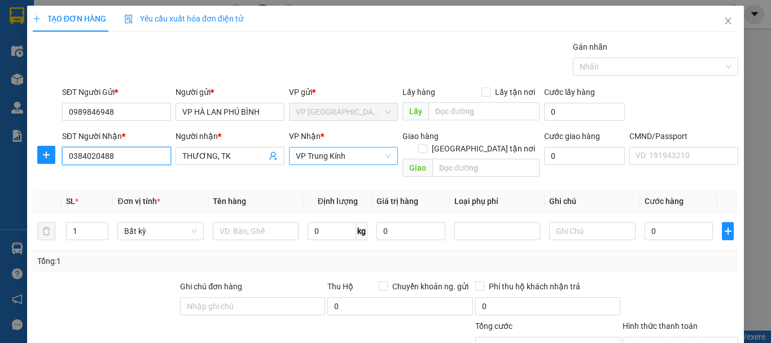
click at [319, 152] on span "VP Trung Kính" at bounding box center [343, 155] width 95 height 17
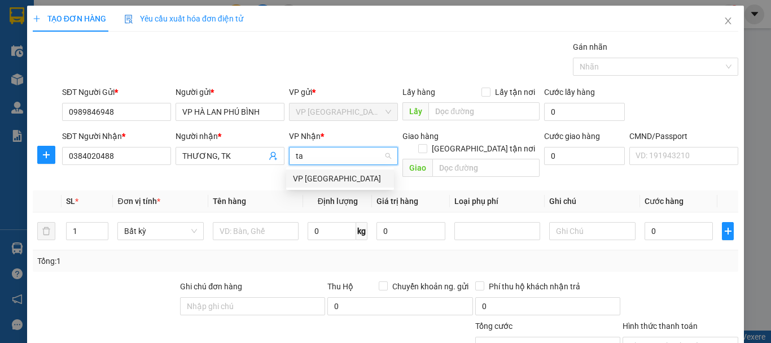
type input "tan"
click at [312, 175] on div "VP [GEOGRAPHIC_DATA]" at bounding box center [340, 178] width 94 height 12
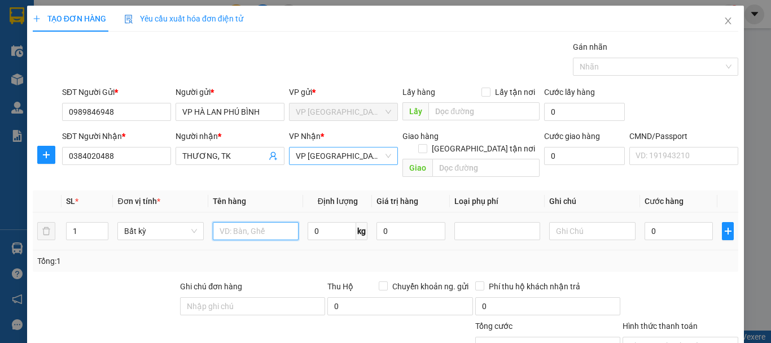
click at [248, 222] on input "text" at bounding box center [256, 231] width 86 height 18
type input "Cà"
click at [328, 222] on input "0" at bounding box center [332, 231] width 49 height 18
type input "0.5"
click at [681, 226] on input "0" at bounding box center [678, 231] width 69 height 18
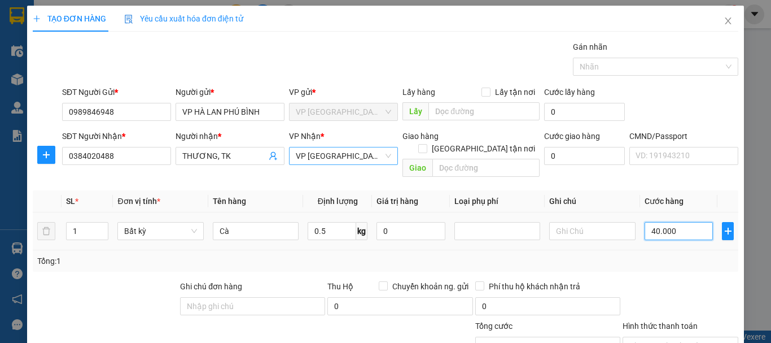
type input "40.000"
click at [644, 222] on input "40.000" at bounding box center [678, 231] width 69 height 18
click at [673, 222] on input "40.000" at bounding box center [678, 231] width 69 height 18
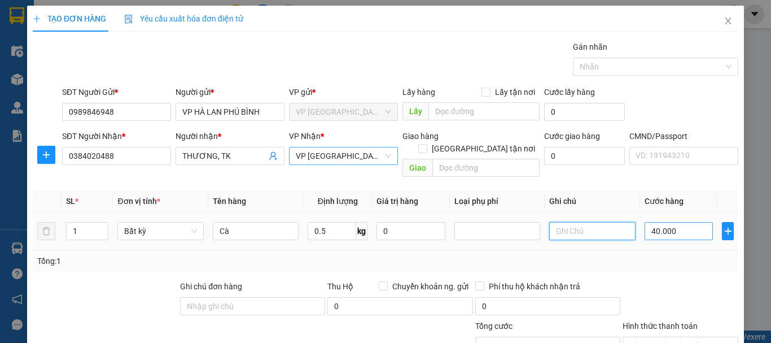
drag, startPoint x: 600, startPoint y: 218, endPoint x: 650, endPoint y: 218, distance: 50.2
click at [604, 222] on input "text" at bounding box center [592, 231] width 86 height 18
click at [652, 222] on input "40.000" at bounding box center [678, 231] width 69 height 18
type input "3"
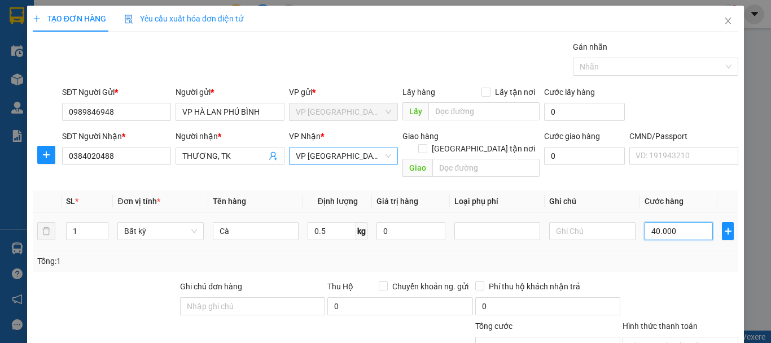
type input "3"
type input "35"
type input "350"
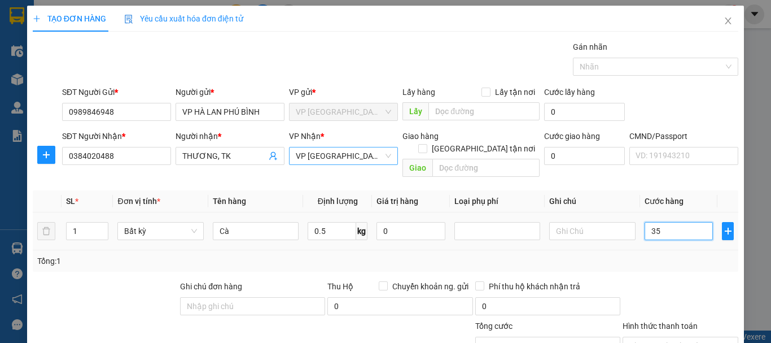
type input "350"
type input "3.500"
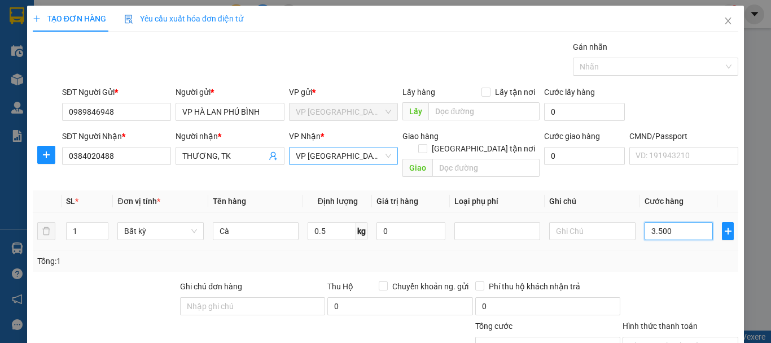
type input "35.000"
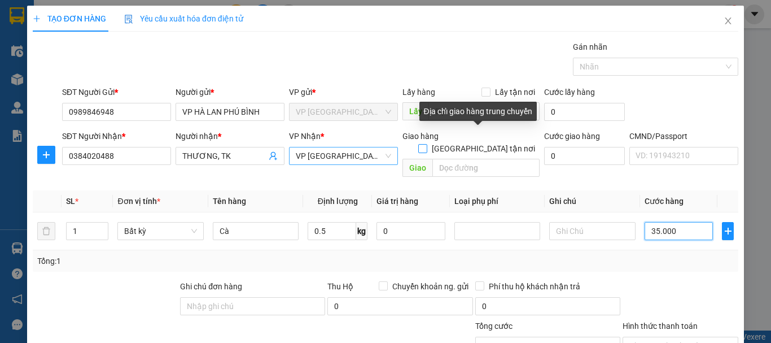
type input "35.000"
click at [426, 144] on input "[GEOGRAPHIC_DATA] tận nơi" at bounding box center [422, 148] width 8 height 8
checkbox input "true"
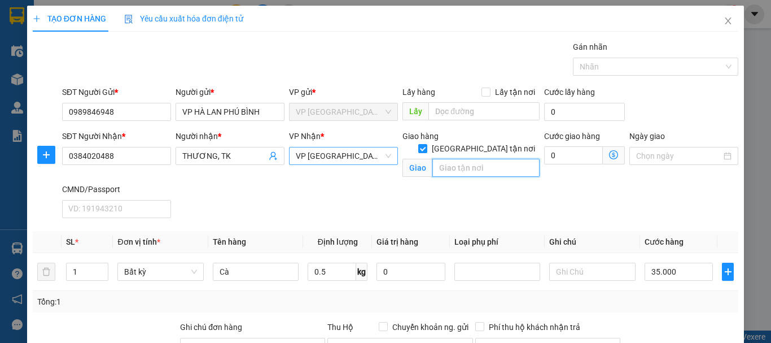
click at [460, 159] on input "text" at bounding box center [485, 168] width 107 height 18
type input "X"
type input "Xá tứ hiệp , thanh trì , [GEOGRAPHIC_DATA]"
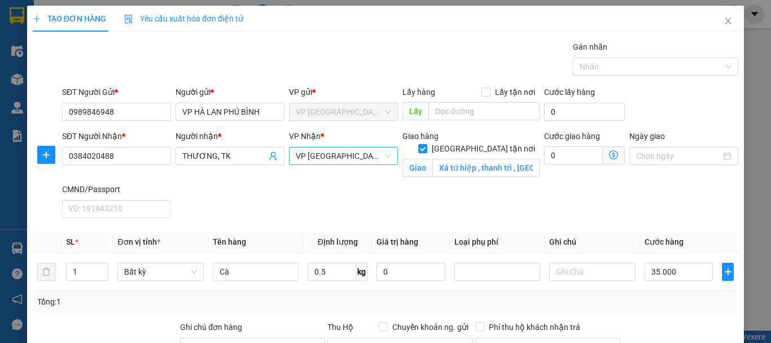
click at [609, 156] on icon "dollar-circle" at bounding box center [613, 154] width 9 height 9
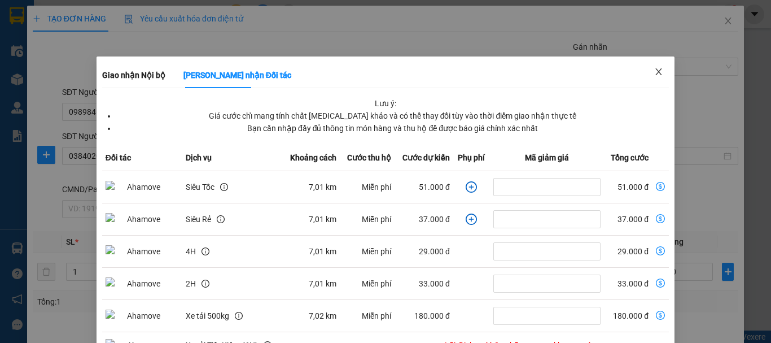
click at [654, 72] on icon "close" at bounding box center [658, 71] width 9 height 9
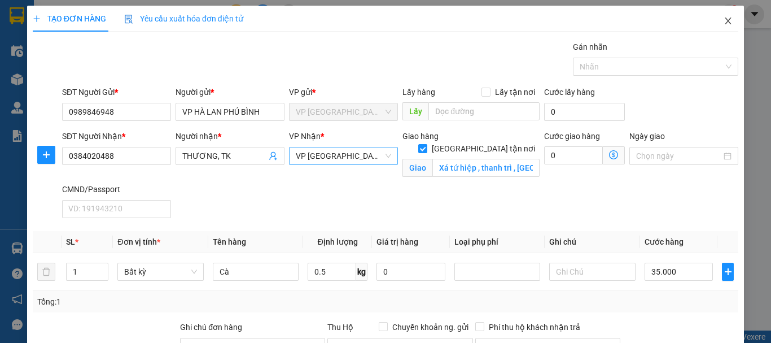
click at [725, 22] on icon "close" at bounding box center [728, 20] width 6 height 7
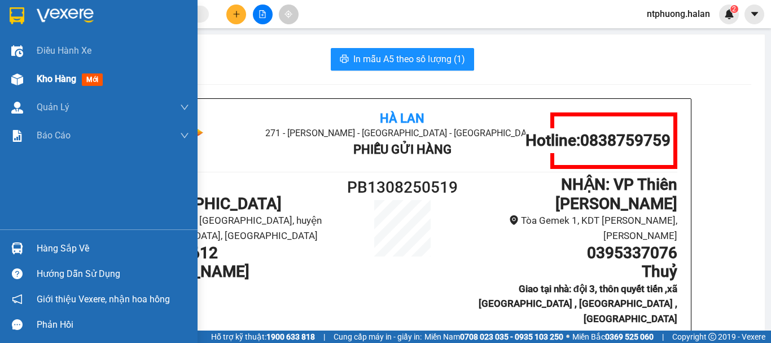
click at [52, 77] on span "Kho hàng" at bounding box center [57, 78] width 40 height 11
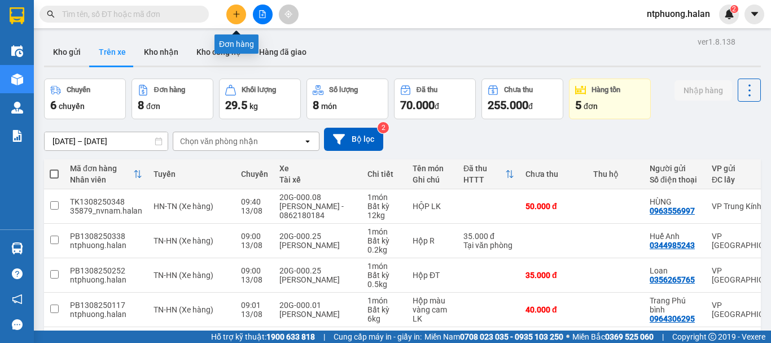
click at [241, 13] on button at bounding box center [236, 15] width 20 height 20
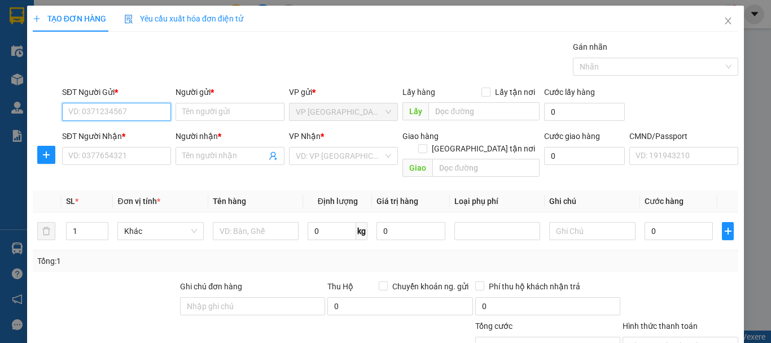
click at [116, 116] on input "SĐT Người Gửi *" at bounding box center [116, 112] width 109 height 18
click at [99, 133] on div "0392468738 - LIÊN" at bounding box center [115, 134] width 94 height 12
type input "0392468738"
type input "LIÊN"
type input "0392468738"
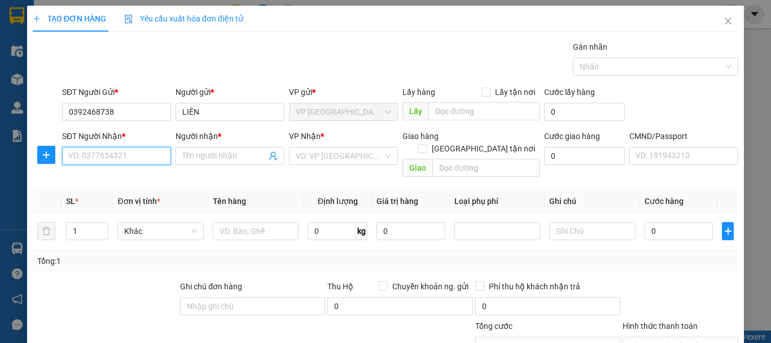
click at [100, 155] on input "SĐT Người Nhận *" at bounding box center [116, 156] width 109 height 18
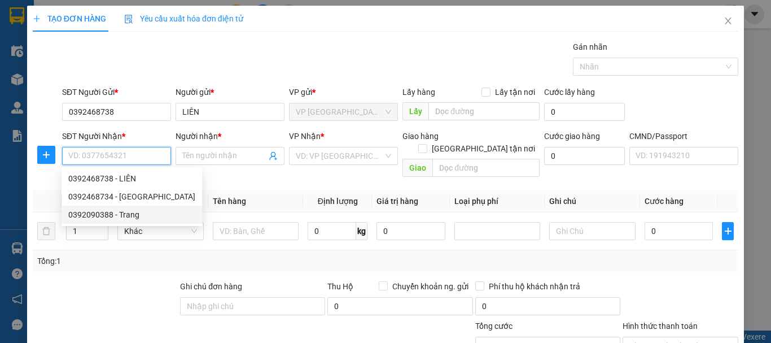
click at [90, 215] on div "0392090388 - Trang" at bounding box center [131, 214] width 127 height 12
type input "0392090388"
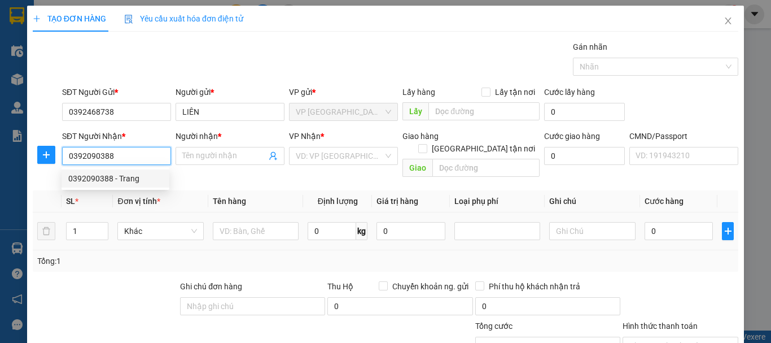
type input "Trang"
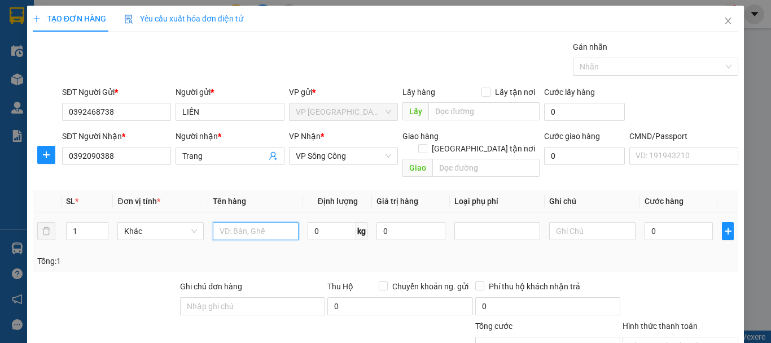
click at [242, 222] on input "text" at bounding box center [256, 231] width 86 height 18
type input "Boc túi bóng QA"
click at [315, 222] on input "0" at bounding box center [332, 231] width 49 height 18
type input "2"
click at [678, 222] on input "0" at bounding box center [678, 231] width 69 height 18
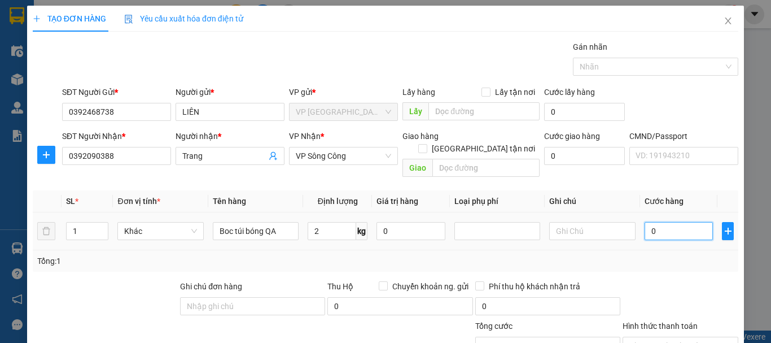
type input "2"
type input "20"
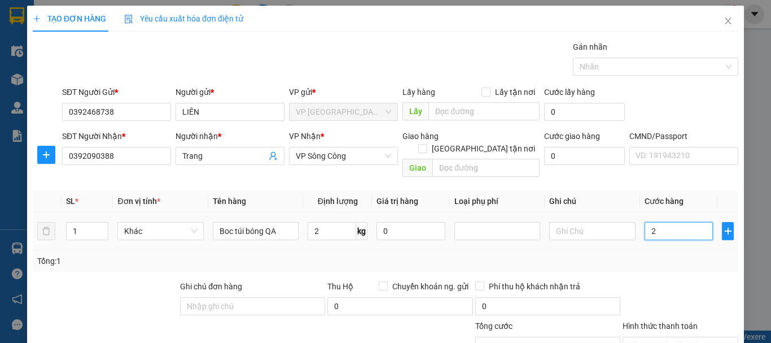
type input "20"
type input "200"
type input "2.000"
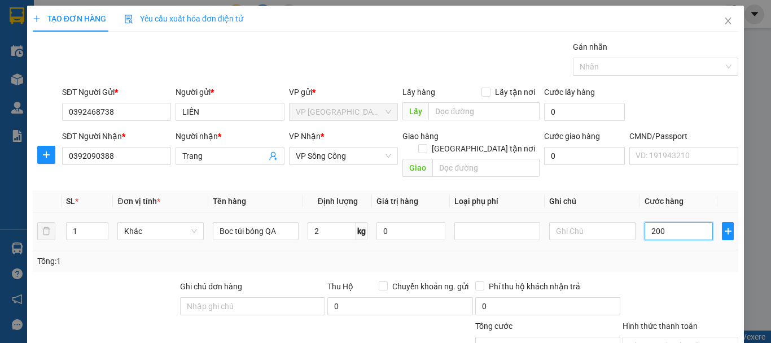
type input "2.000"
type input "20.000"
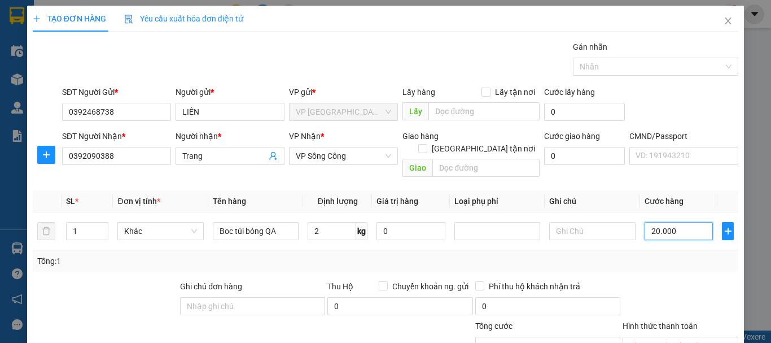
scroll to position [98, 0]
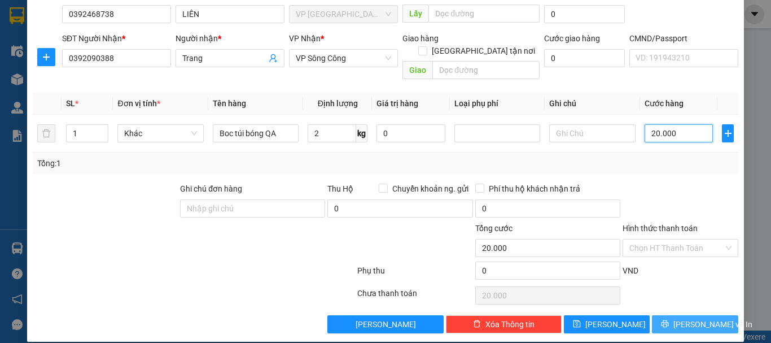
type input "20.000"
click at [705, 318] on span "[PERSON_NAME] và In" at bounding box center [712, 324] width 79 height 12
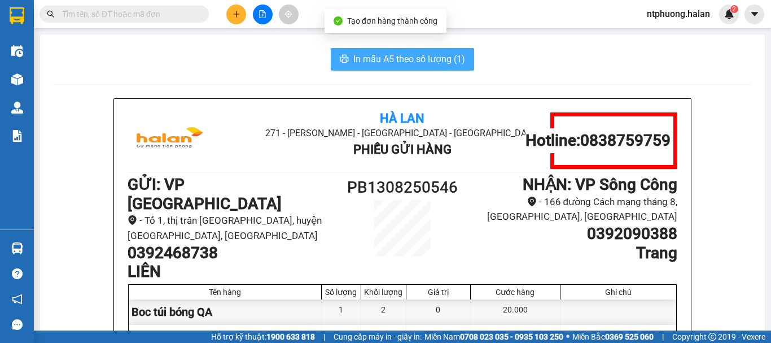
click at [413, 59] on span "In mẫu A5 theo số lượng (1)" at bounding box center [409, 59] width 112 height 14
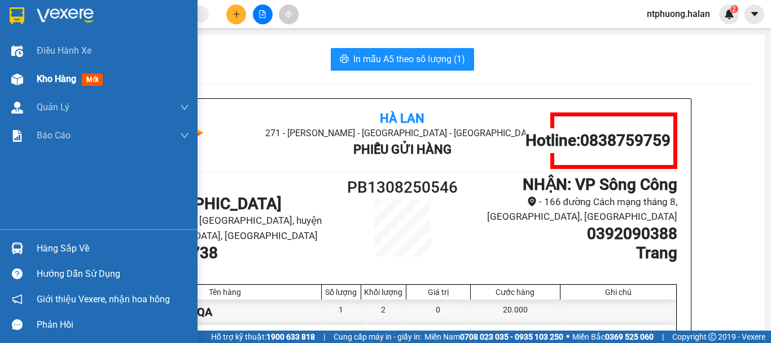
click at [59, 81] on span "Kho hàng" at bounding box center [57, 78] width 40 height 11
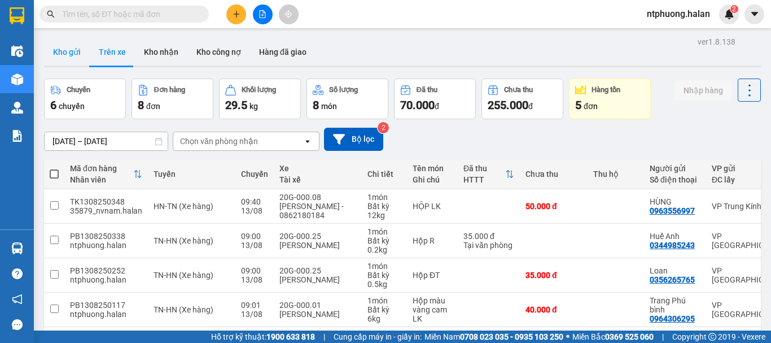
click at [69, 55] on button "Kho gửi" at bounding box center [67, 51] width 46 height 27
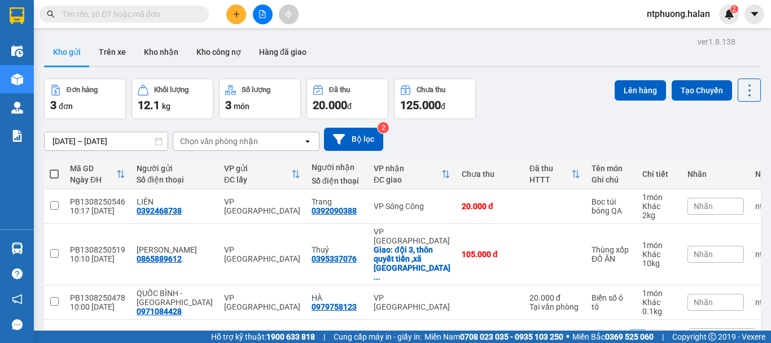
click at [168, 14] on input "text" at bounding box center [128, 14] width 133 height 12
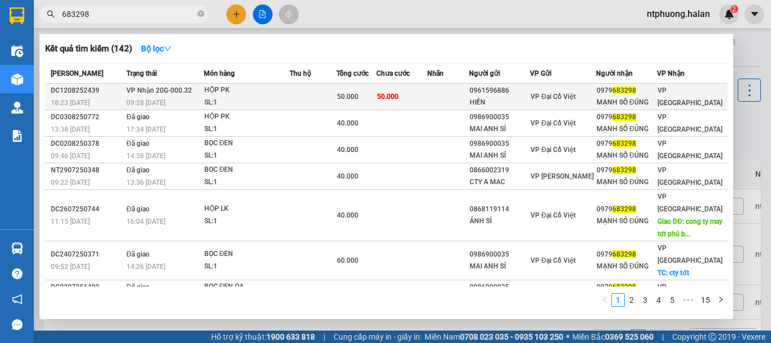
type input "683298"
click at [310, 99] on td at bounding box center [312, 97] width 47 height 27
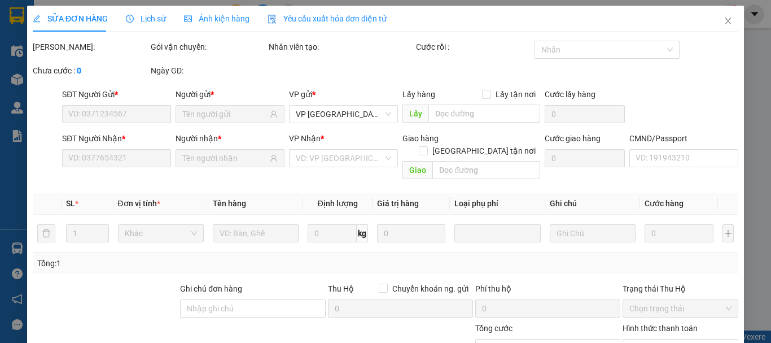
type input "0961596886"
type input "HIỀN"
type input "0979683298"
type input "MẠNH SỐ ĐÚNG"
type input "50.000"
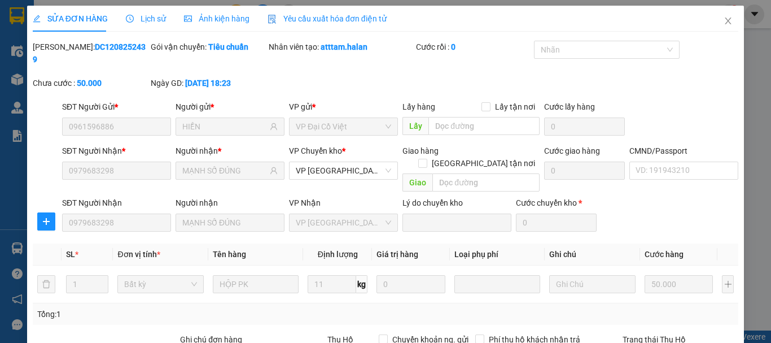
scroll to position [138, 0]
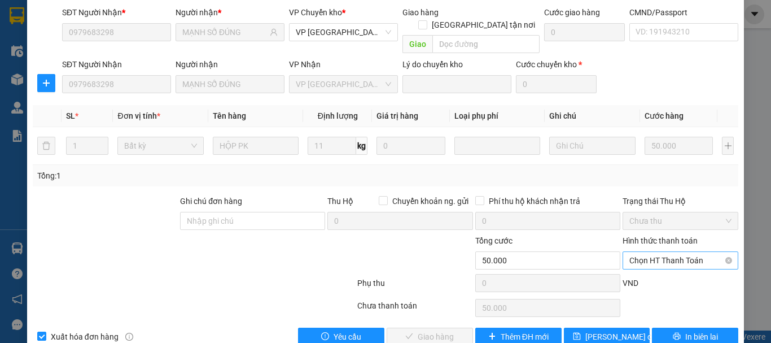
click at [669, 252] on span "Chọn HT Thanh Toán" at bounding box center [680, 260] width 102 height 17
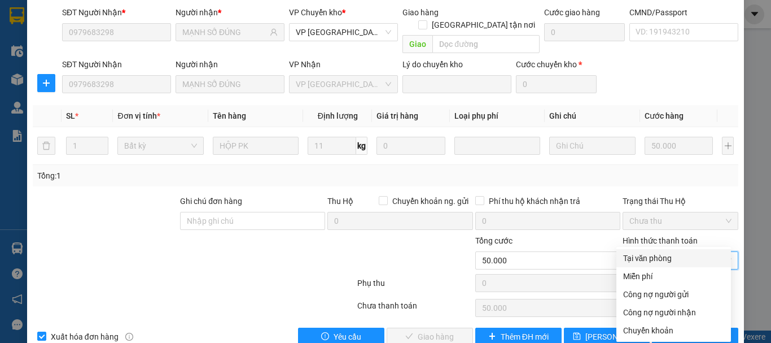
drag, startPoint x: 658, startPoint y: 254, endPoint x: 566, endPoint y: 269, distance: 93.1
click at [650, 256] on div "Tại văn phòng" at bounding box center [673, 258] width 101 height 12
type input "0"
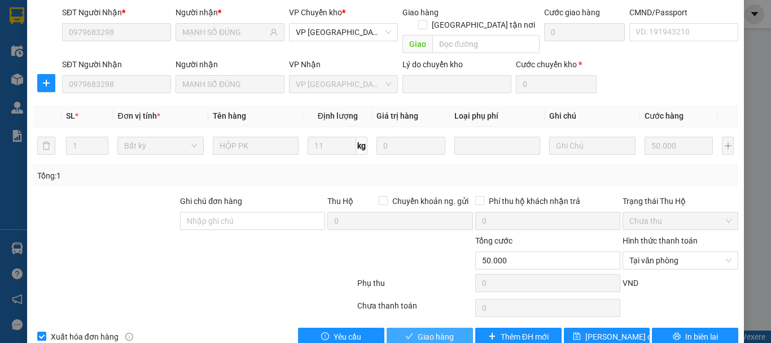
click at [441, 327] on button "Giao hàng" at bounding box center [430, 336] width 86 height 18
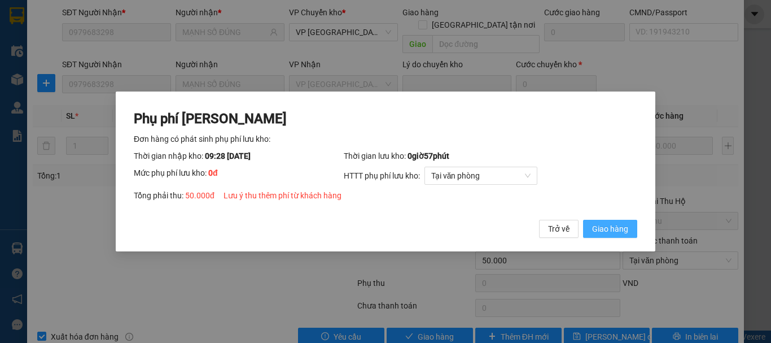
click at [627, 231] on span "Giao hàng" at bounding box center [610, 228] width 36 height 12
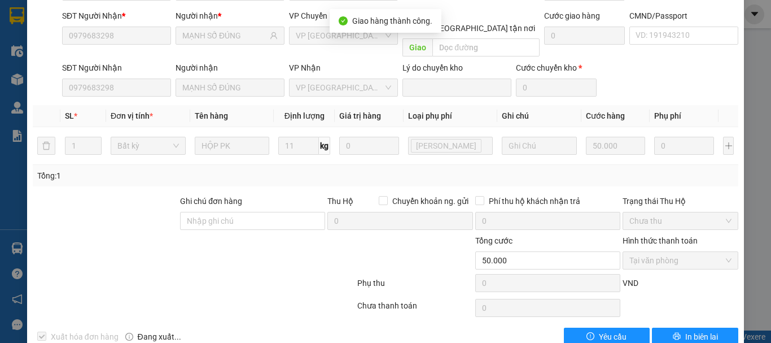
scroll to position [0, 0]
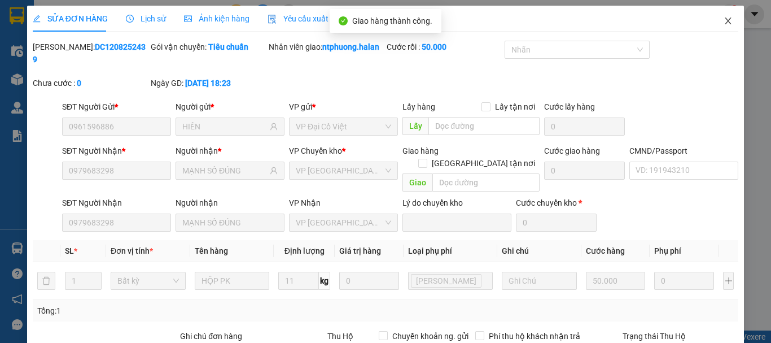
click at [723, 19] on icon "close" at bounding box center [727, 20] width 9 height 9
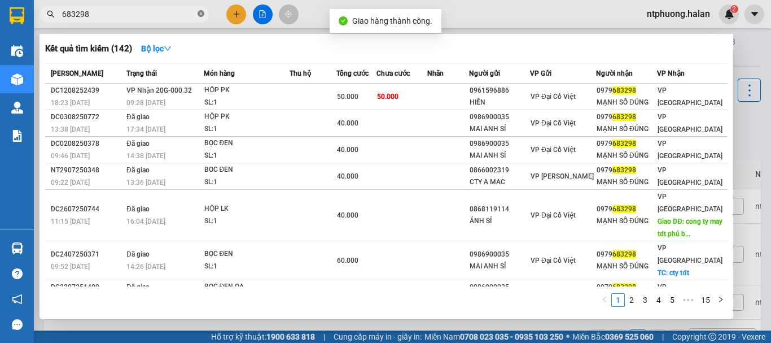
click at [203, 15] on icon "close-circle" at bounding box center [201, 13] width 7 height 7
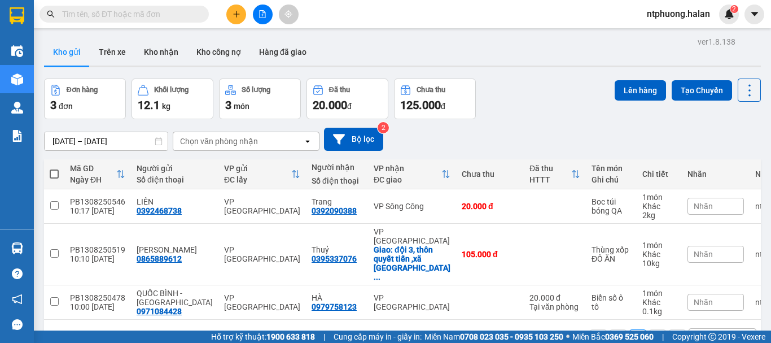
click at [117, 15] on input "text" at bounding box center [128, 14] width 133 height 12
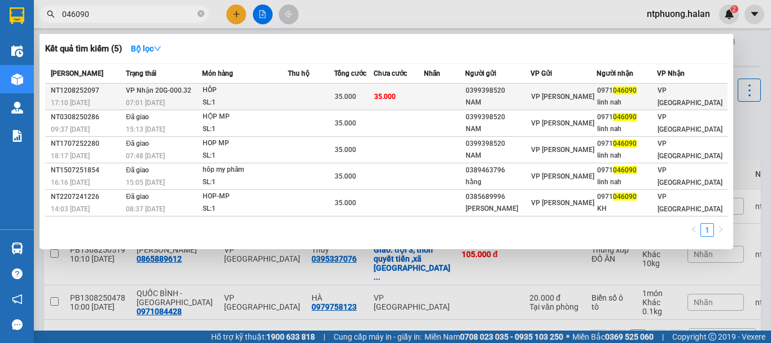
type input "046090"
click at [280, 91] on div "HÔP" at bounding box center [245, 90] width 85 height 12
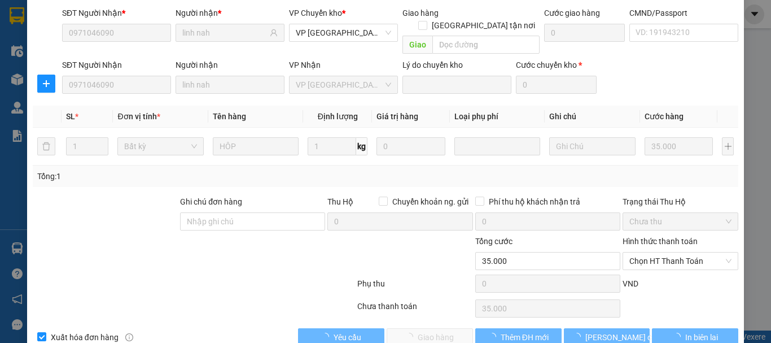
scroll to position [138, 0]
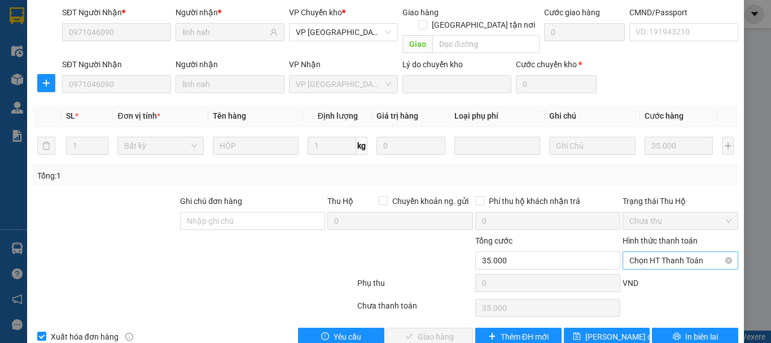
click at [669, 252] on span "Chọn HT Thanh Toán" at bounding box center [680, 260] width 102 height 17
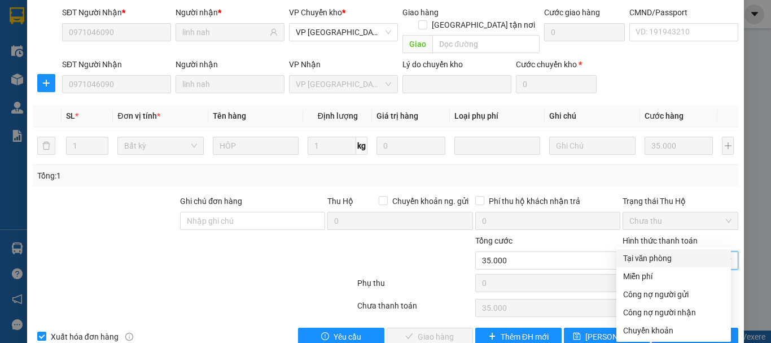
drag, startPoint x: 661, startPoint y: 254, endPoint x: 647, endPoint y: 259, distance: 14.8
click at [661, 255] on div "Tại văn phòng" at bounding box center [673, 258] width 101 height 12
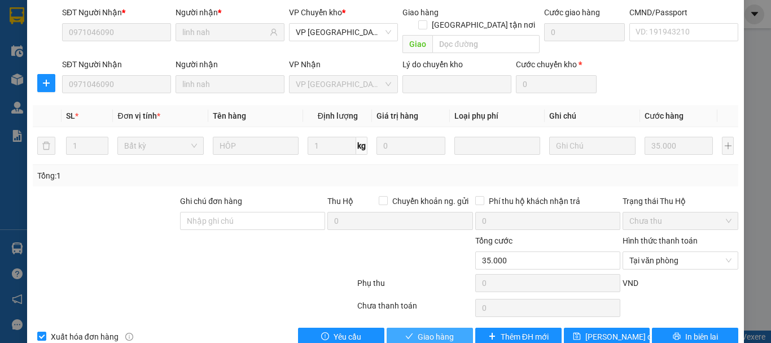
click at [447, 330] on span "Giao hàng" at bounding box center [436, 336] width 36 height 12
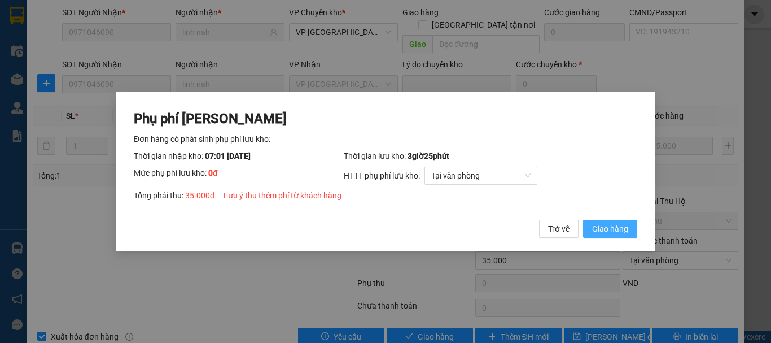
click at [630, 225] on button "Giao hàng" at bounding box center [610, 229] width 54 height 18
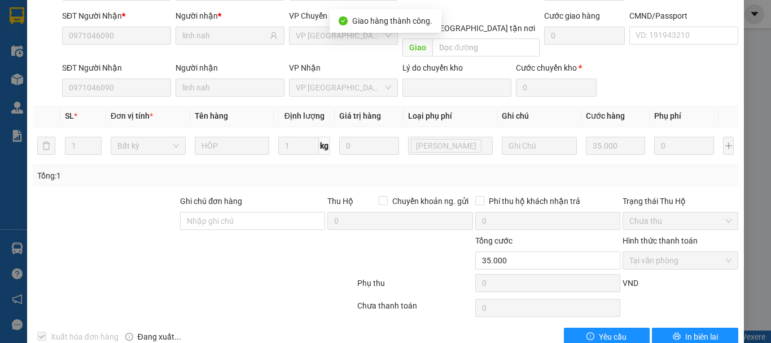
scroll to position [0, 0]
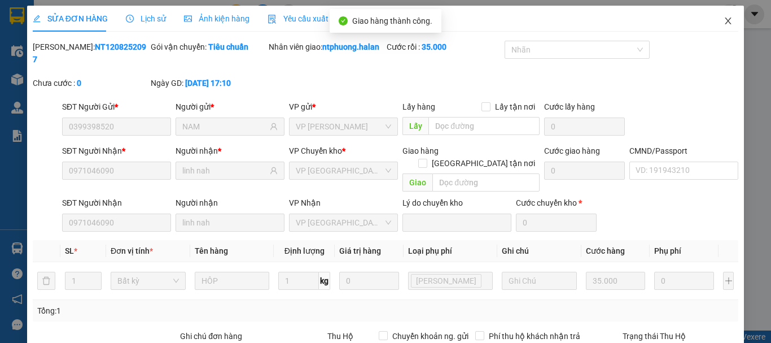
click at [723, 20] on icon "close" at bounding box center [727, 20] width 9 height 9
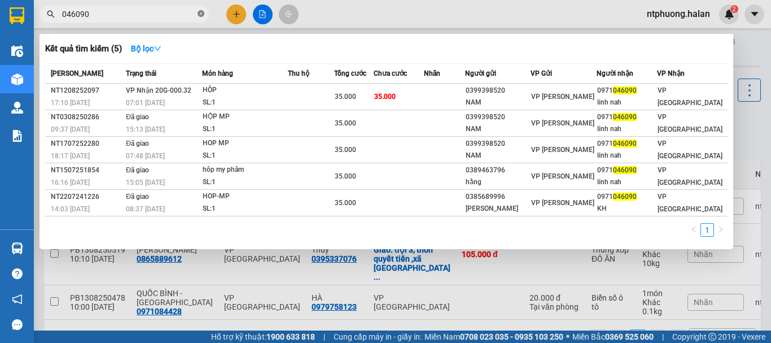
click at [201, 11] on icon "close-circle" at bounding box center [201, 13] width 7 height 7
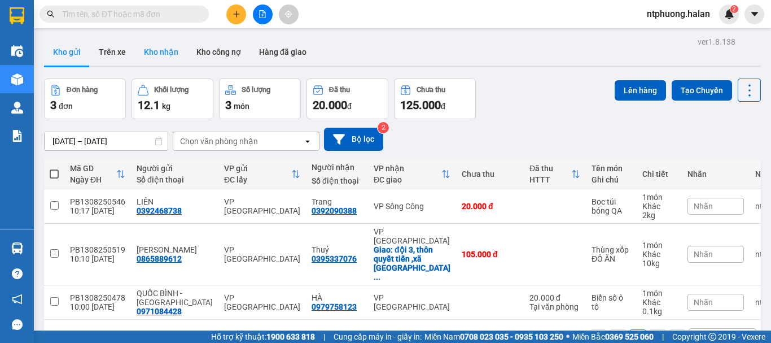
click at [155, 49] on button "Kho nhận" at bounding box center [161, 51] width 52 height 27
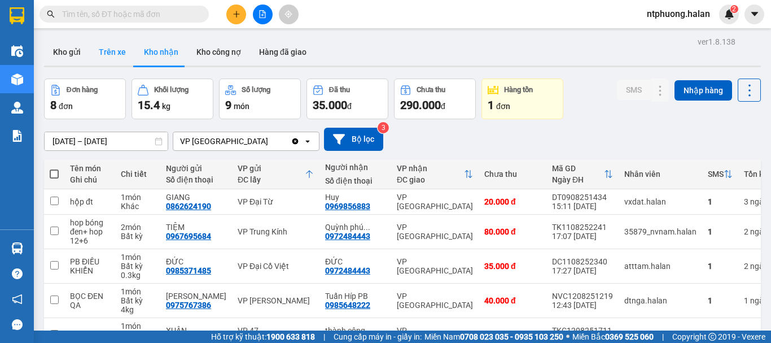
click at [99, 51] on button "Trên xe" at bounding box center [112, 51] width 45 height 27
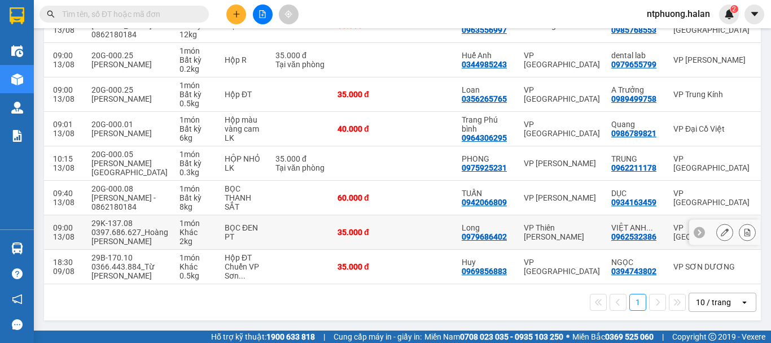
scroll to position [81, 0]
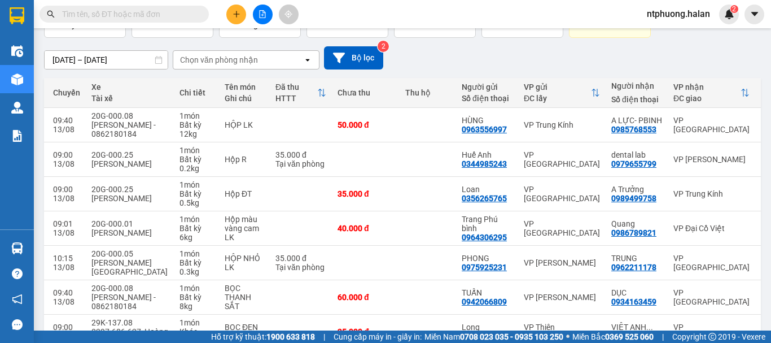
click at [189, 341] on div "Hỗ trợ kỹ thuật: 1900 633 818 | Cung cấp máy in - giấy in: [GEOGRAPHIC_DATA] 07…" at bounding box center [382, 336] width 765 height 12
click at [236, 14] on icon "plus" at bounding box center [236, 14] width 1 height 6
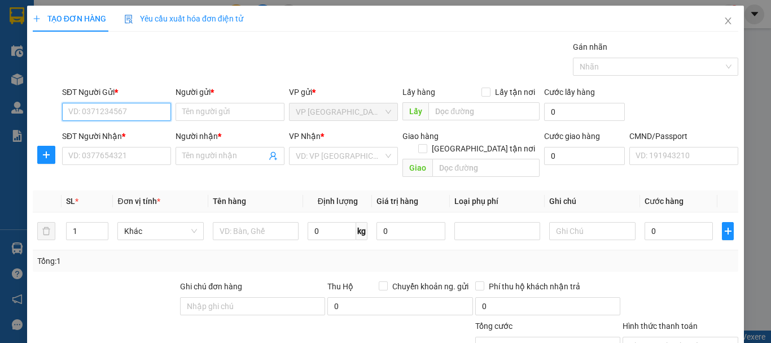
click at [122, 107] on input "SĐT Người Gửi *" at bounding box center [116, 112] width 109 height 18
click at [723, 19] on icon "close" at bounding box center [727, 20] width 9 height 9
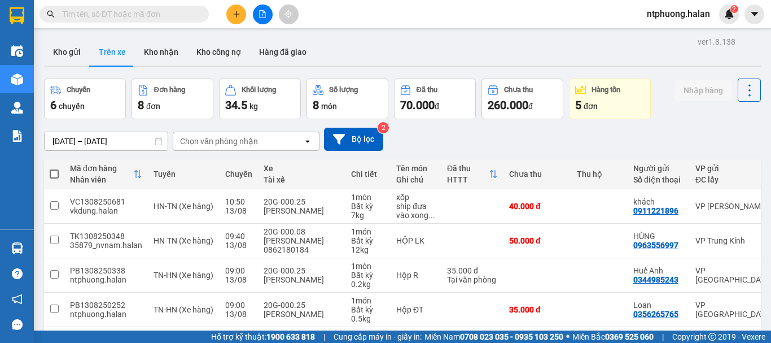
click at [131, 13] on input "text" at bounding box center [128, 14] width 133 height 12
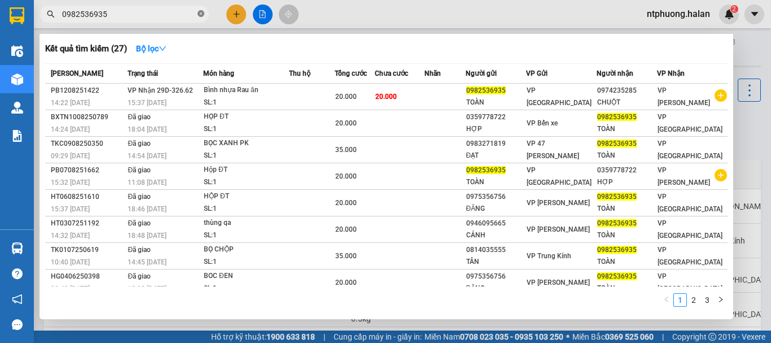
click at [200, 13] on icon "close-circle" at bounding box center [201, 13] width 7 height 7
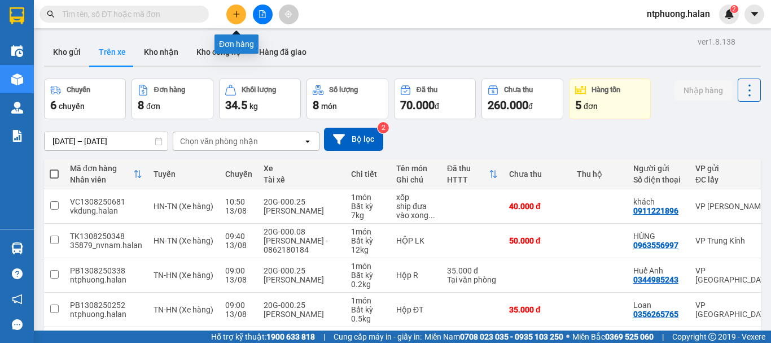
click at [234, 12] on icon "plus" at bounding box center [236, 14] width 8 height 8
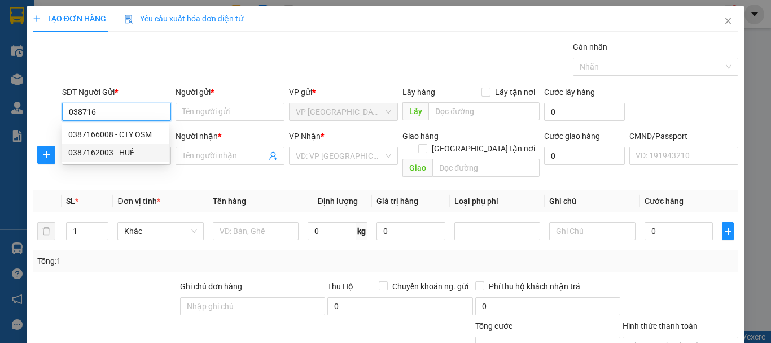
click at [102, 150] on div "0387162003 - HUẾ" at bounding box center [115, 152] width 94 height 12
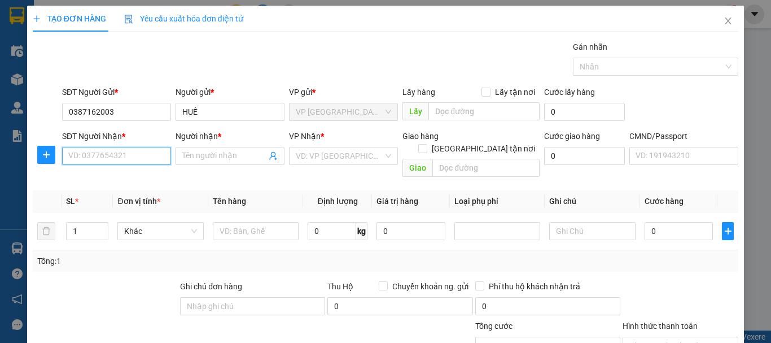
click at [138, 159] on input "SĐT Người Nhận *" at bounding box center [116, 156] width 109 height 18
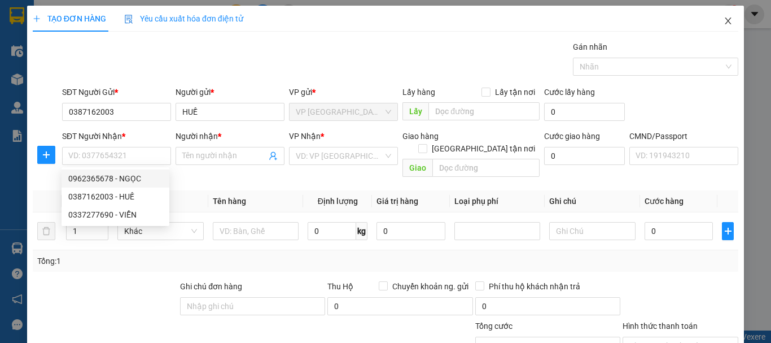
click at [724, 18] on icon "close" at bounding box center [727, 20] width 9 height 9
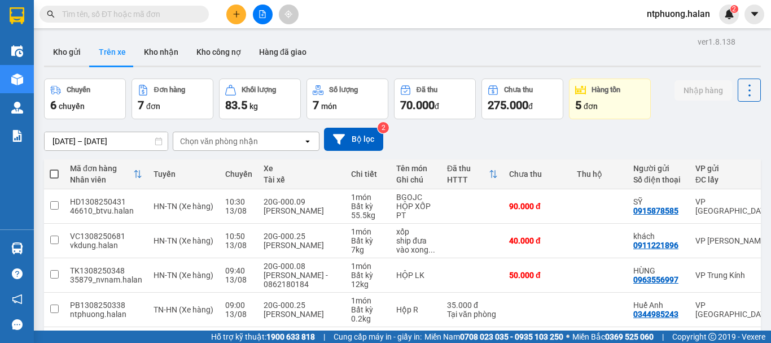
click at [175, 8] on input "text" at bounding box center [128, 14] width 133 height 12
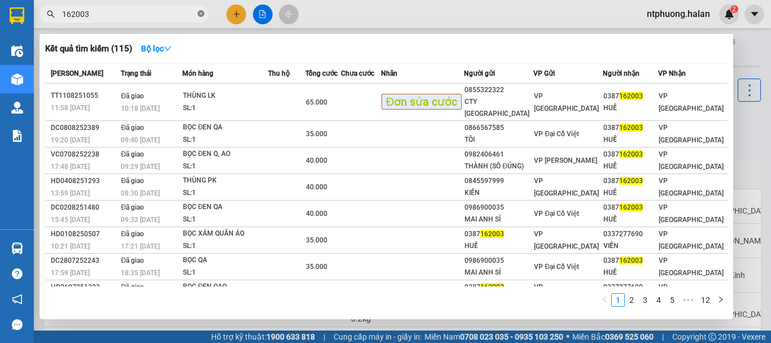
click at [198, 14] on icon "close-circle" at bounding box center [201, 13] width 7 height 7
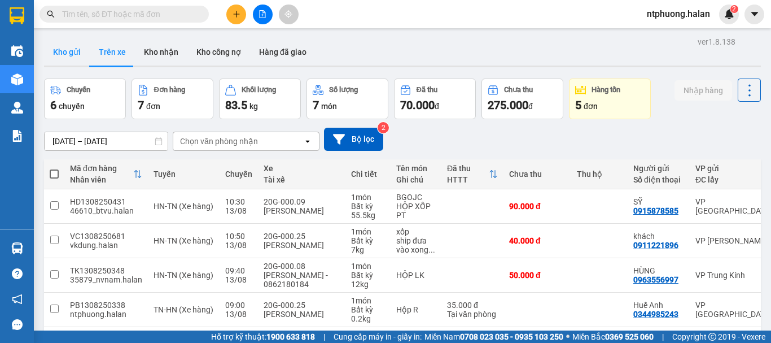
click at [69, 52] on button "Kho gửi" at bounding box center [67, 51] width 46 height 27
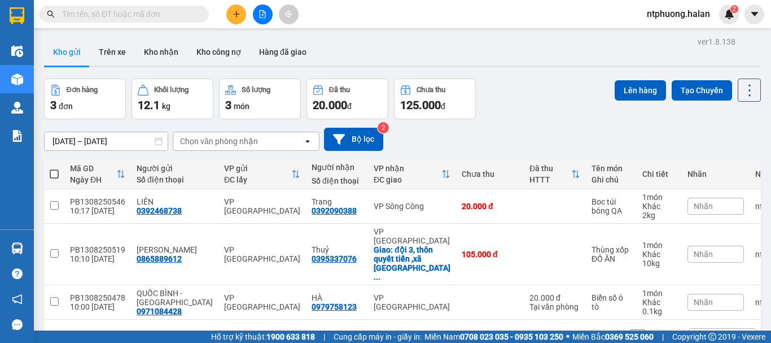
click at [687, 184] on div "Nhãn" at bounding box center [715, 174] width 56 height 23
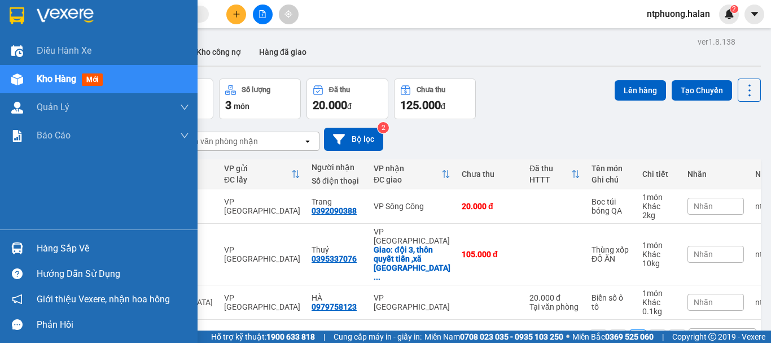
click at [33, 245] on div "Hàng sắp về" at bounding box center [99, 247] width 198 height 25
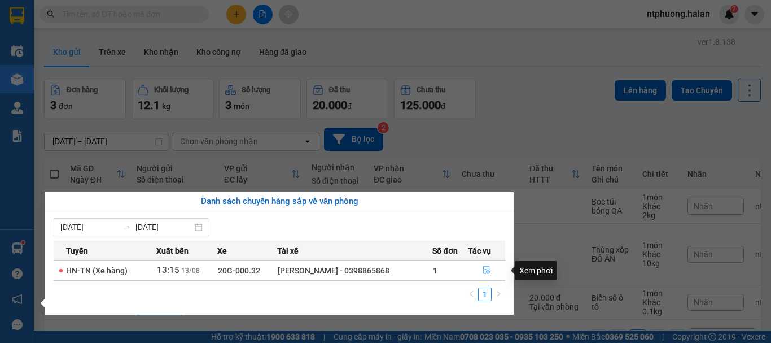
click at [486, 273] on icon "file-done" at bounding box center [486, 270] width 8 height 8
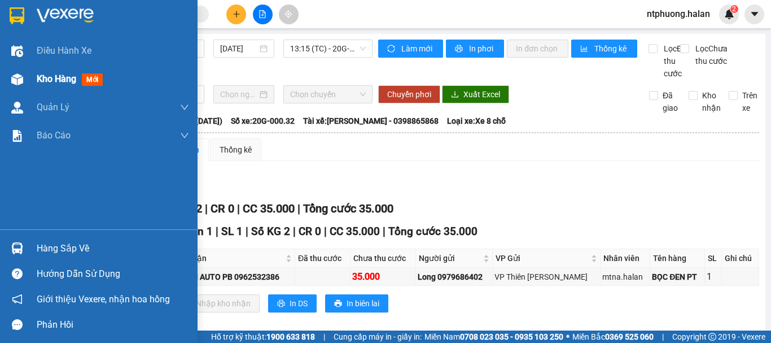
click at [62, 81] on span "Kho hàng" at bounding box center [57, 78] width 40 height 11
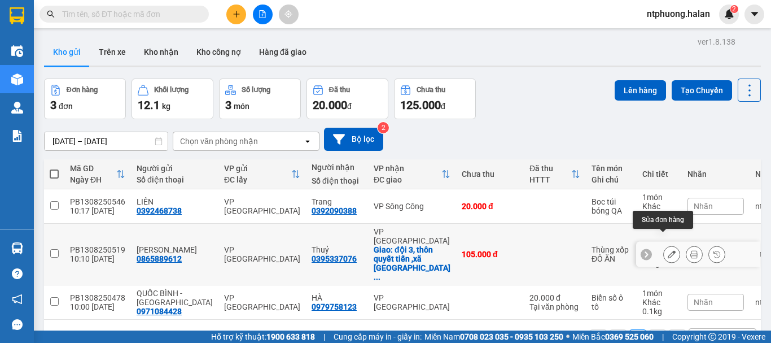
click at [665, 245] on button at bounding box center [672, 254] width 16 height 20
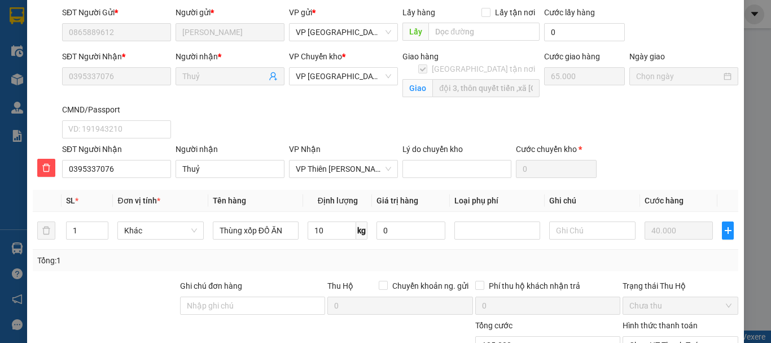
scroll to position [191, 0]
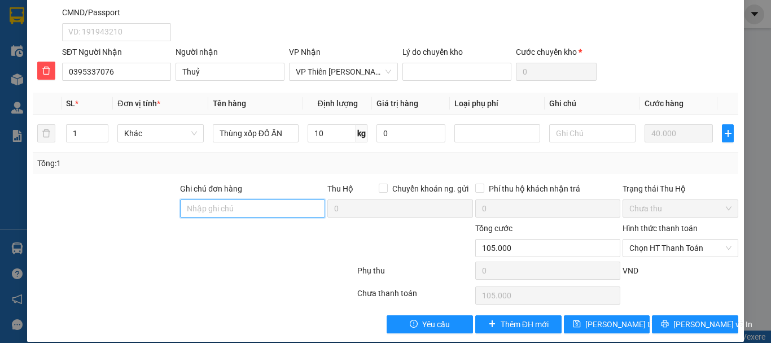
click at [236, 199] on input "Ghi chú đơn hàng" at bounding box center [252, 208] width 145 height 18
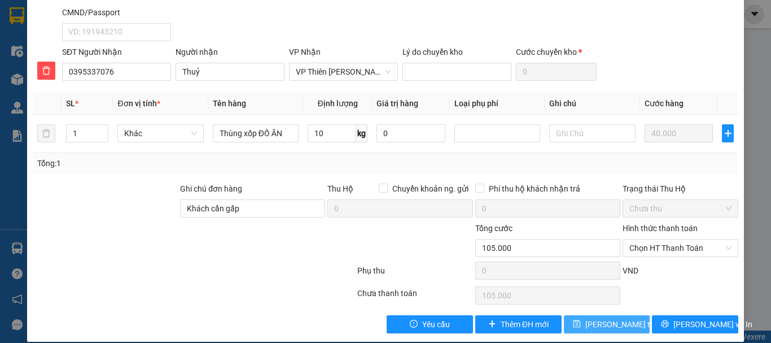
click at [612, 318] on span "[PERSON_NAME] thay đổi" at bounding box center [630, 324] width 90 height 12
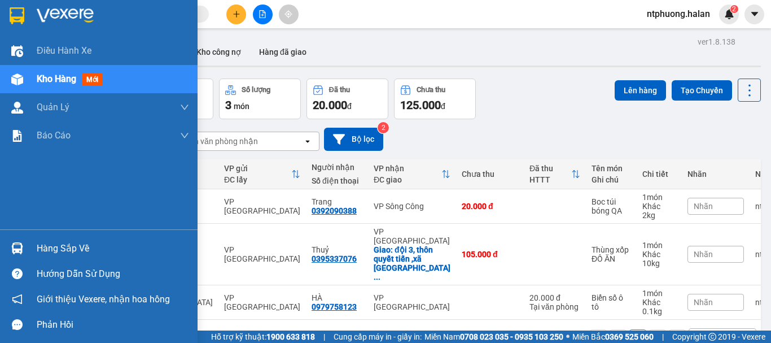
click at [51, 254] on div "Hàng sắp về" at bounding box center [113, 248] width 152 height 17
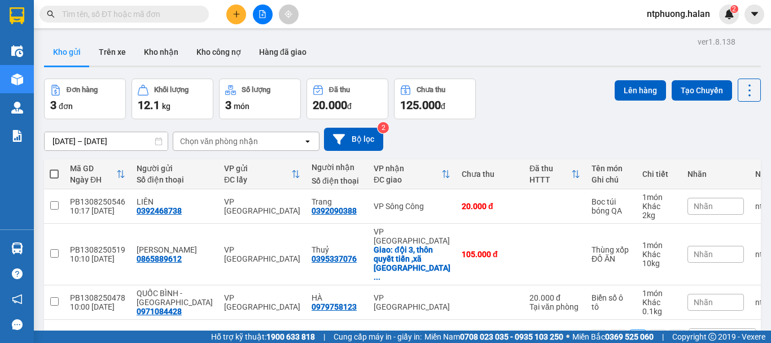
click at [485, 148] on section "Kết quả tìm kiếm ( 115 ) Bộ lọc Mã ĐH Trạng thái Món hàng Thu hộ Tổng cước Chưa…" at bounding box center [385, 171] width 771 height 343
click at [52, 174] on span at bounding box center [54, 173] width 9 height 9
click at [54, 168] on input "checkbox" at bounding box center [54, 168] width 0 height 0
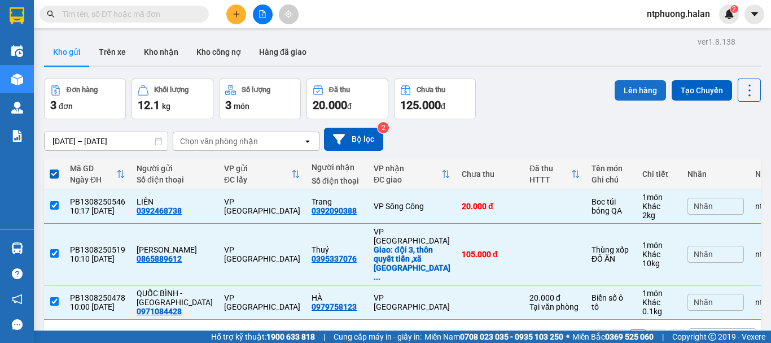
click at [645, 91] on button "Lên hàng" at bounding box center [640, 90] width 51 height 20
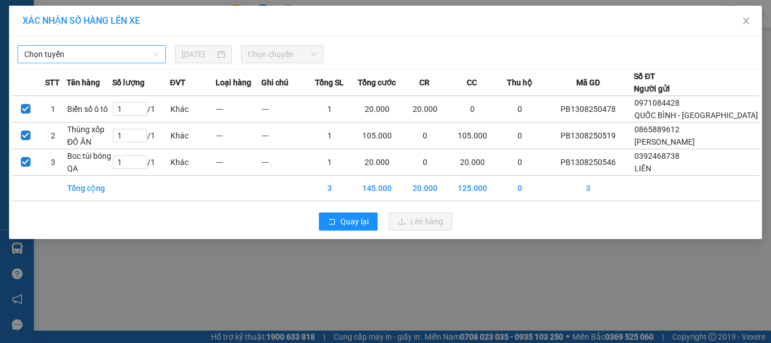
click at [74, 51] on span "Chọn tuyến" at bounding box center [91, 54] width 135 height 17
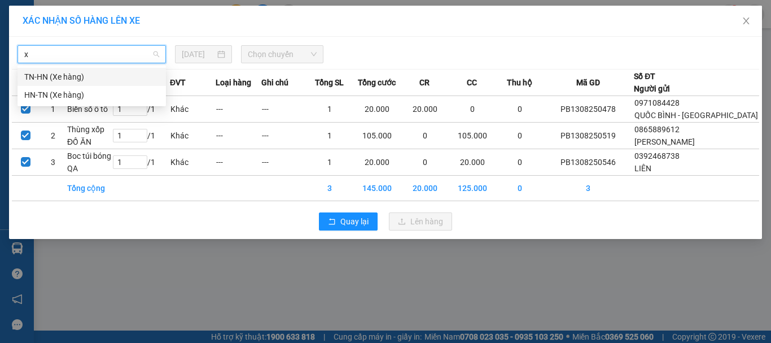
click at [56, 74] on div "TN-HN (Xe hàng)" at bounding box center [91, 77] width 135 height 12
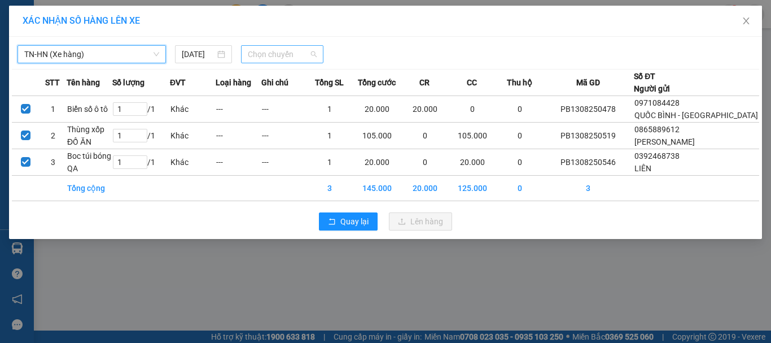
click at [314, 54] on span "Chọn chuyến" at bounding box center [282, 54] width 69 height 17
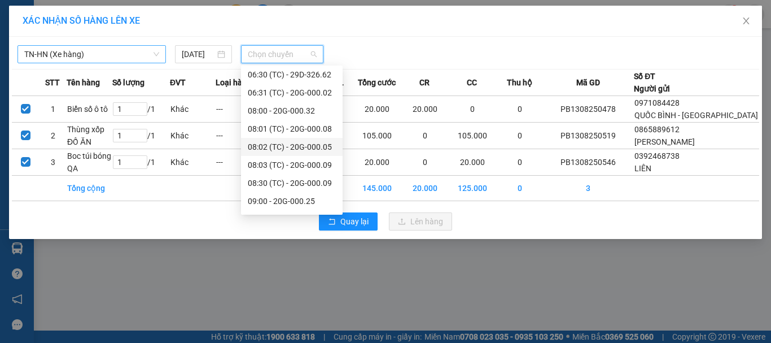
scroll to position [271, 0]
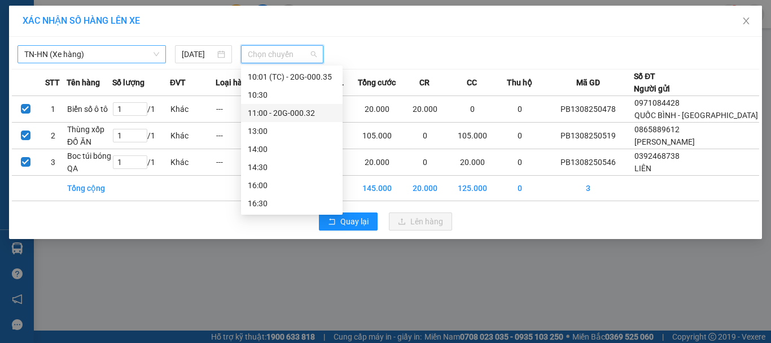
click at [304, 116] on div "11:00 - 20G-000.32" at bounding box center [292, 113] width 88 height 12
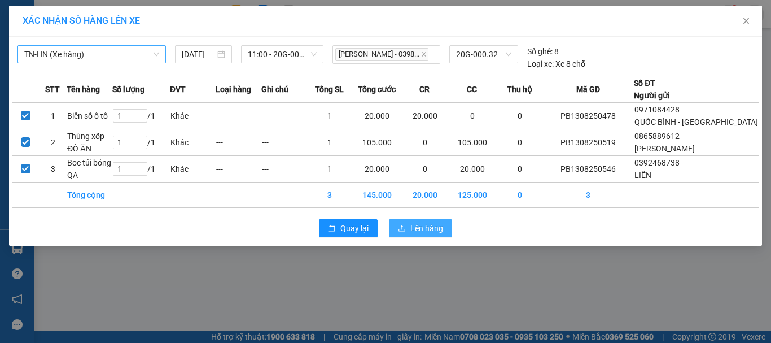
click at [427, 229] on span "Lên hàng" at bounding box center [426, 228] width 33 height 12
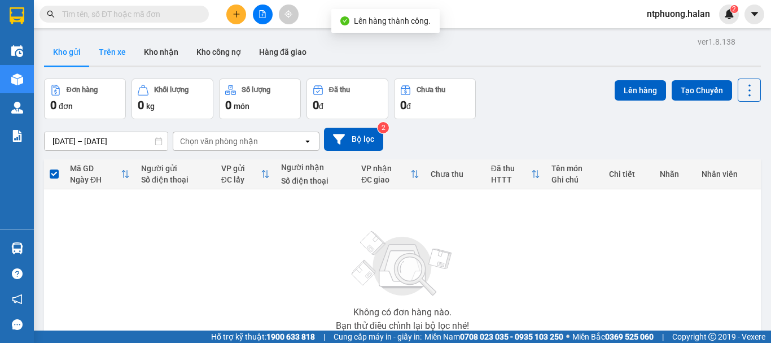
click at [118, 57] on button "Trên xe" at bounding box center [112, 51] width 45 height 27
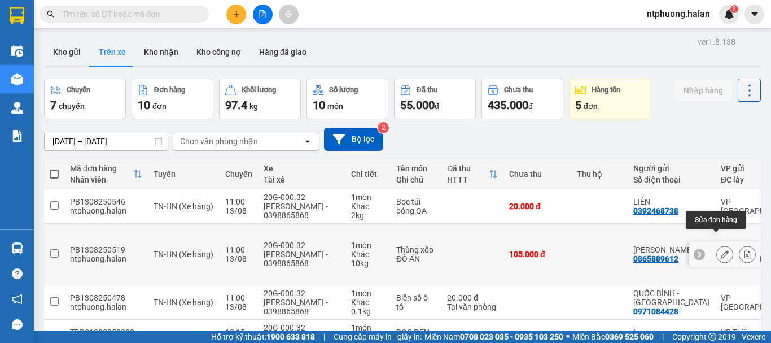
click at [721, 250] on icon at bounding box center [725, 254] width 8 height 8
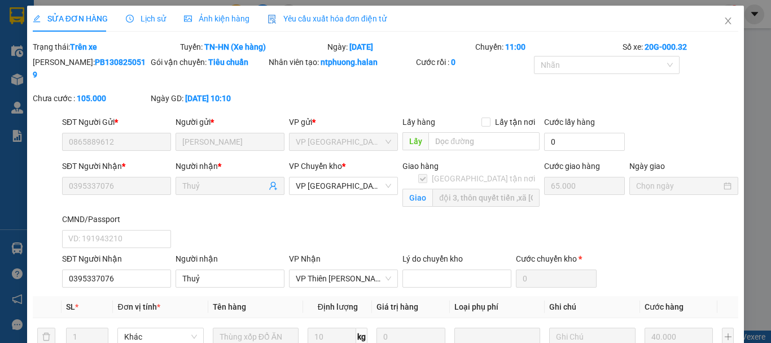
scroll to position [203, 0]
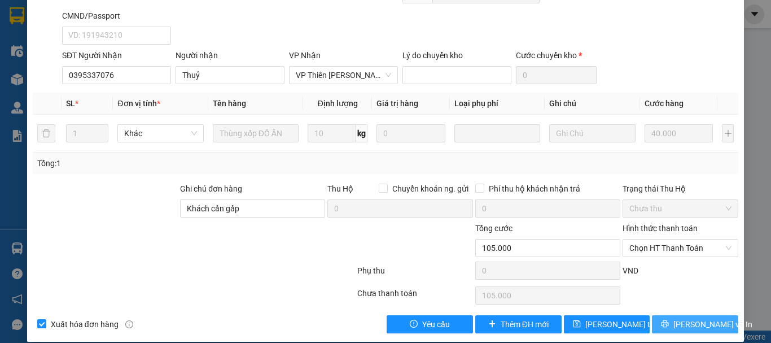
click at [678, 318] on span "[PERSON_NAME] và In" at bounding box center [712, 324] width 79 height 12
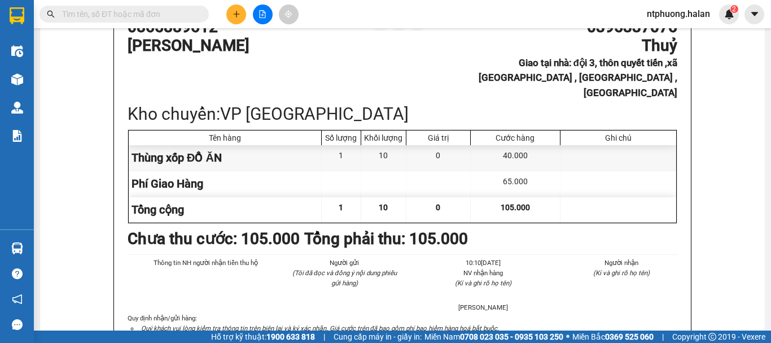
scroll to position [169, 0]
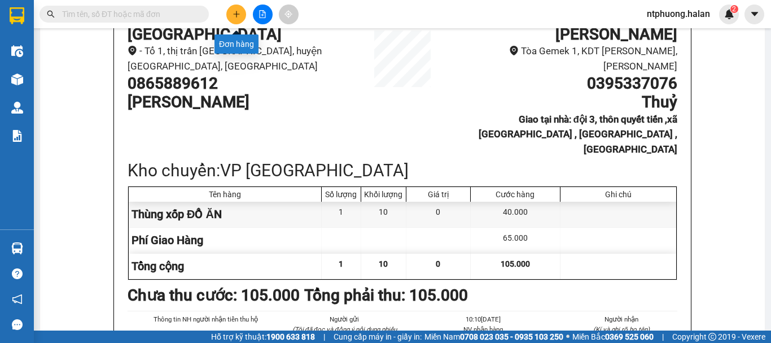
click at [234, 15] on icon "plus" at bounding box center [236, 14] width 8 height 8
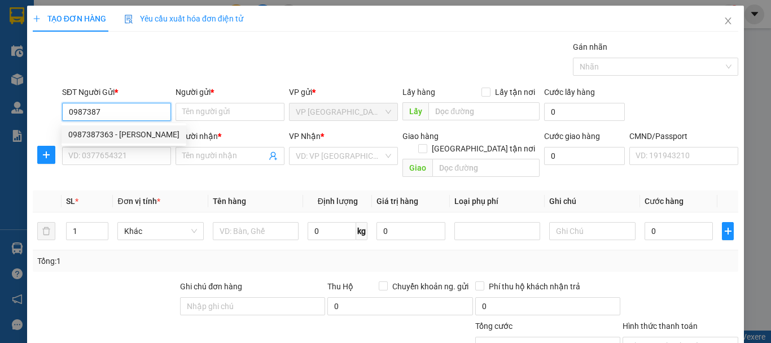
click at [80, 132] on div "0987387363 - [PERSON_NAME]" at bounding box center [123, 134] width 111 height 12
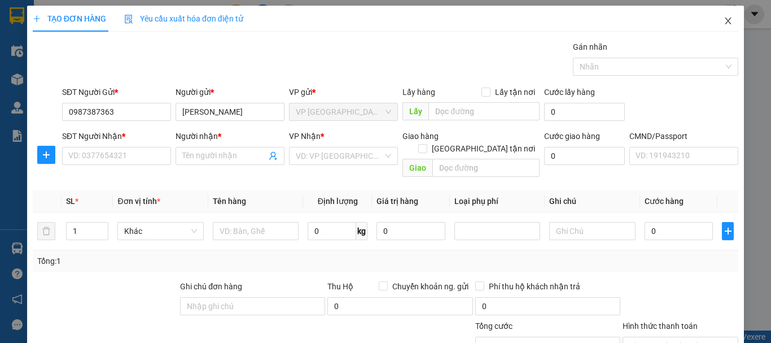
click at [723, 18] on icon "close" at bounding box center [727, 20] width 9 height 9
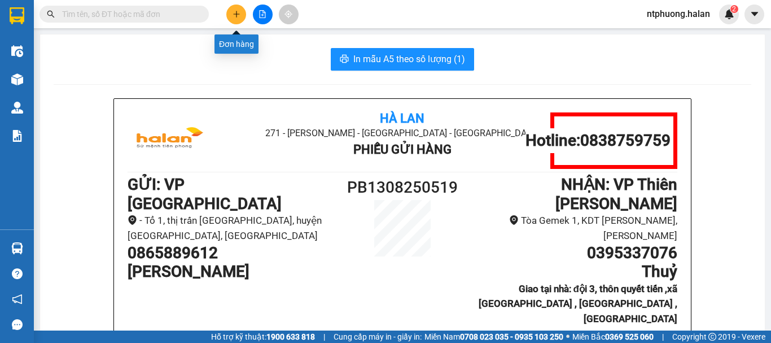
click at [236, 15] on icon "plus" at bounding box center [236, 14] width 1 height 6
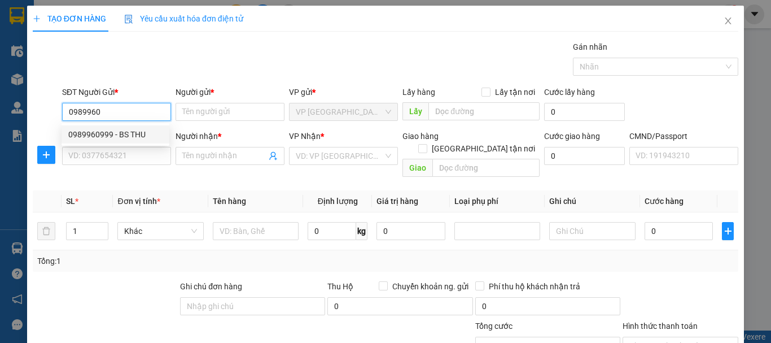
click at [103, 139] on div "0989960999 - BS THU" at bounding box center [115, 134] width 94 height 12
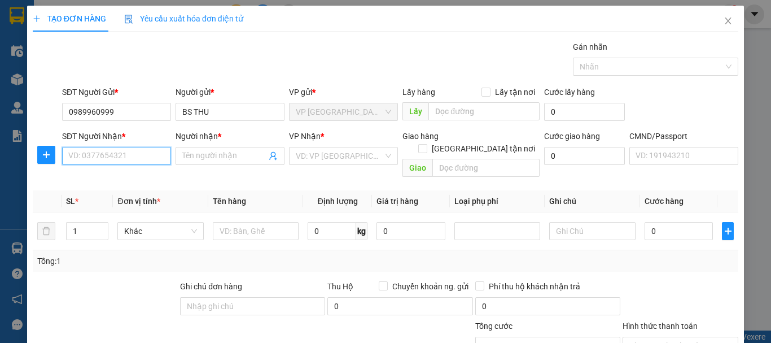
click at [106, 154] on input "SĐT Người Nhận *" at bounding box center [116, 156] width 109 height 18
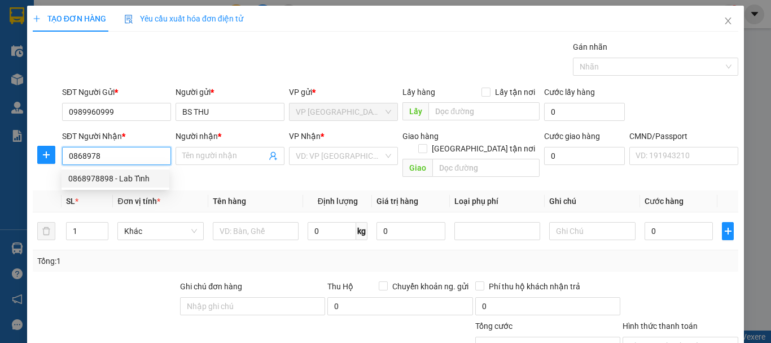
click at [105, 182] on div "0868978898 - Lab Tỉnh" at bounding box center [115, 178] width 94 height 12
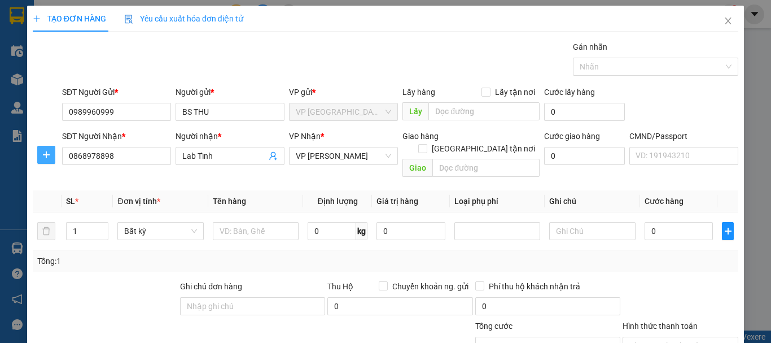
click at [47, 158] on icon "plus" at bounding box center [46, 154] width 9 height 9
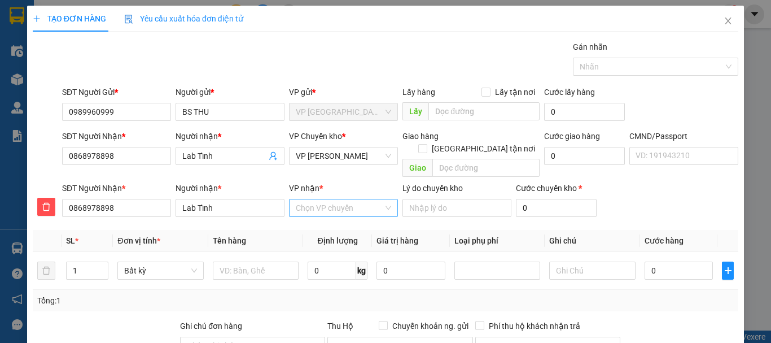
click at [315, 199] on input "VP nhận *" at bounding box center [339, 207] width 87 height 17
drag, startPoint x: 334, startPoint y: 213, endPoint x: 272, endPoint y: 236, distance: 66.0
click at [335, 213] on div "VP [PERSON_NAME]" at bounding box center [340, 218] width 94 height 12
click at [248, 261] on input "text" at bounding box center [256, 270] width 86 height 18
click at [334, 266] on input "0" at bounding box center [332, 270] width 49 height 18
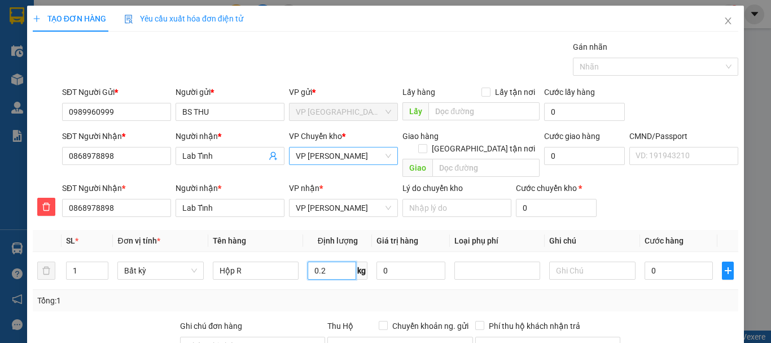
click at [349, 156] on span "VP [PERSON_NAME]" at bounding box center [343, 155] width 95 height 17
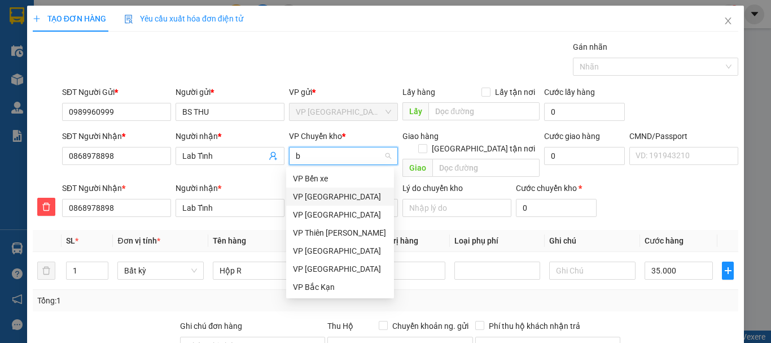
click at [324, 196] on div "VP [GEOGRAPHIC_DATA]" at bounding box center [340, 196] width 94 height 12
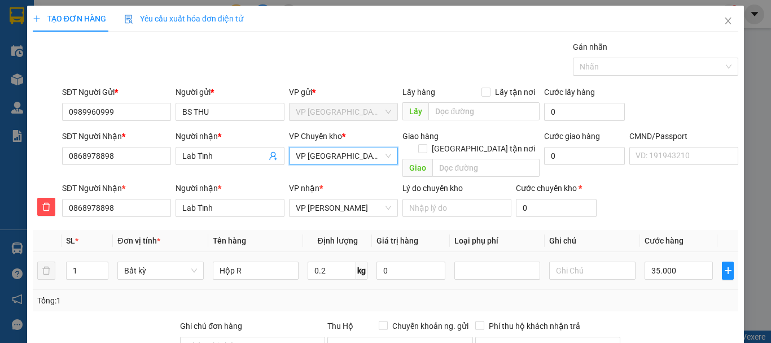
scroll to position [137, 0]
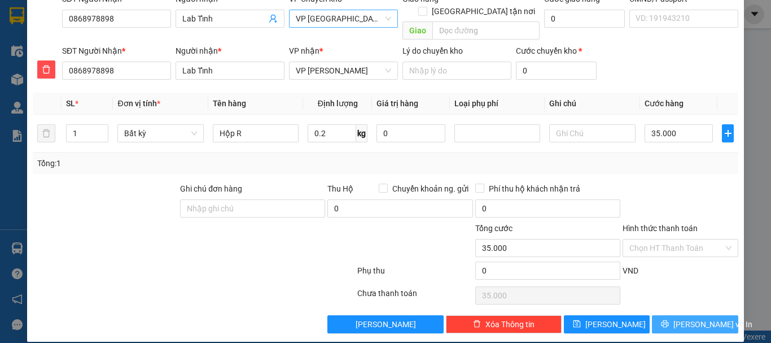
click at [686, 318] on span "[PERSON_NAME] và In" at bounding box center [712, 324] width 79 height 12
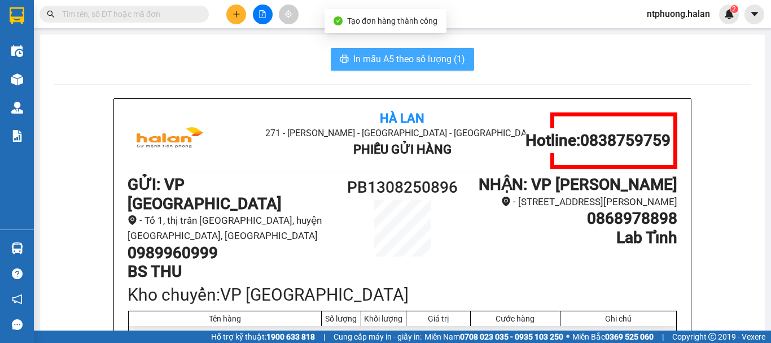
click at [401, 52] on span "In mẫu A5 theo số lượng (1)" at bounding box center [409, 59] width 112 height 14
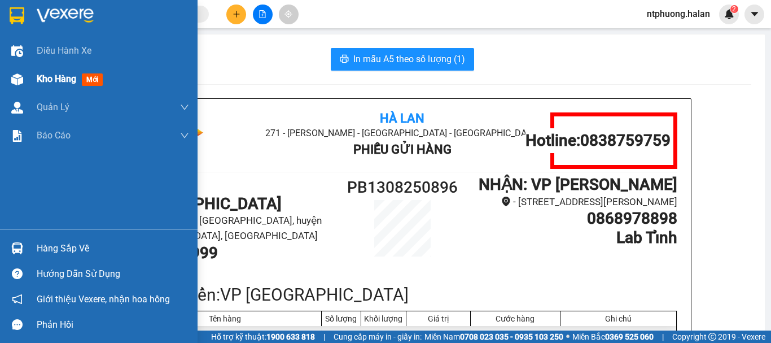
click at [64, 80] on span "Kho hàng" at bounding box center [57, 78] width 40 height 11
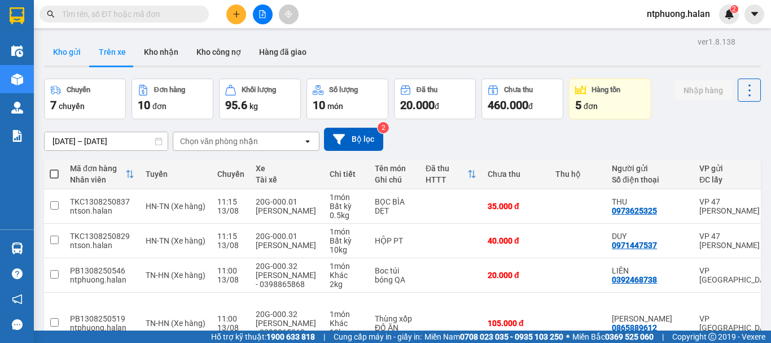
click at [61, 54] on button "Kho gửi" at bounding box center [67, 51] width 46 height 27
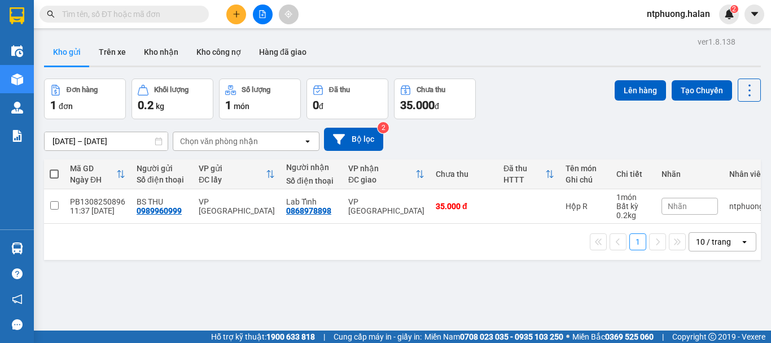
click at [48, 171] on th at bounding box center [54, 174] width 20 height 30
drag, startPoint x: 55, startPoint y: 170, endPoint x: 125, endPoint y: 149, distance: 73.2
click at [55, 171] on span at bounding box center [54, 173] width 9 height 9
click at [54, 168] on input "checkbox" at bounding box center [54, 168] width 0 height 0
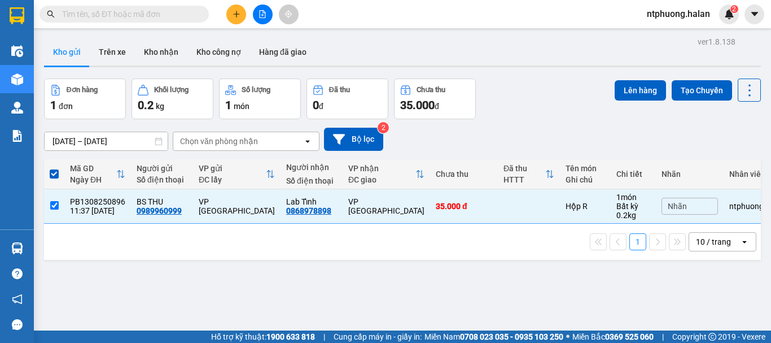
drag, startPoint x: 621, startPoint y: 89, endPoint x: 442, endPoint y: 84, distance: 179.5
click at [604, 87] on div "Đơn hàng 1 đơn Khối lượng 0.2 kg Số lượng 1 món Đã thu 0 đ Chưa thu 35.000 đ Lê…" at bounding box center [402, 98] width 717 height 41
click at [637, 89] on button "Lên hàng" at bounding box center [640, 90] width 51 height 20
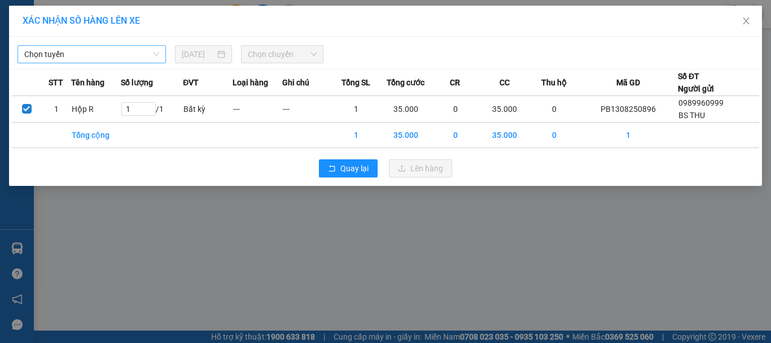
click at [113, 56] on span "Chọn tuyến" at bounding box center [91, 54] width 135 height 17
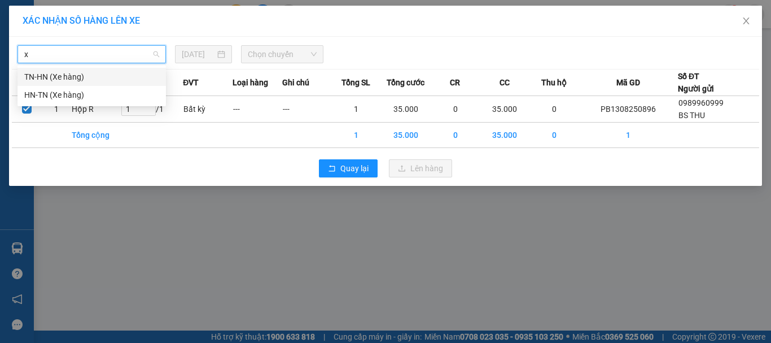
drag, startPoint x: 60, startPoint y: 76, endPoint x: 144, endPoint y: 67, distance: 84.5
click at [66, 75] on div "TN-HN (Xe hàng)" at bounding box center [91, 77] width 135 height 12
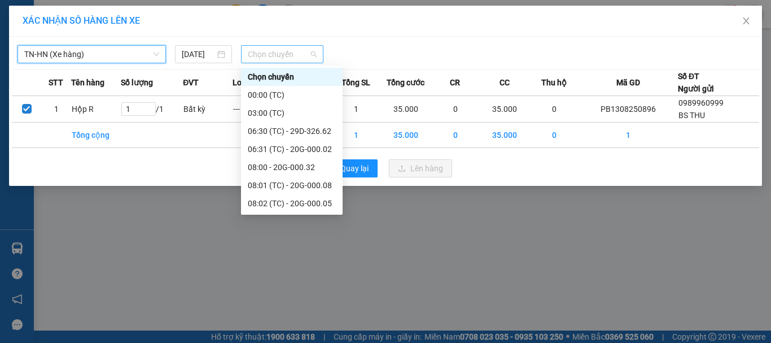
click at [313, 56] on span "Chọn chuyến" at bounding box center [282, 54] width 69 height 17
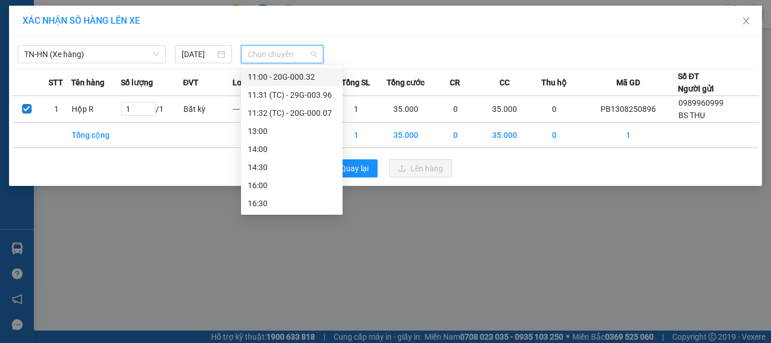
click at [314, 78] on div "11:00 - 20G-000.32" at bounding box center [292, 77] width 88 height 12
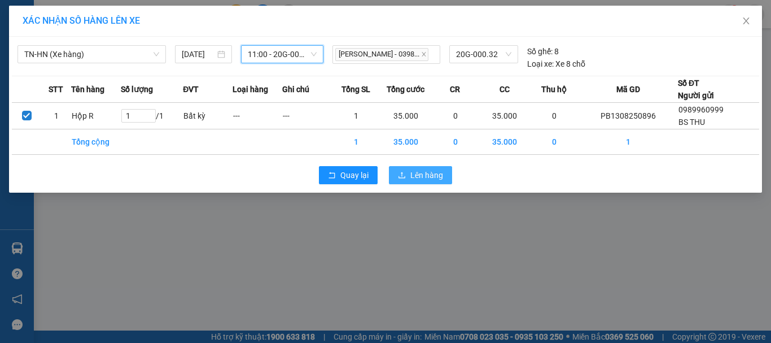
click at [422, 170] on span "Lên hàng" at bounding box center [426, 175] width 33 height 12
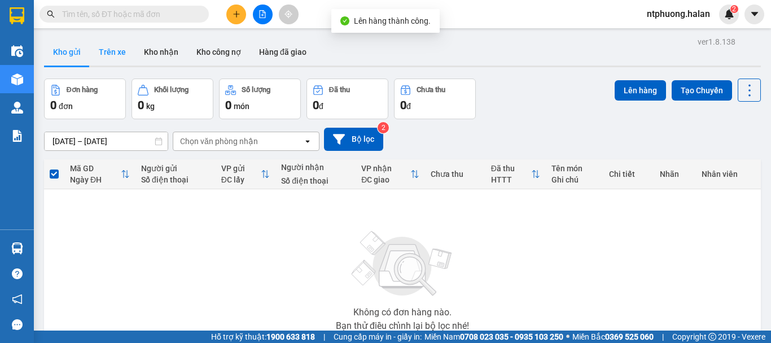
click at [113, 51] on button "Trên xe" at bounding box center [112, 51] width 45 height 27
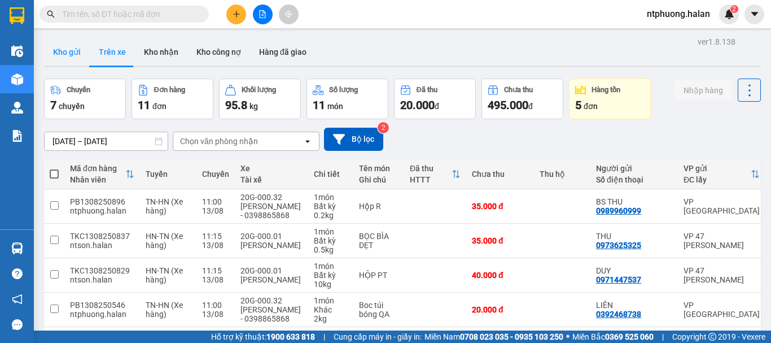
click at [71, 54] on button "Kho gửi" at bounding box center [67, 51] width 46 height 27
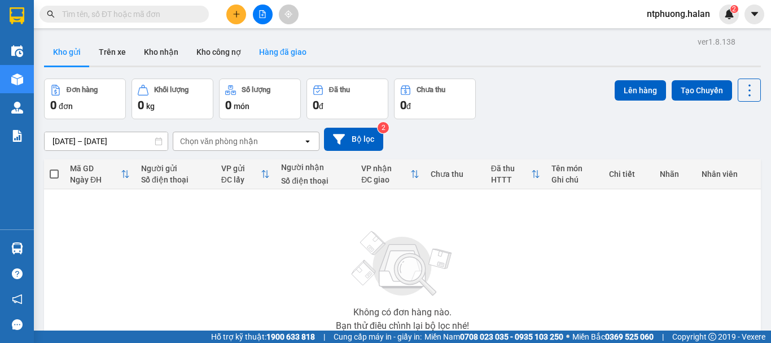
click at [280, 59] on button "Hàng đã giao" at bounding box center [282, 51] width 65 height 27
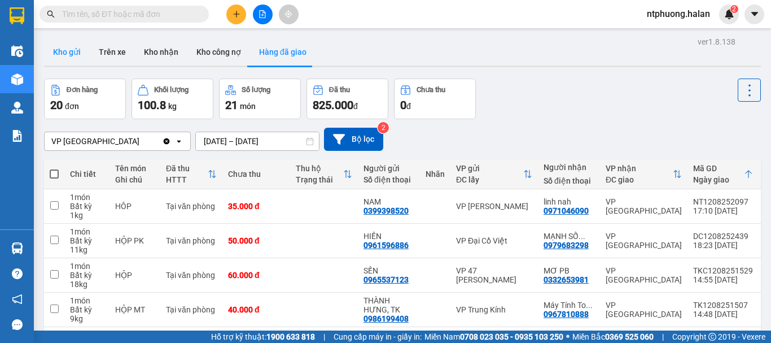
click at [56, 49] on button "Kho gửi" at bounding box center [67, 51] width 46 height 27
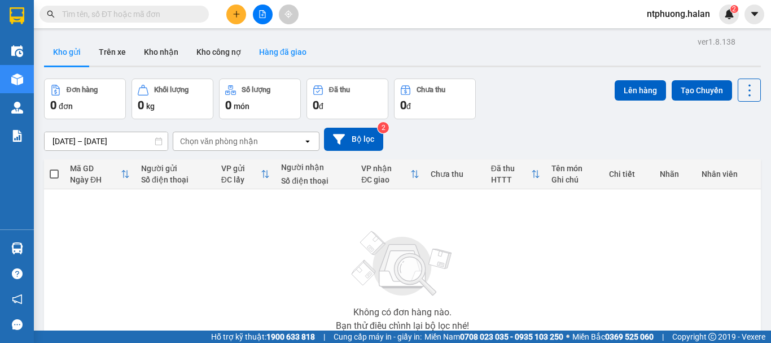
click at [291, 63] on button "Hàng đã giao" at bounding box center [282, 51] width 65 height 27
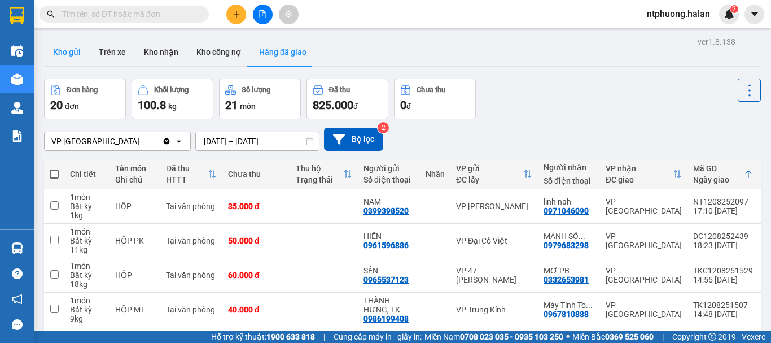
click at [64, 51] on button "Kho gửi" at bounding box center [67, 51] width 46 height 27
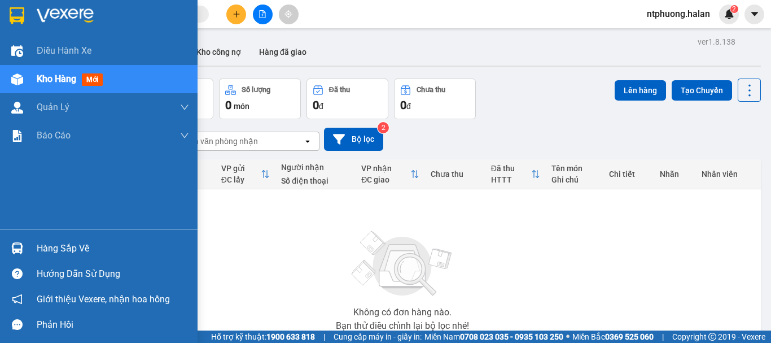
click at [51, 248] on div "Hàng sắp về" at bounding box center [113, 248] width 152 height 17
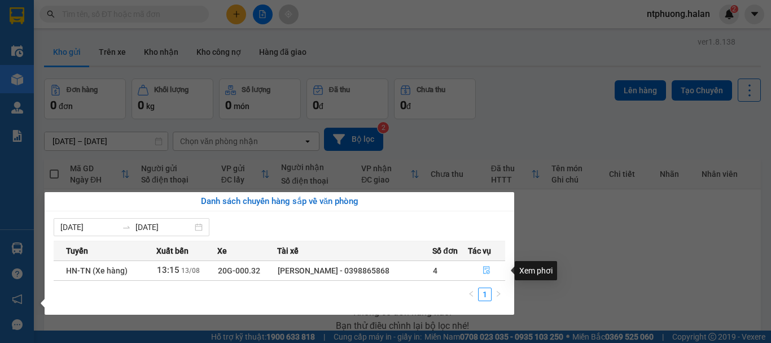
click at [485, 270] on icon "file-done" at bounding box center [486, 270] width 8 height 8
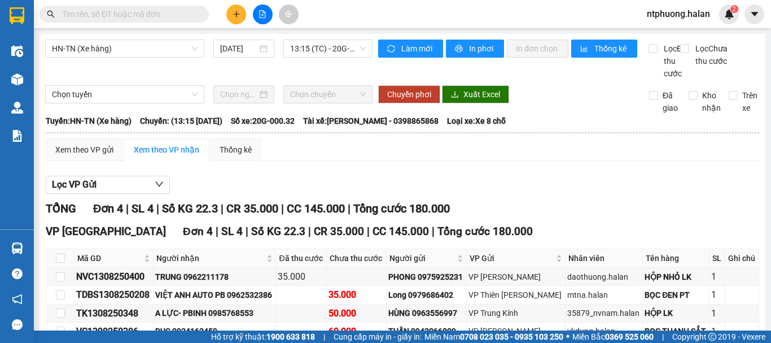
scroll to position [81, 0]
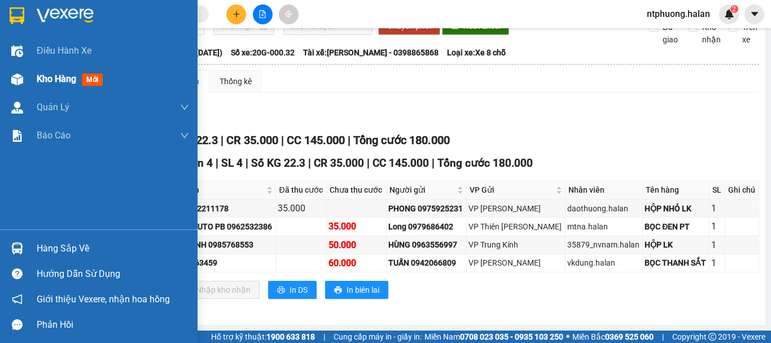
click at [59, 72] on div "Kho hàng mới" at bounding box center [72, 79] width 71 height 14
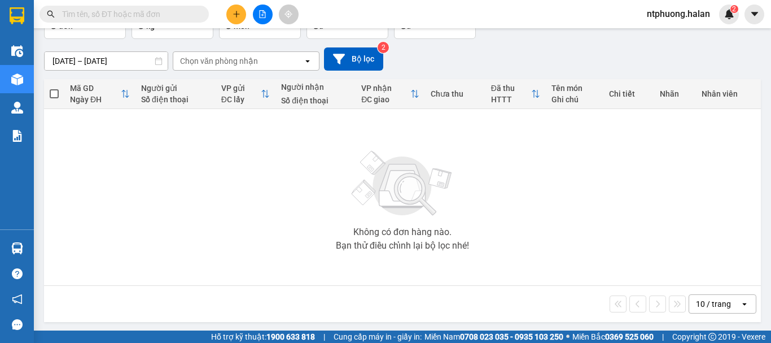
scroll to position [81, 0]
